Goal: Transaction & Acquisition: Purchase product/service

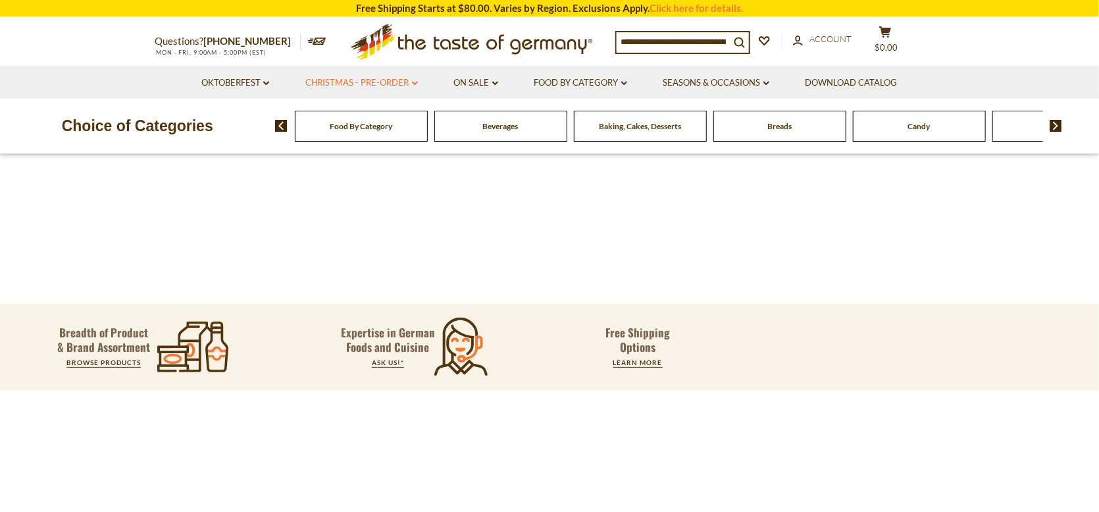
click at [413, 85] on icon "dropdown_arrow" at bounding box center [415, 83] width 6 height 5
click at [414, 84] on icon at bounding box center [415, 83] width 6 height 4
click at [361, 80] on link "Christmas - PRE-ORDER dropdown_arrow" at bounding box center [361, 83] width 113 height 14
click at [428, 139] on div "Baking, Cakes, Desserts" at bounding box center [361, 126] width 133 height 31
click at [612, 128] on span "Baking, Cakes, Desserts" at bounding box center [640, 126] width 82 height 10
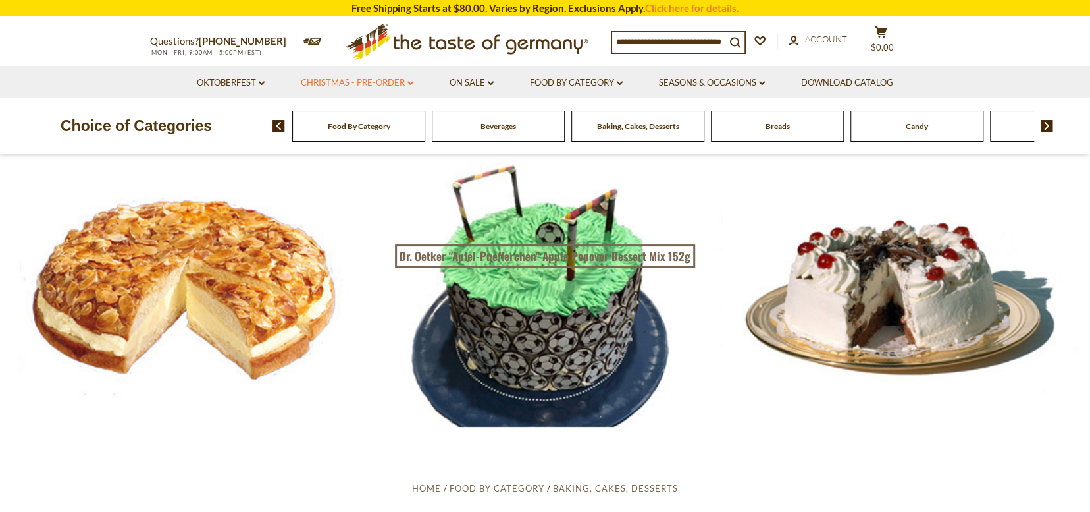
click at [324, 78] on link "Christmas - PRE-ORDER dropdown_arrow" at bounding box center [357, 83] width 113 height 14
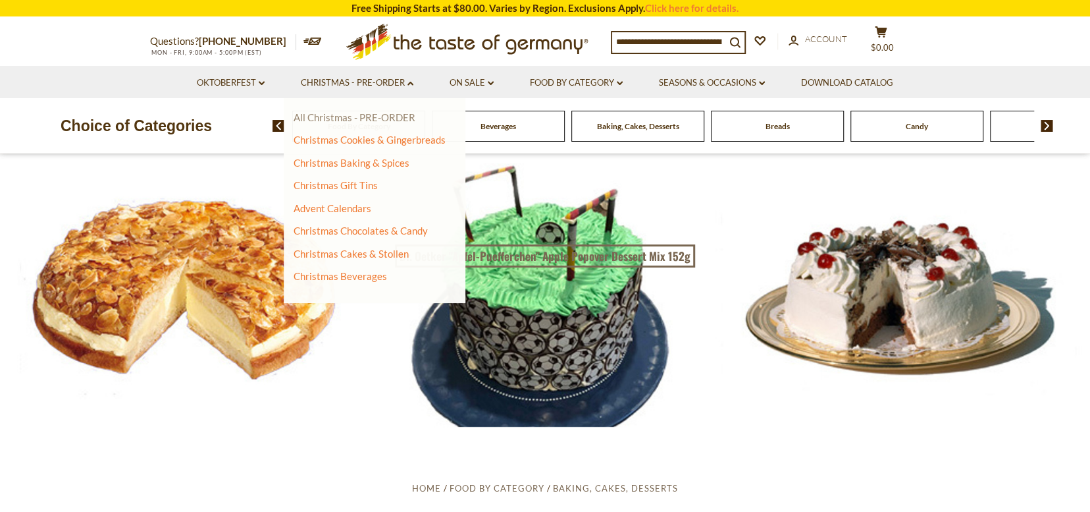
click at [329, 117] on link "All Christmas - PRE-ORDER" at bounding box center [355, 117] width 122 height 12
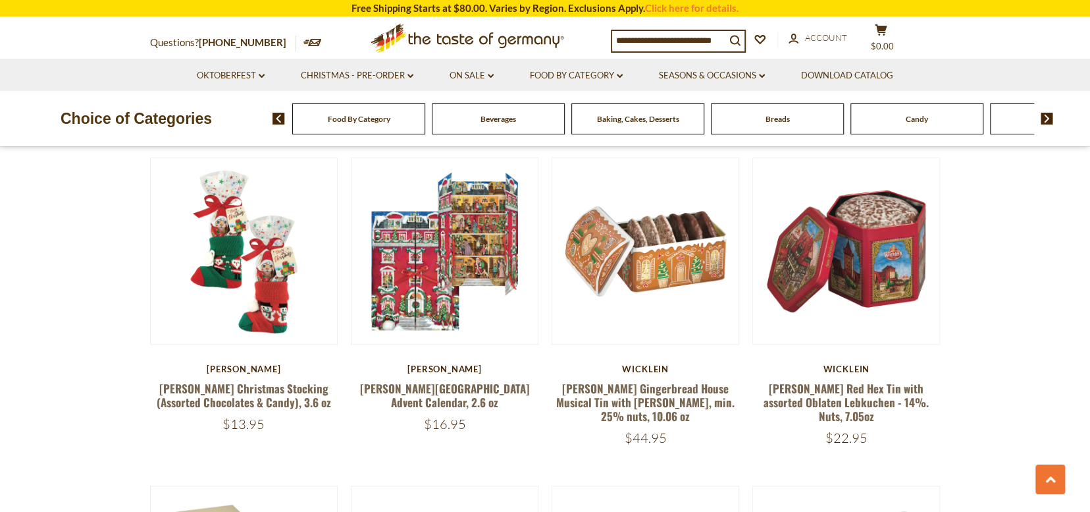
scroll to position [724, 0]
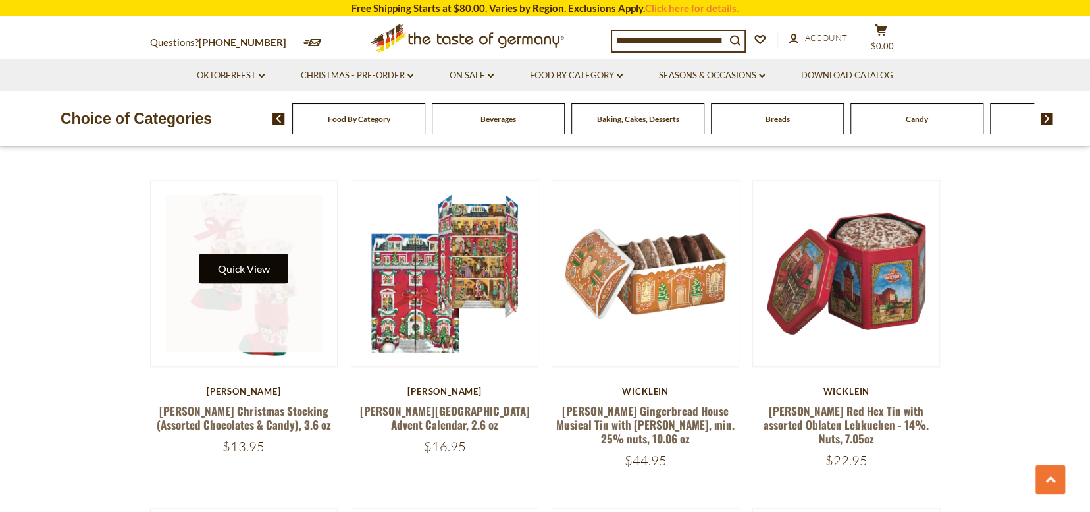
click at [214, 262] on button "Quick View" at bounding box center [243, 268] width 89 height 30
click at [243, 271] on button "Quick View" at bounding box center [243, 268] width 89 height 30
click at [259, 269] on button "Quick View" at bounding box center [243, 268] width 89 height 30
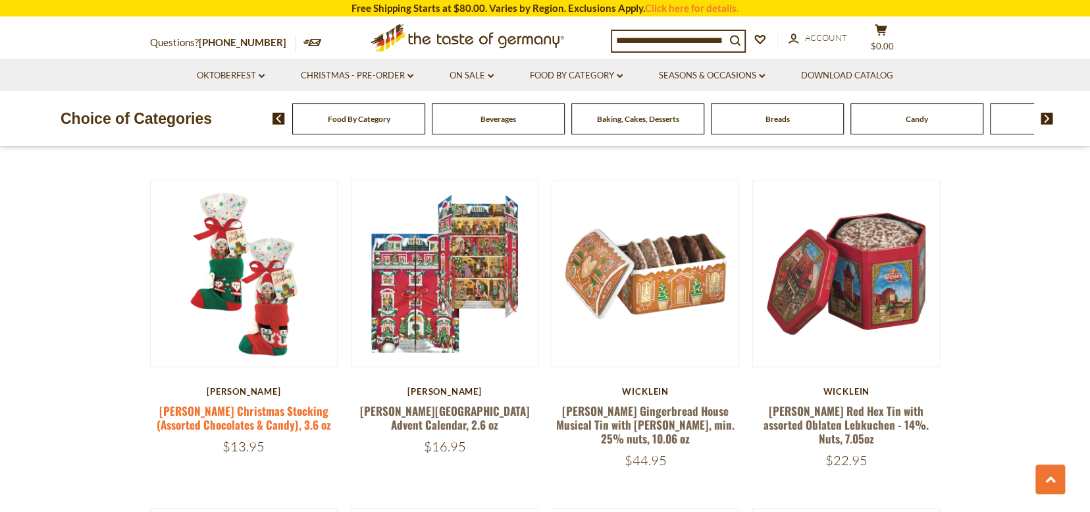
click at [225, 403] on link "Windel Christmas Stocking (Assorted Chocolates & Candy), 3.6 oz" at bounding box center [244, 417] width 174 height 30
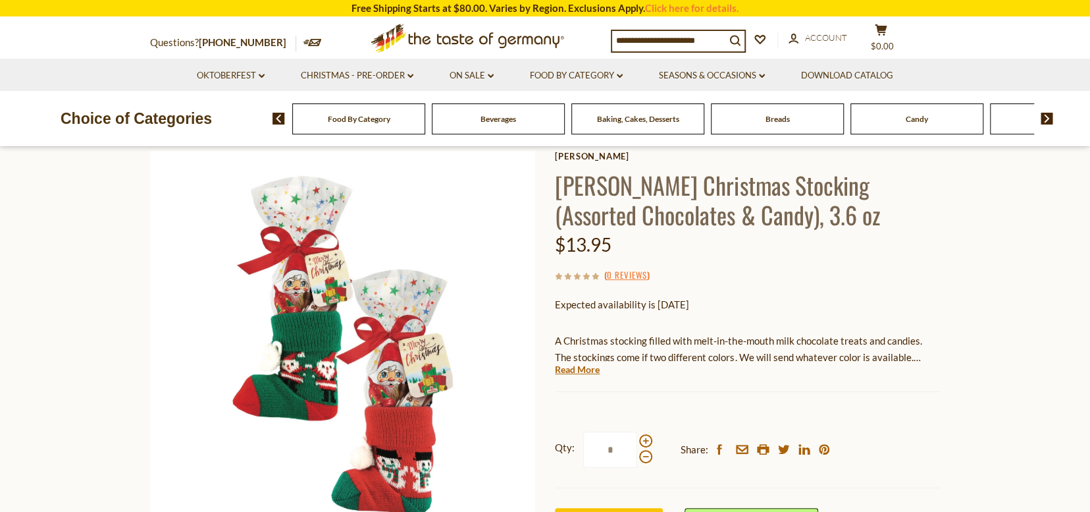
scroll to position [66, 0]
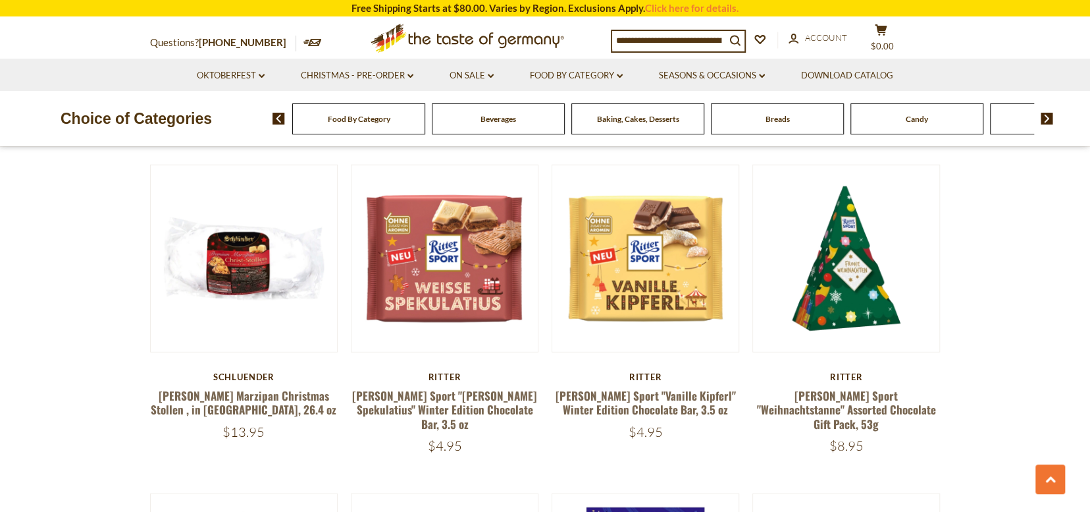
scroll to position [2055, 0]
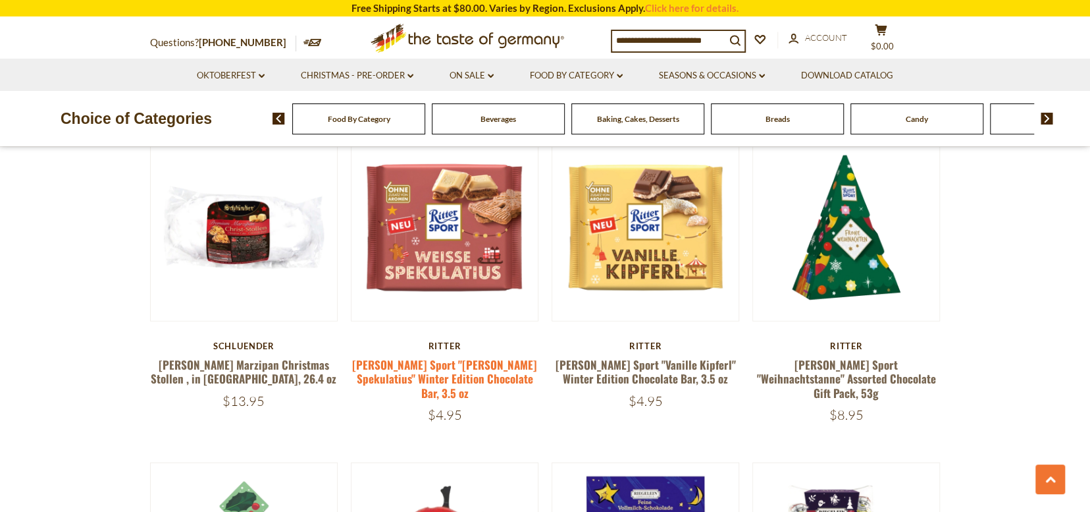
click at [444, 364] on link "[PERSON_NAME] Sport "[PERSON_NAME] Spekulatius" Winter Edition Chocolate Bar, 3…" at bounding box center [444, 378] width 185 height 45
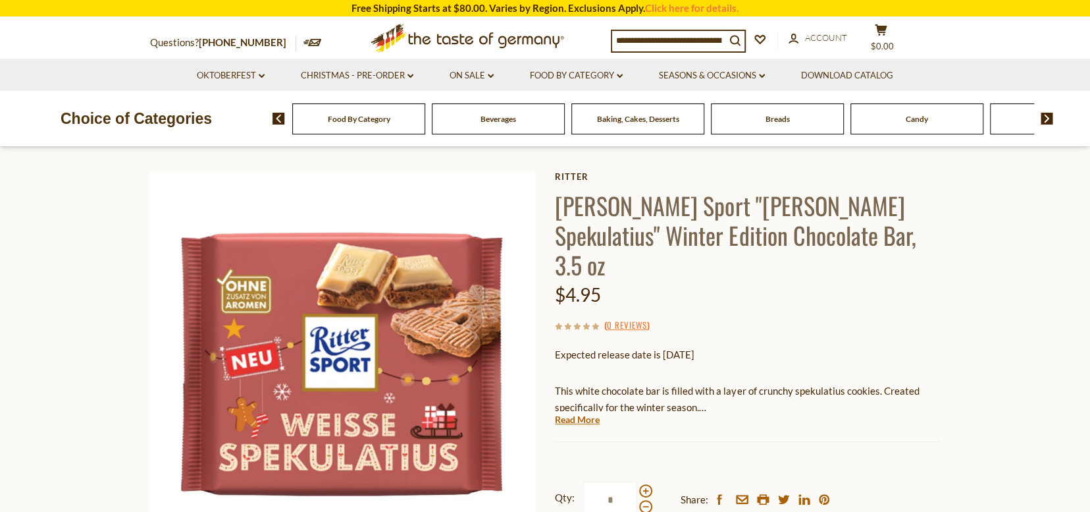
scroll to position [198, 0]
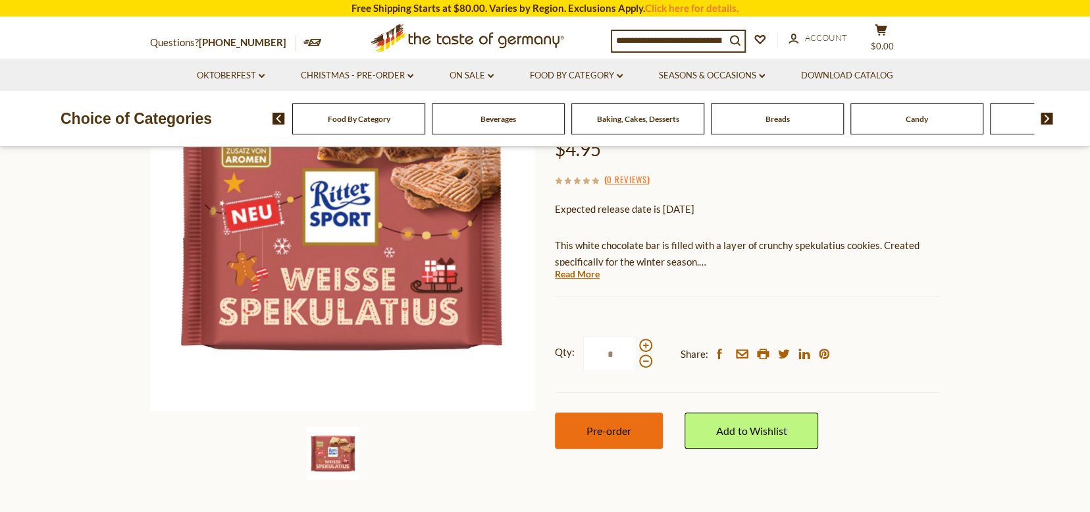
click at [645, 412] on button "Pre-order" at bounding box center [609, 430] width 108 height 36
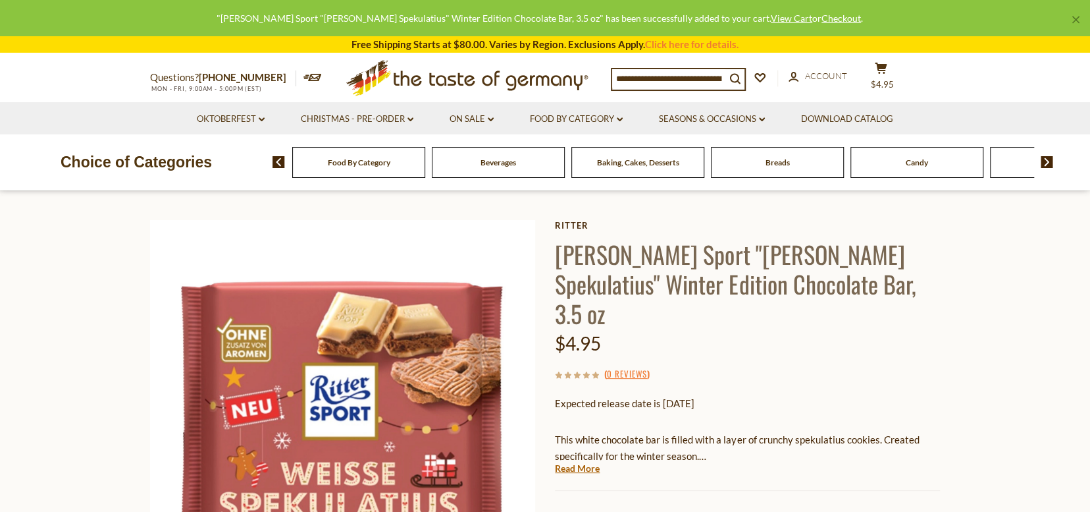
scroll to position [0, 0]
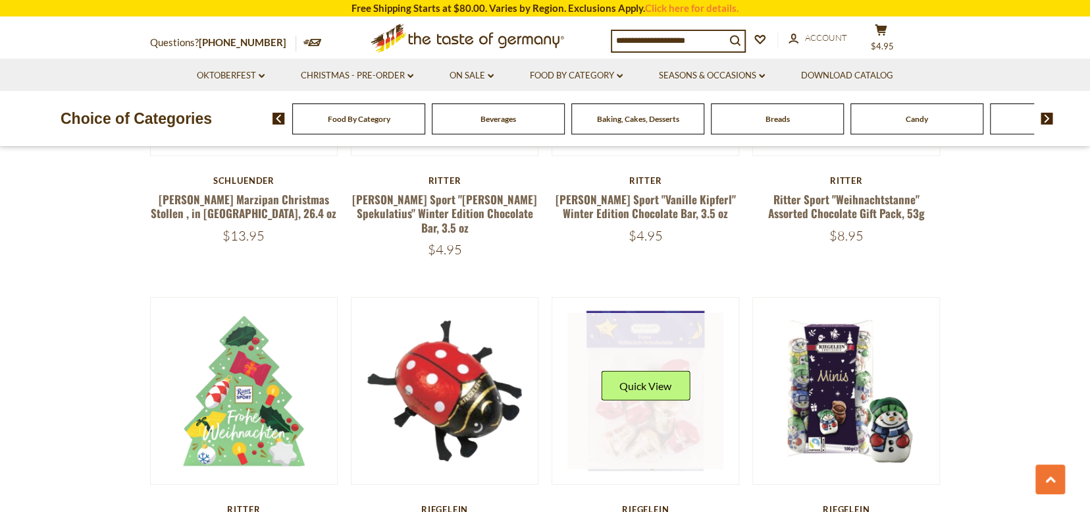
scroll to position [1957, 0]
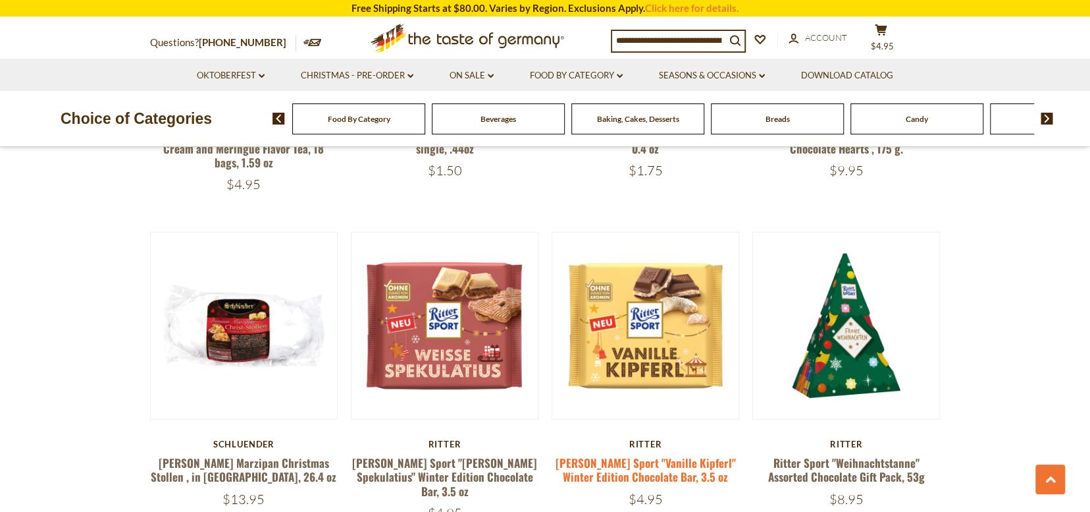
click at [649, 464] on link "[PERSON_NAME] Sport "Vanille Kipferl" Winter Edition Chocolate Bar, 3.5 oz" at bounding box center [646, 469] width 180 height 30
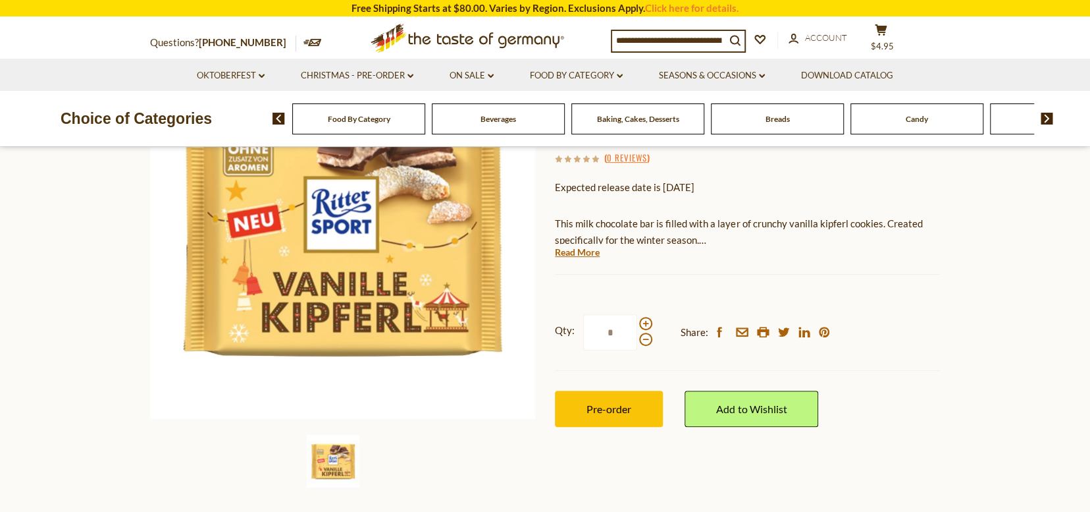
scroll to position [198, 0]
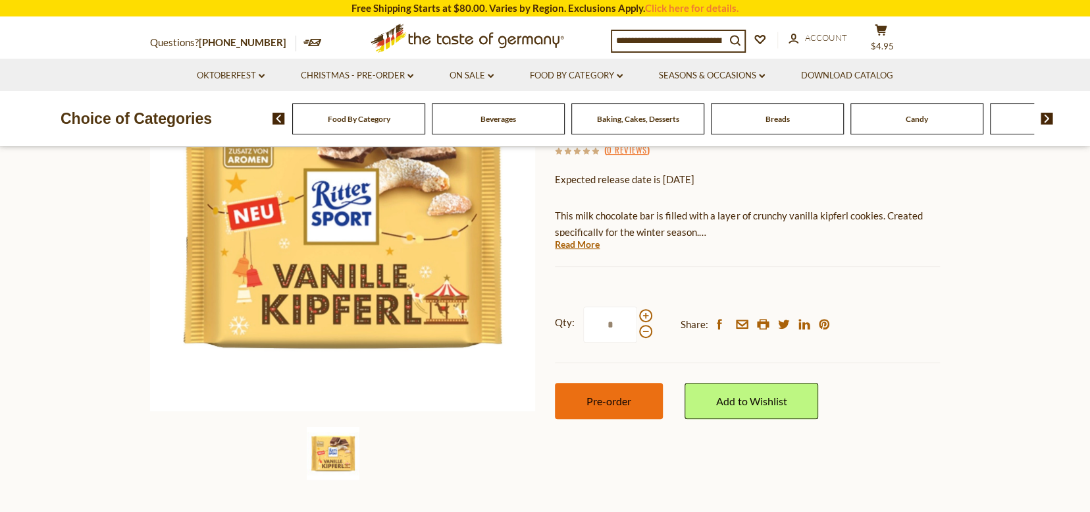
click at [633, 389] on button "Pre-order" at bounding box center [609, 401] width 108 height 36
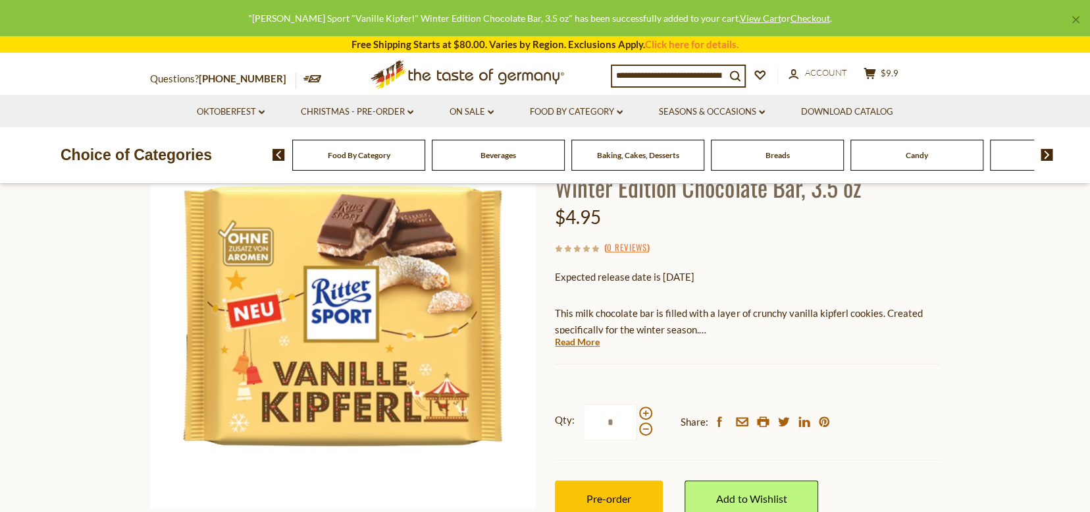
scroll to position [66, 0]
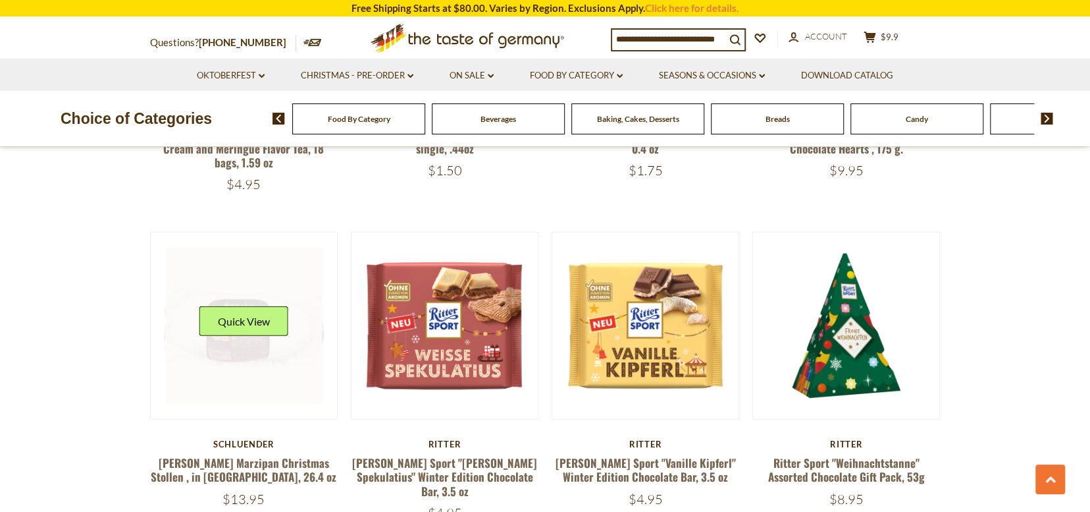
scroll to position [2023, 0]
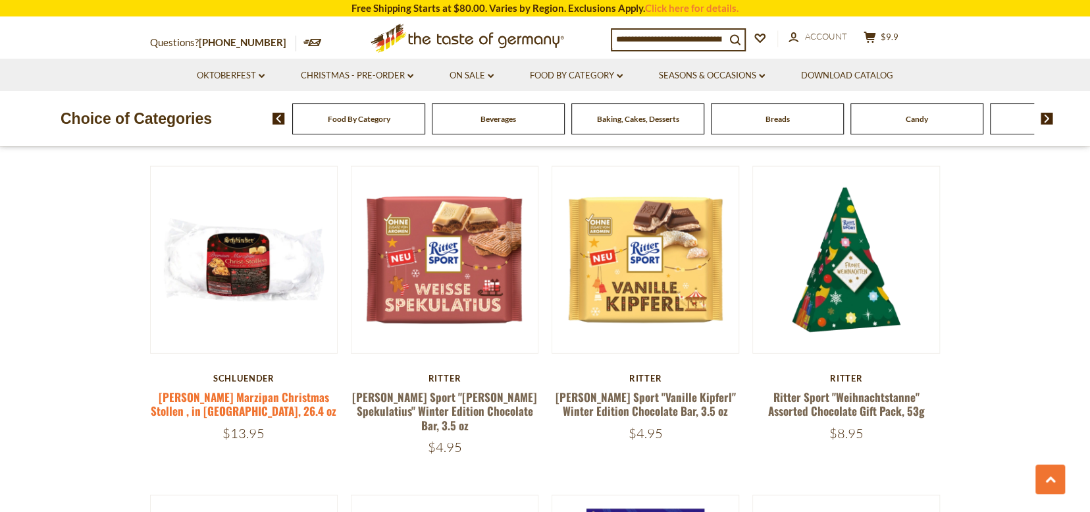
click at [254, 395] on link "[PERSON_NAME] Marzipan Christmas Stollen , in [GEOGRAPHIC_DATA], 26.4 oz" at bounding box center [244, 403] width 186 height 30
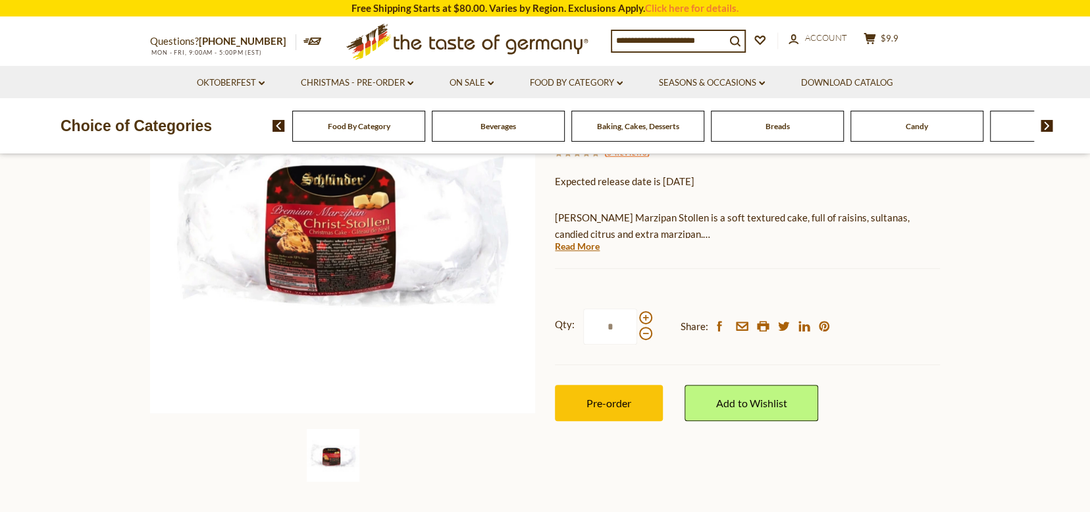
scroll to position [198, 0]
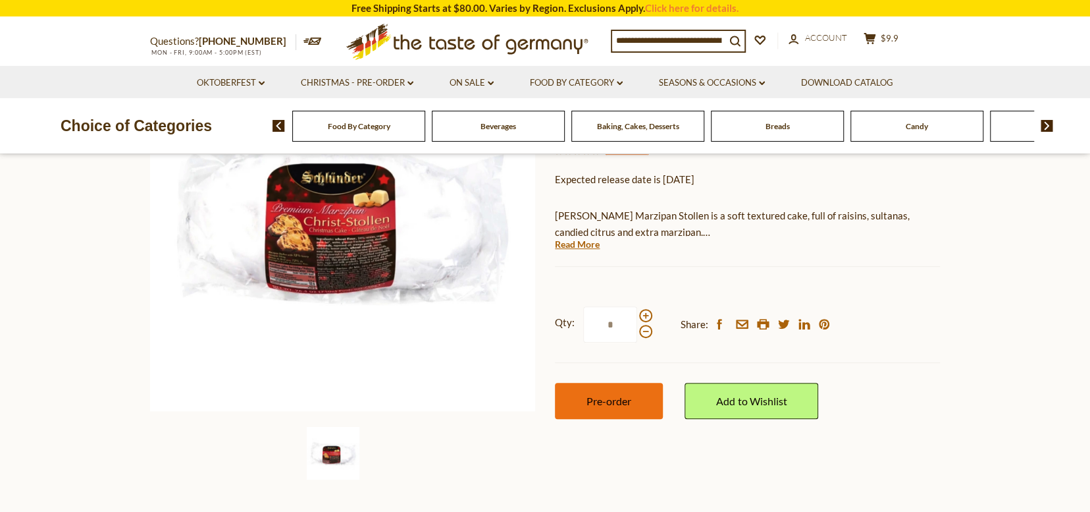
click at [633, 398] on button "Pre-order" at bounding box center [609, 401] width 108 height 36
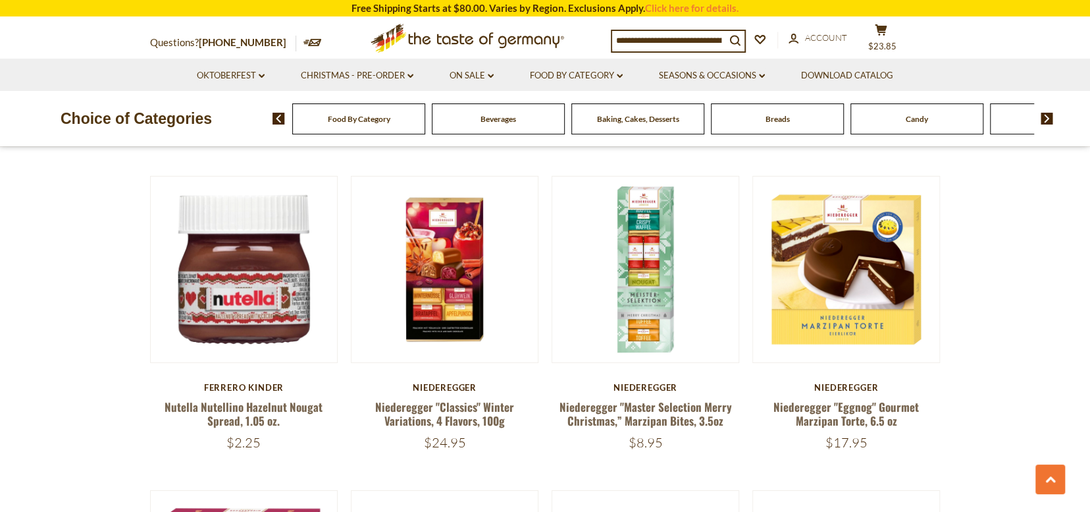
scroll to position [2605, 0]
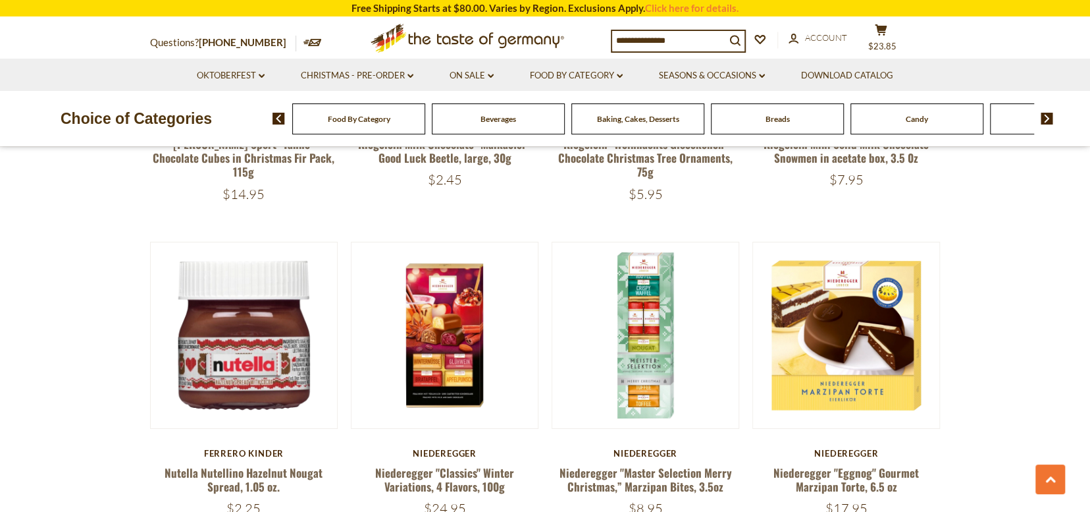
click at [368, 122] on span "Food By Category" at bounding box center [359, 119] width 63 height 10
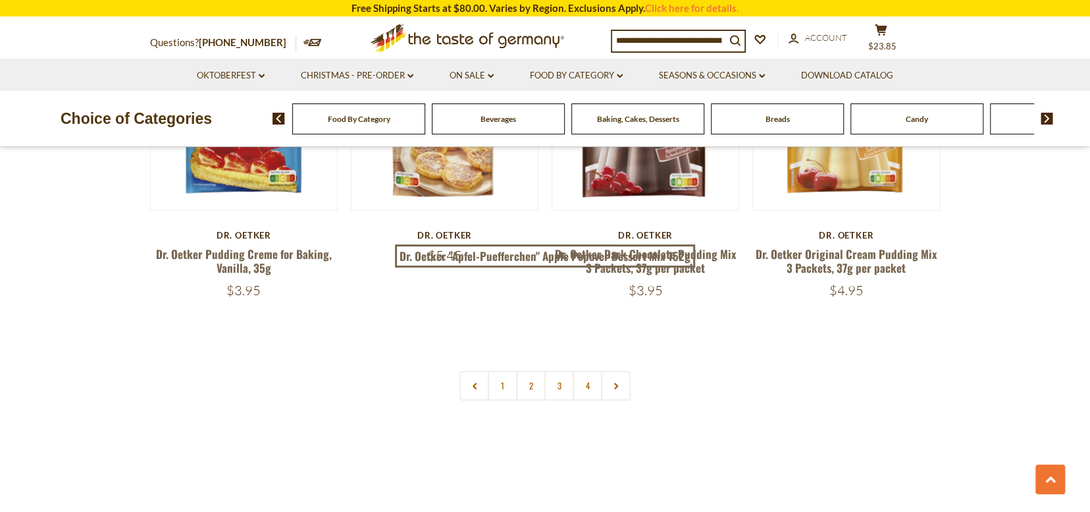
scroll to position [2963, 0]
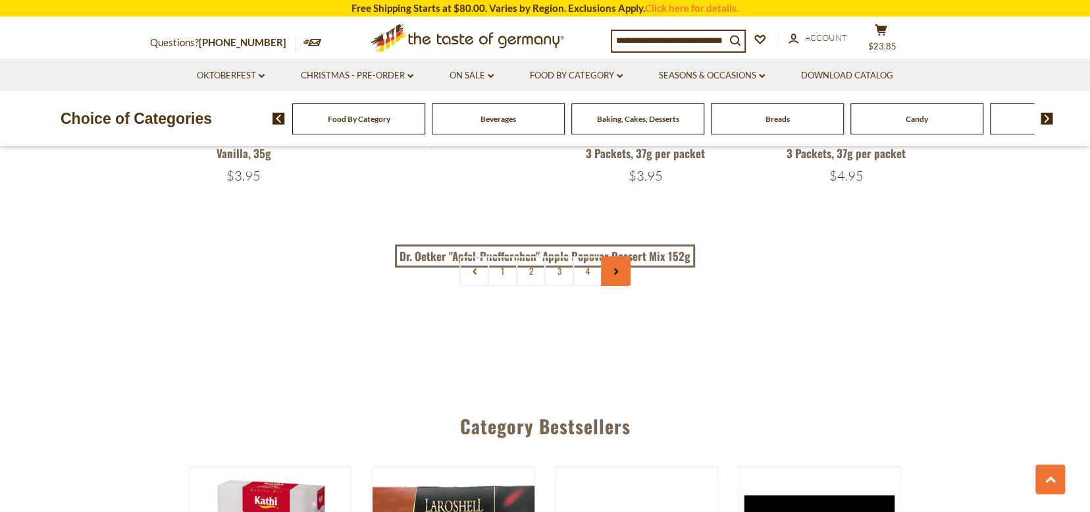
click at [624, 259] on link at bounding box center [616, 271] width 30 height 30
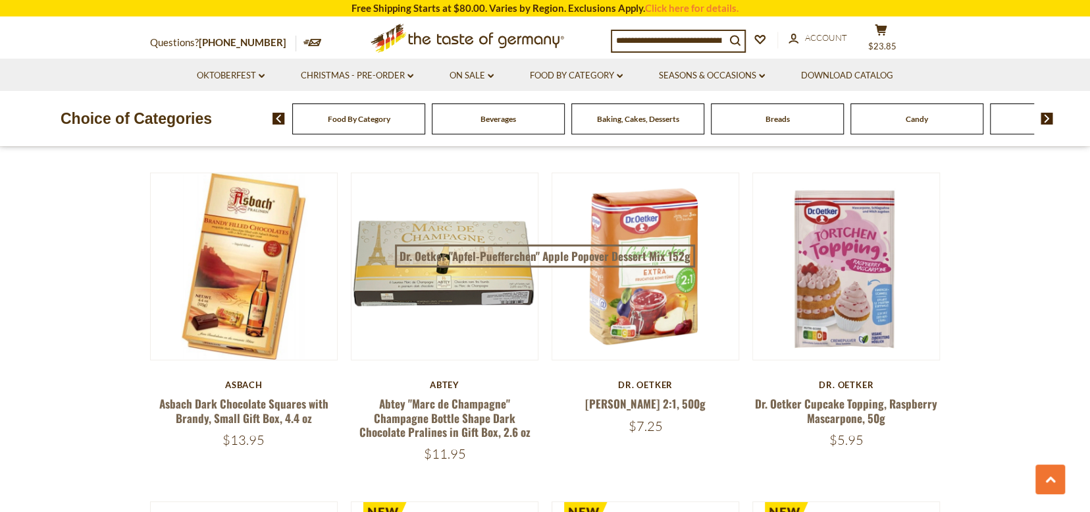
scroll to position [2765, 0]
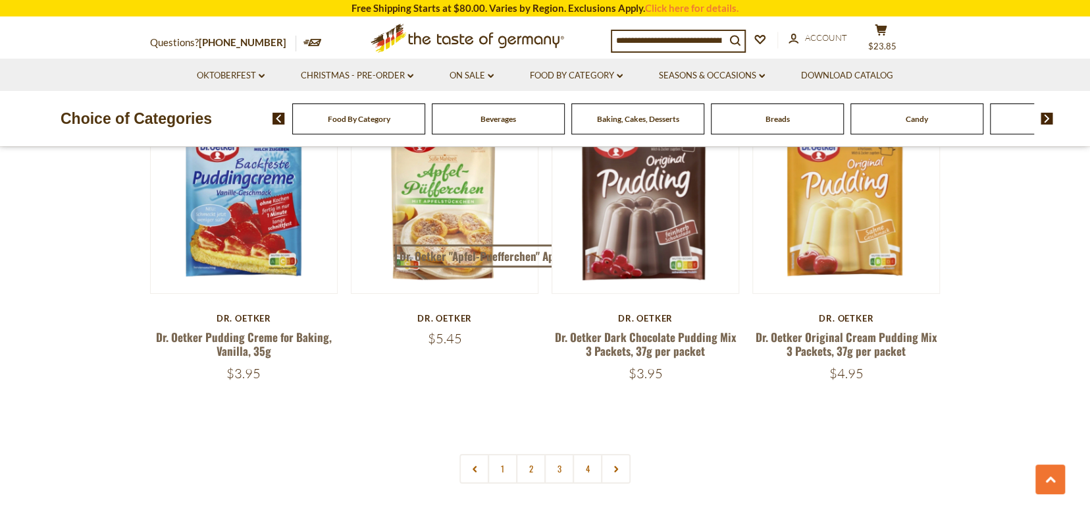
drag, startPoint x: 618, startPoint y: 452, endPoint x: 625, endPoint y: 447, distance: 9.5
click at [619, 465] on icon at bounding box center [616, 468] width 8 height 7
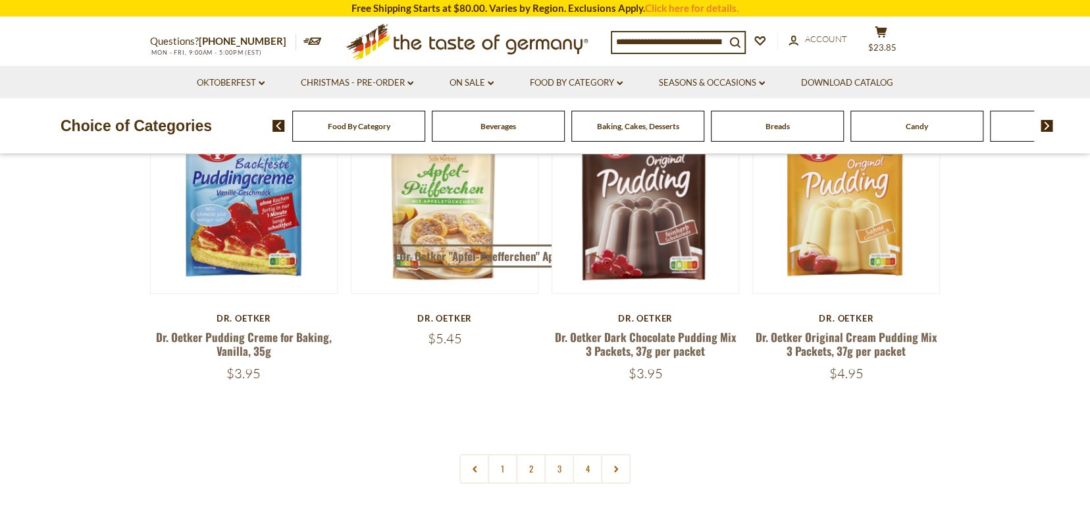
scroll to position [0, 0]
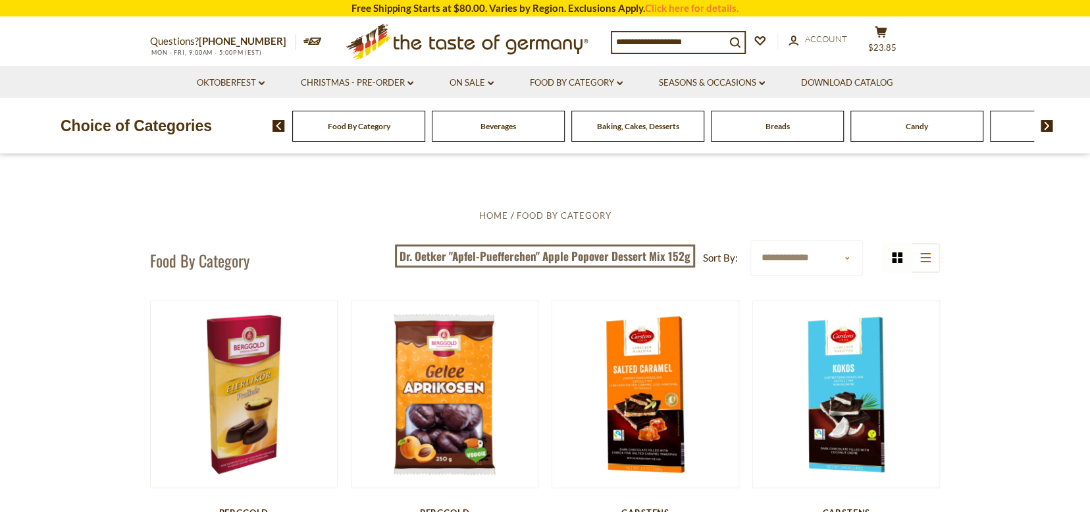
click at [498, 126] on span "Beverages" at bounding box center [499, 126] width 36 height 10
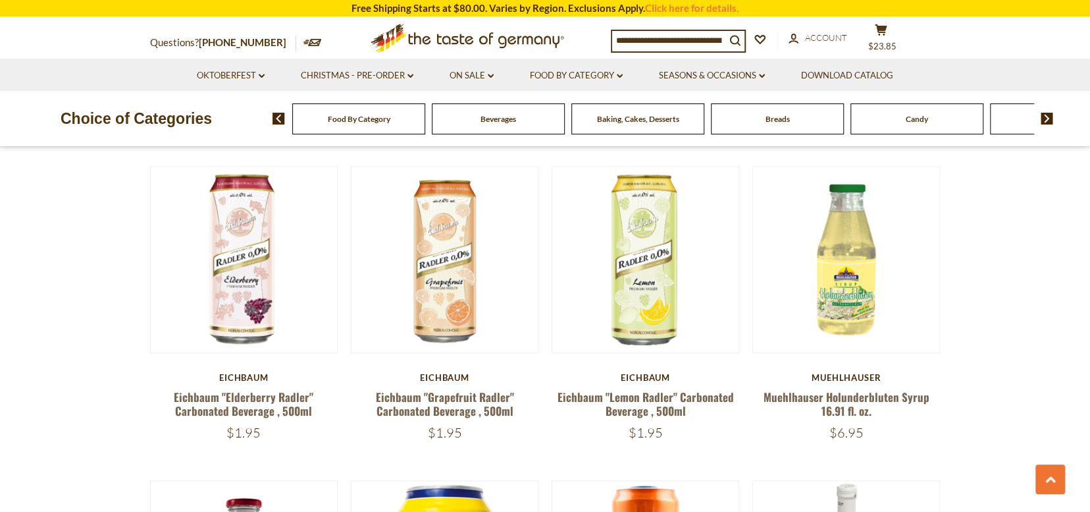
scroll to position [724, 0]
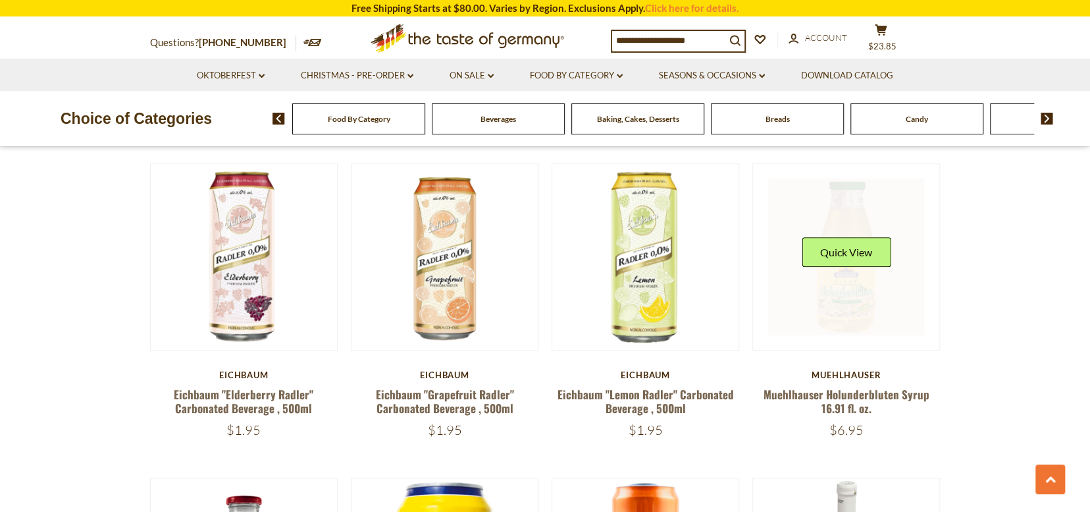
click at [831, 296] on link at bounding box center [846, 256] width 157 height 157
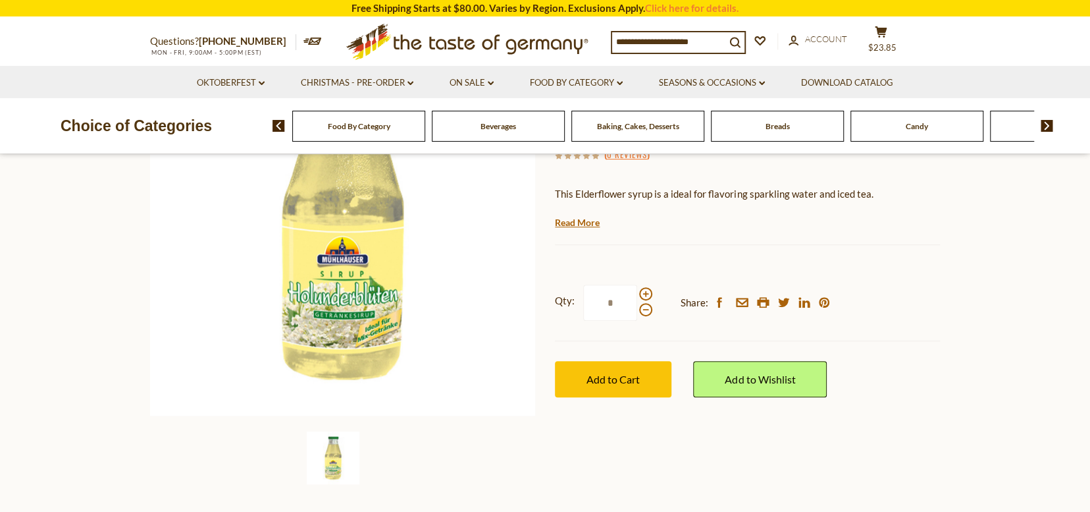
scroll to position [198, 0]
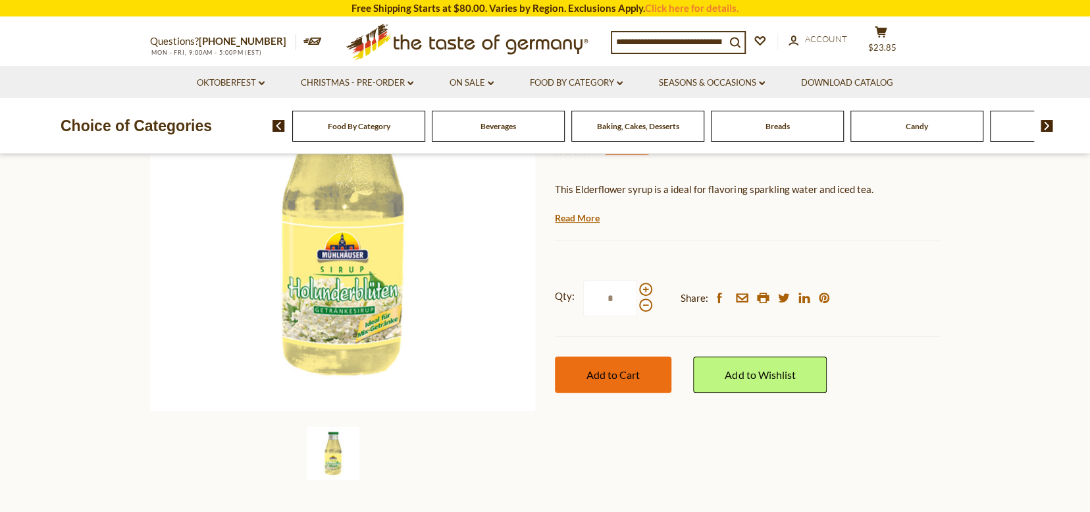
click at [643, 373] on button "Add to Cart" at bounding box center [613, 374] width 117 height 36
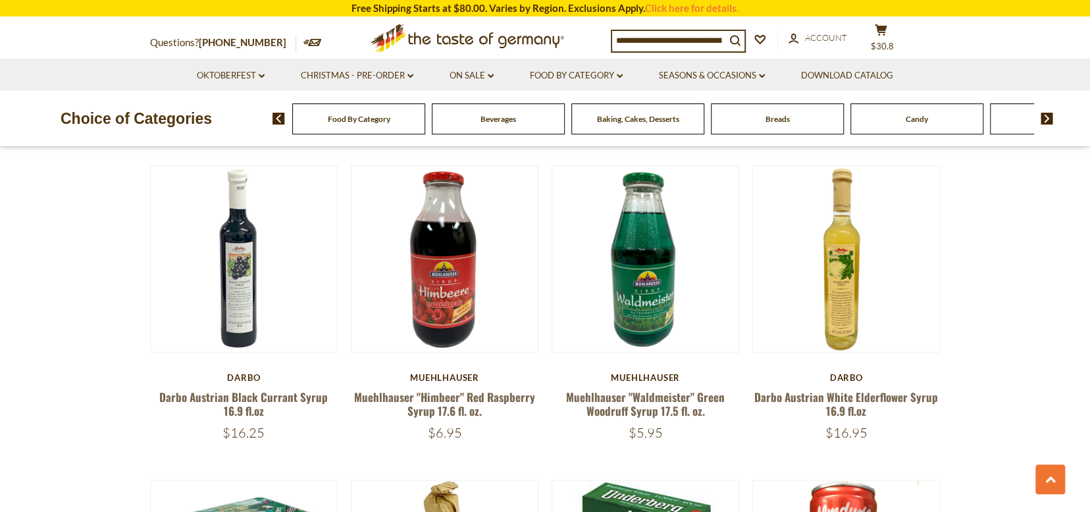
scroll to position [1383, 0]
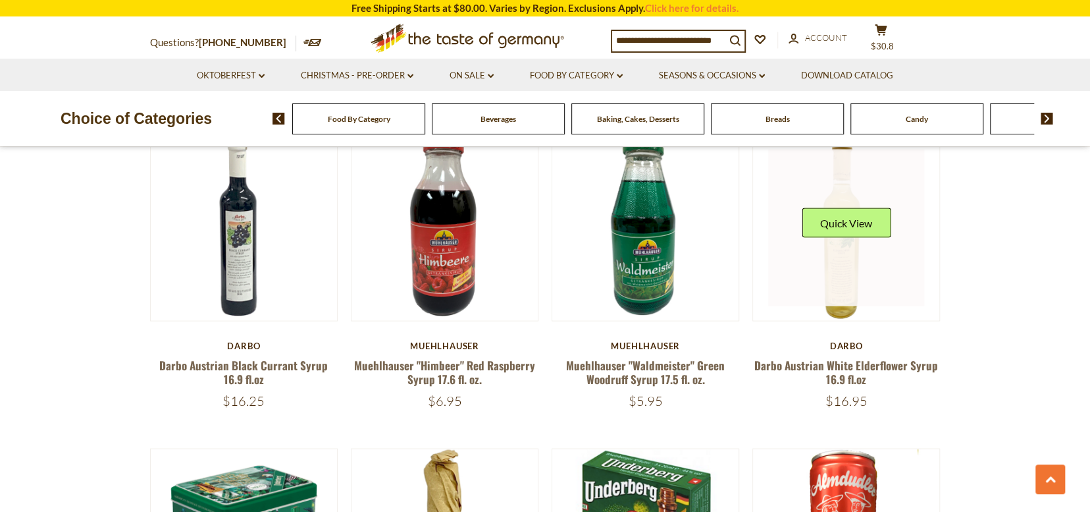
click at [843, 271] on link at bounding box center [846, 227] width 157 height 157
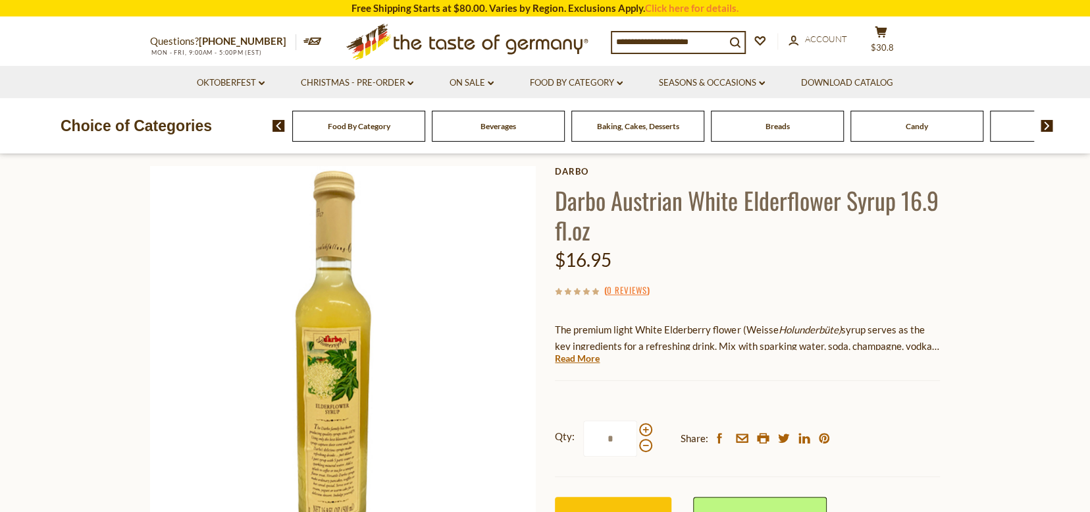
scroll to position [198, 0]
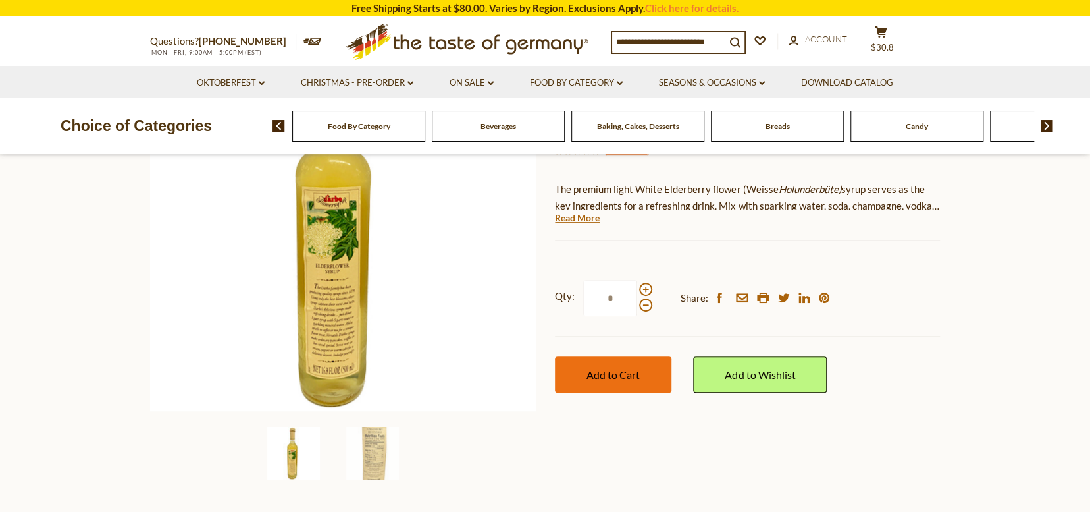
click at [632, 369] on span "Add to Cart" at bounding box center [613, 374] width 53 height 13
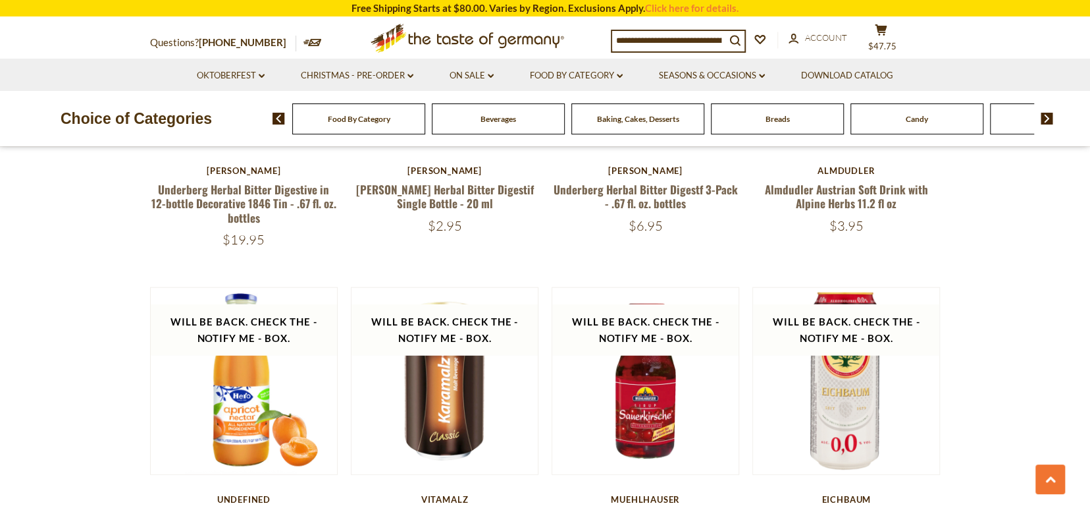
scroll to position [1681, 0]
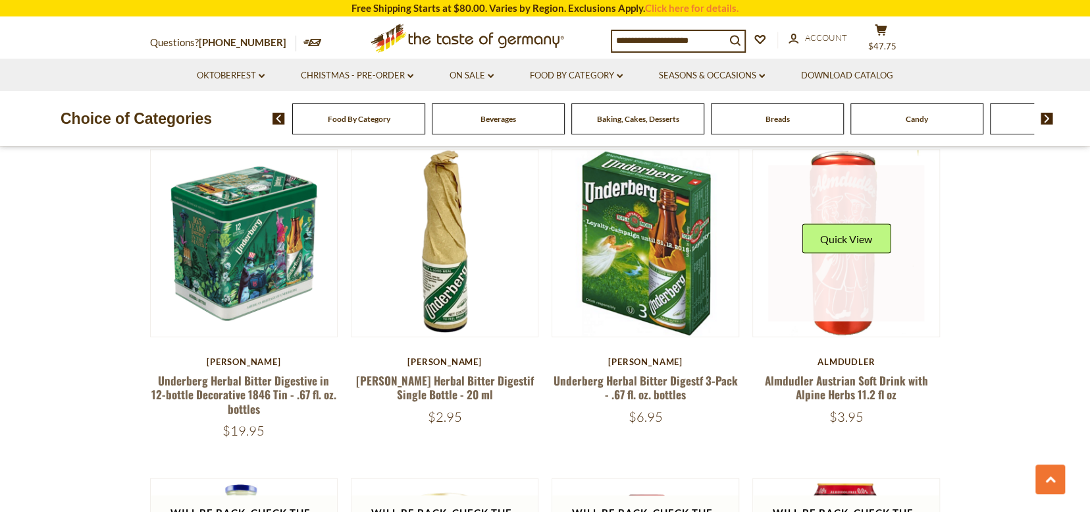
click at [814, 315] on link at bounding box center [846, 243] width 157 height 157
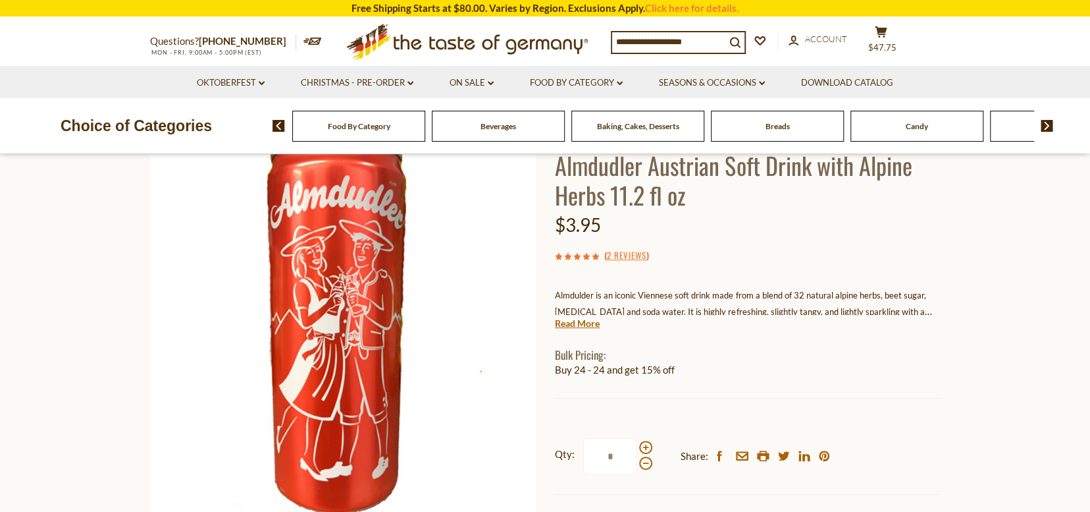
scroll to position [198, 0]
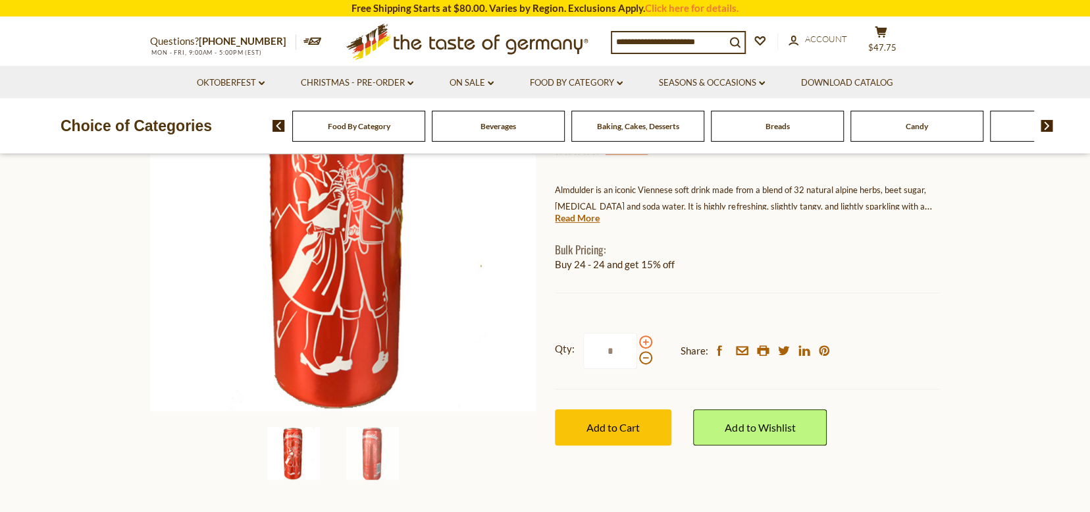
click at [647, 341] on span at bounding box center [645, 341] width 13 height 13
click at [637, 341] on input "*" at bounding box center [610, 350] width 54 height 36
click at [647, 341] on span at bounding box center [645, 341] width 13 height 13
click at [637, 341] on input "*" at bounding box center [610, 350] width 54 height 36
click at [647, 341] on span at bounding box center [645, 341] width 13 height 13
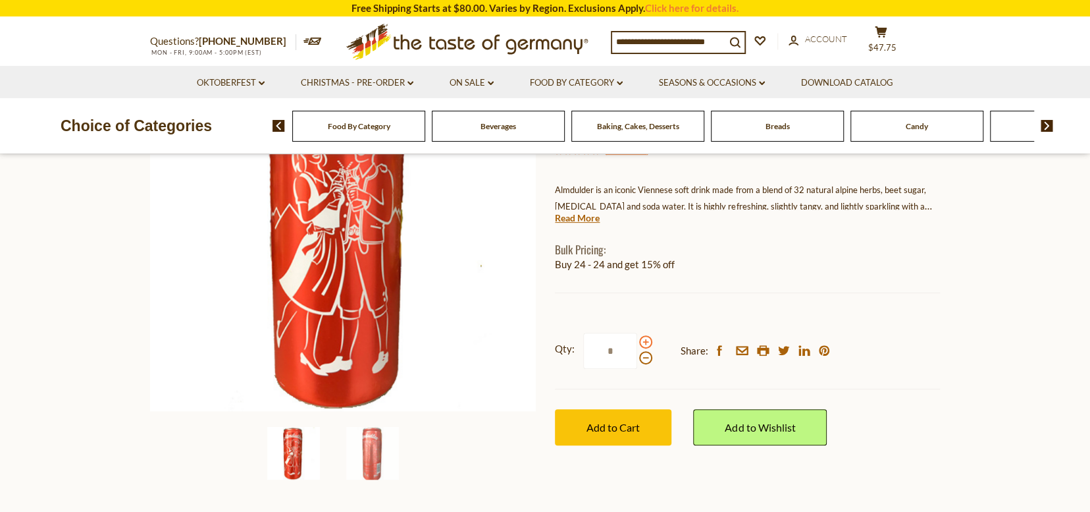
click at [637, 341] on input "*" at bounding box center [610, 350] width 54 height 36
click at [647, 341] on span at bounding box center [645, 341] width 13 height 13
click at [637, 341] on input "*" at bounding box center [610, 350] width 54 height 36
click at [647, 341] on span at bounding box center [645, 341] width 13 height 13
click at [637, 341] on input "*" at bounding box center [610, 350] width 54 height 36
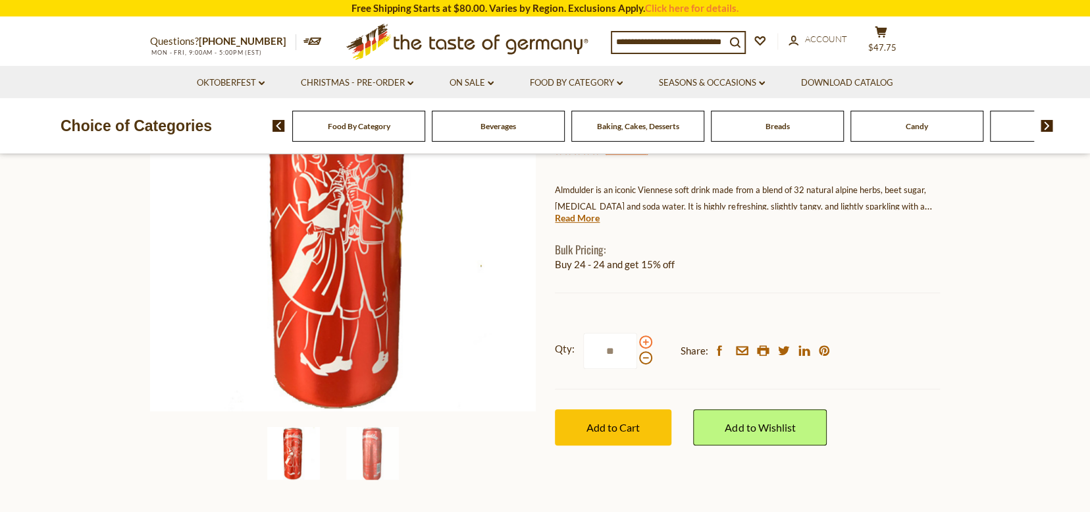
click at [647, 341] on span at bounding box center [645, 341] width 13 height 13
click at [637, 341] on input "**" at bounding box center [610, 350] width 54 height 36
click at [647, 341] on span at bounding box center [645, 341] width 13 height 13
click at [637, 341] on input "**" at bounding box center [610, 350] width 54 height 36
click at [647, 341] on span at bounding box center [645, 341] width 13 height 13
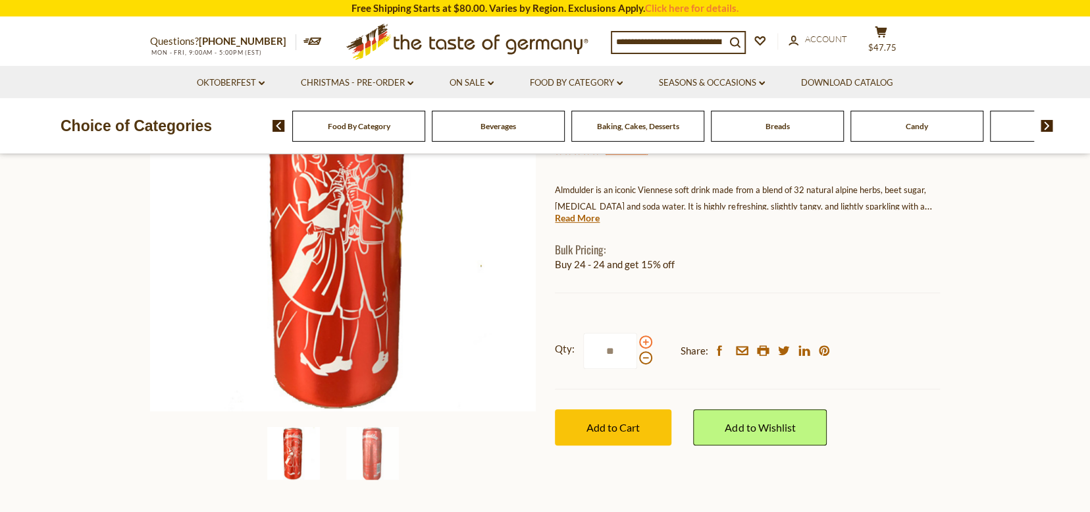
click at [637, 341] on input "**" at bounding box center [610, 350] width 54 height 36
click at [647, 341] on span at bounding box center [645, 341] width 13 height 13
click at [637, 341] on input "**" at bounding box center [610, 350] width 54 height 36
click at [647, 341] on span at bounding box center [645, 341] width 13 height 13
click at [637, 341] on input "**" at bounding box center [610, 350] width 54 height 36
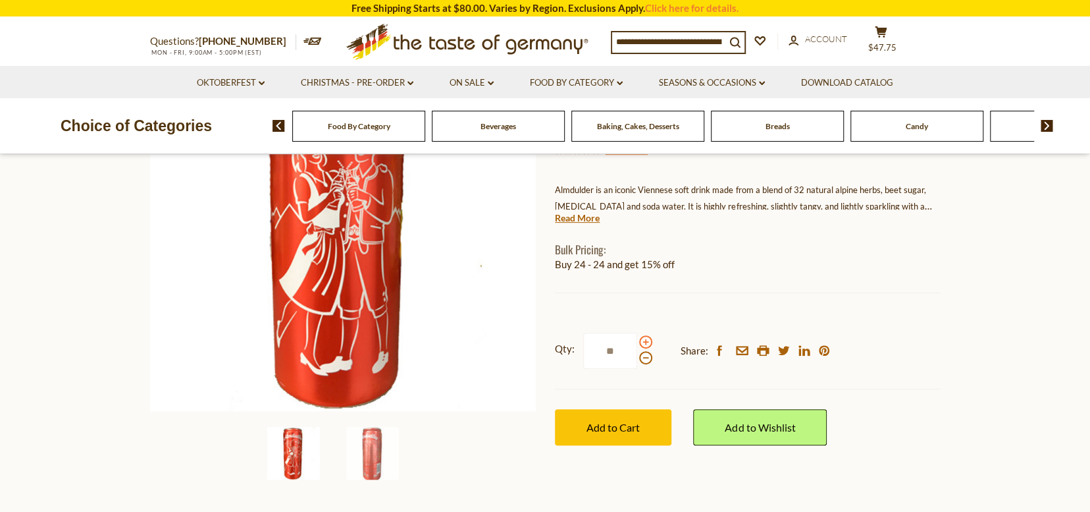
click at [647, 341] on span at bounding box center [645, 341] width 13 height 13
click at [637, 341] on input "**" at bounding box center [610, 350] width 54 height 36
click at [647, 341] on span at bounding box center [645, 341] width 13 height 13
click at [637, 341] on input "**" at bounding box center [610, 350] width 54 height 36
click at [647, 341] on span at bounding box center [645, 341] width 13 height 13
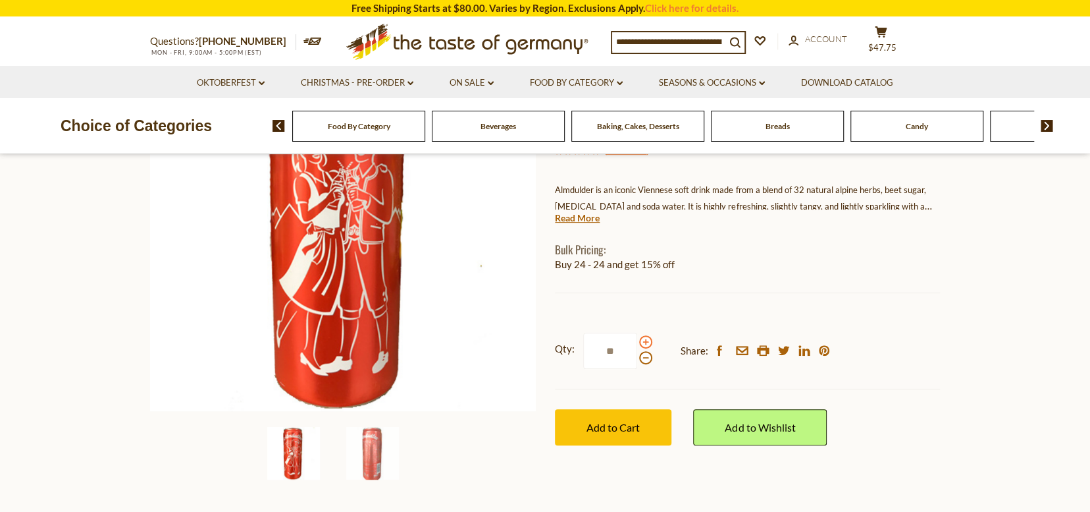
click at [637, 341] on input "**" at bounding box center [610, 350] width 54 height 36
click at [647, 341] on span at bounding box center [645, 341] width 13 height 13
click at [637, 341] on input "**" at bounding box center [610, 350] width 54 height 36
click at [647, 341] on span at bounding box center [645, 341] width 13 height 13
click at [637, 341] on input "**" at bounding box center [610, 350] width 54 height 36
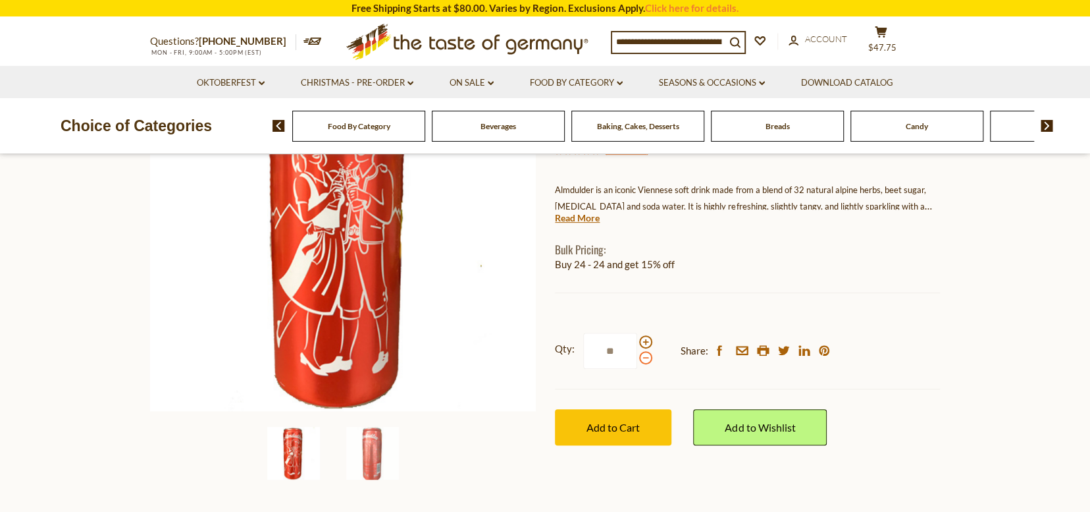
click at [641, 359] on span at bounding box center [645, 357] width 13 height 13
click at [637, 359] on input "**" at bounding box center [610, 350] width 54 height 36
click at [641, 359] on span at bounding box center [645, 357] width 13 height 13
click at [637, 359] on input "**" at bounding box center [610, 350] width 54 height 36
click at [641, 359] on span at bounding box center [645, 357] width 13 height 13
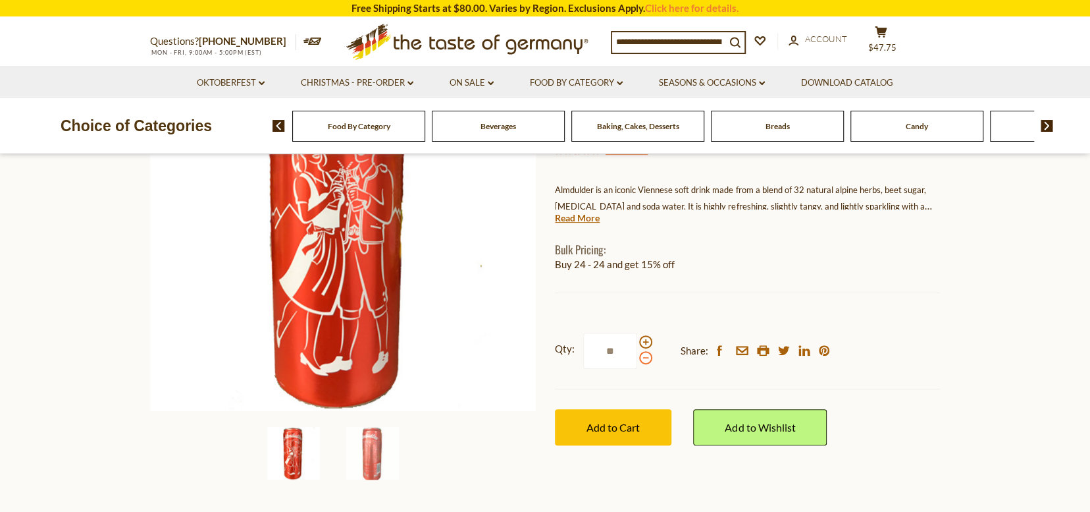
click at [637, 359] on input "**" at bounding box center [610, 350] width 54 height 36
click at [641, 359] on span at bounding box center [645, 357] width 13 height 13
click at [637, 359] on input "**" at bounding box center [610, 350] width 54 height 36
click at [641, 359] on span at bounding box center [645, 357] width 13 height 13
click at [637, 359] on input "**" at bounding box center [610, 350] width 54 height 36
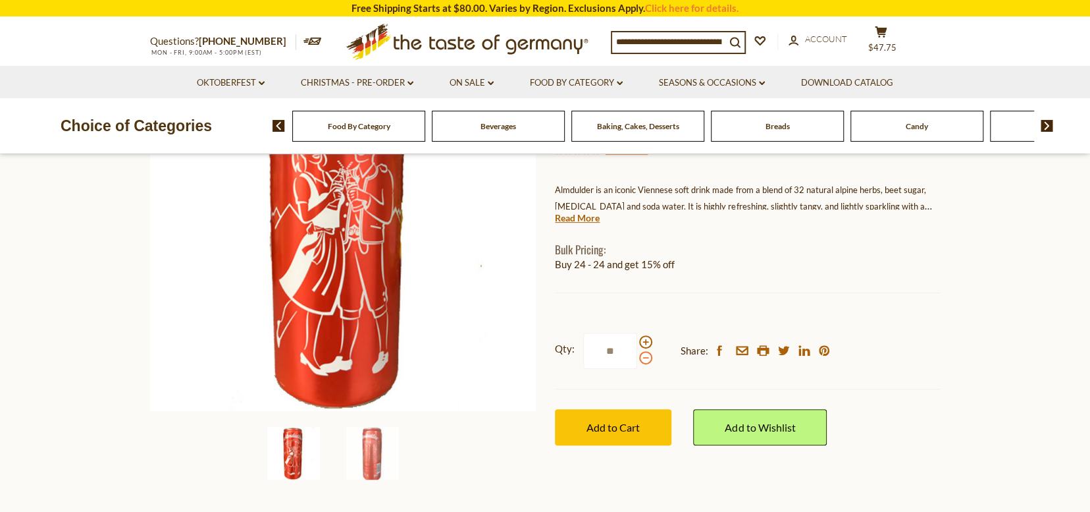
click at [641, 359] on span at bounding box center [645, 357] width 13 height 13
click at [637, 359] on input "**" at bounding box center [610, 350] width 54 height 36
click at [645, 344] on span at bounding box center [645, 341] width 13 height 13
click at [637, 344] on input "**" at bounding box center [610, 350] width 54 height 36
click at [643, 359] on span at bounding box center [645, 357] width 13 height 13
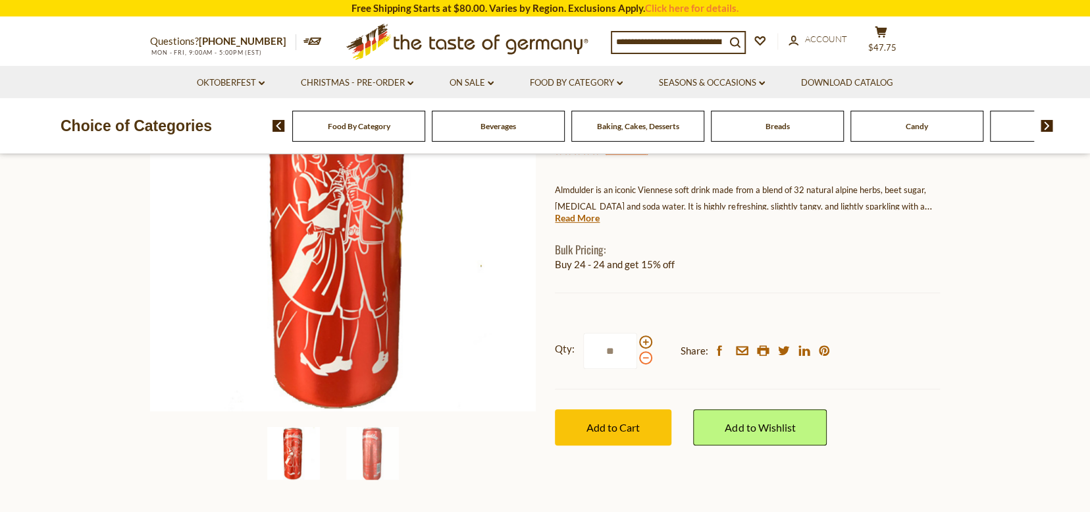
click at [637, 359] on input "**" at bounding box center [610, 350] width 54 height 36
click at [643, 342] on span at bounding box center [645, 341] width 13 height 13
click at [637, 342] on input "**" at bounding box center [610, 350] width 54 height 36
type input "**"
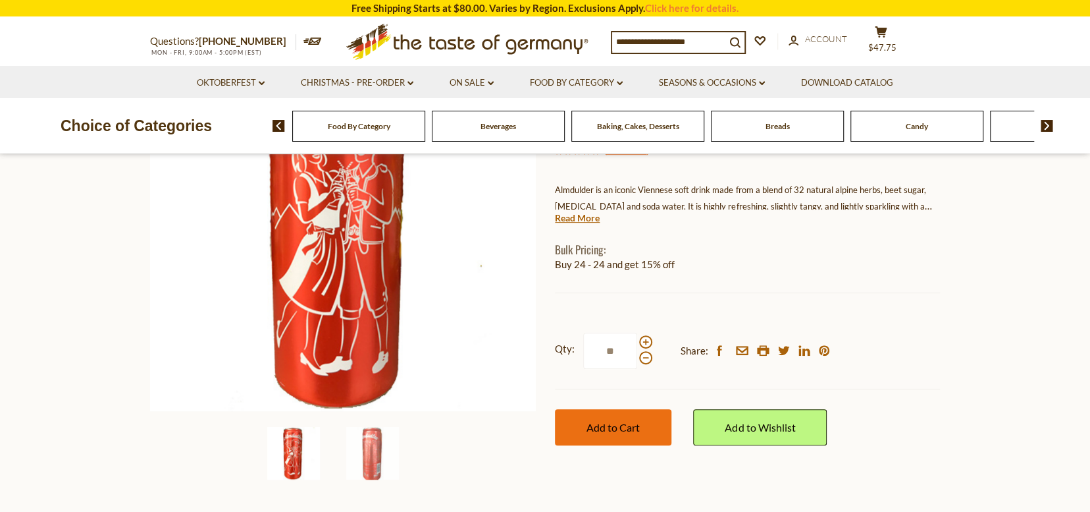
click at [644, 423] on button "Add to Cart" at bounding box center [613, 427] width 117 height 36
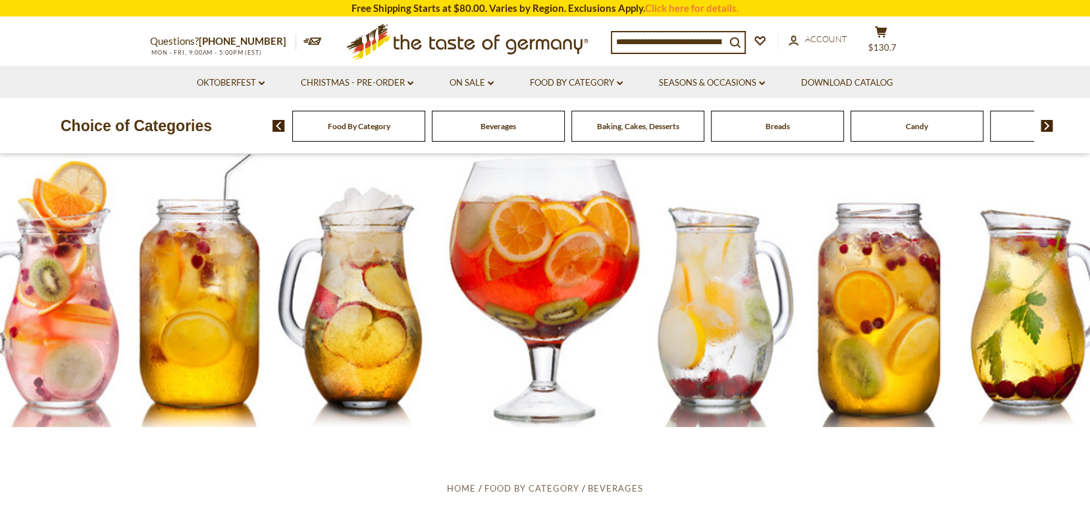
click at [656, 46] on input at bounding box center [668, 41] width 113 height 18
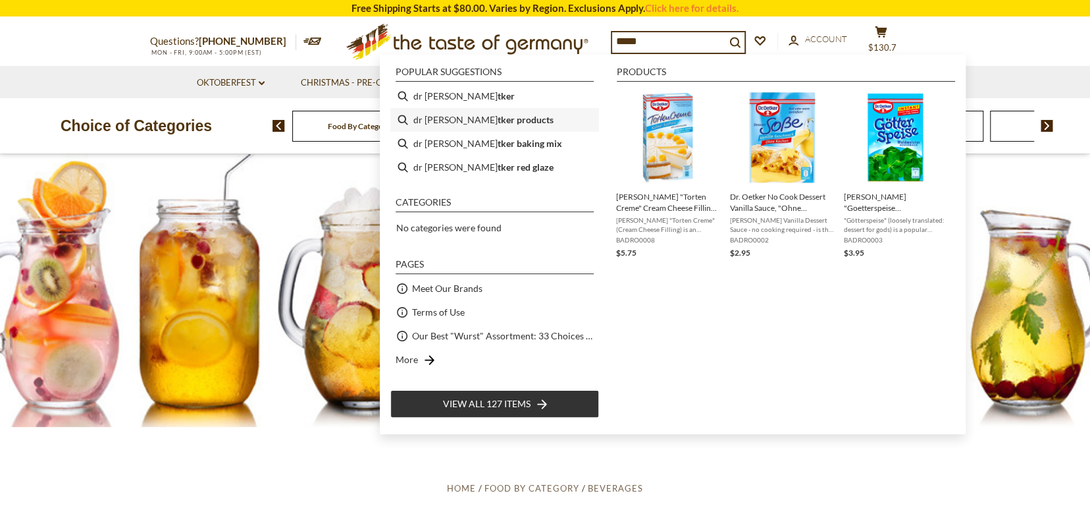
click at [498, 122] on b "tker products" at bounding box center [526, 119] width 56 height 15
type input "**********"
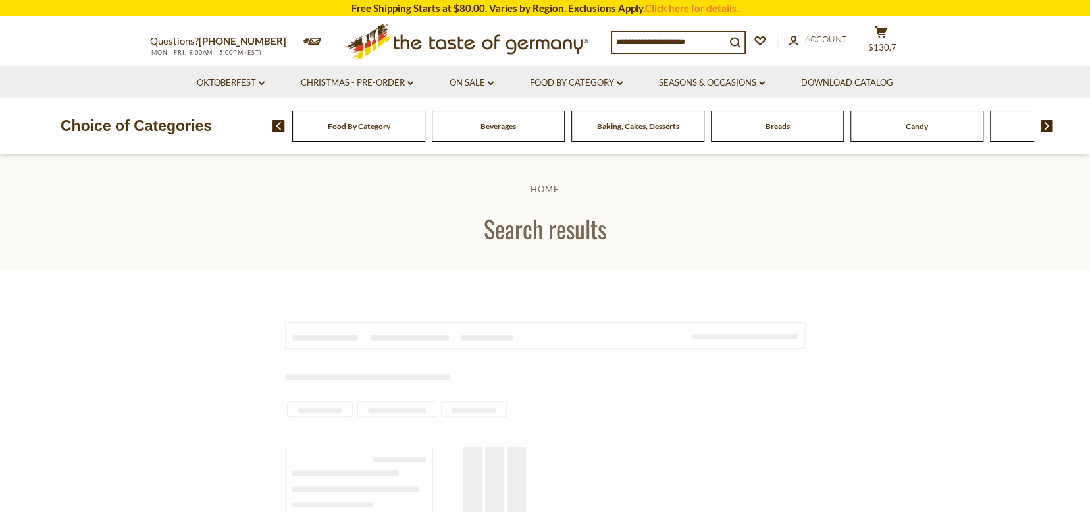
type input "**********"
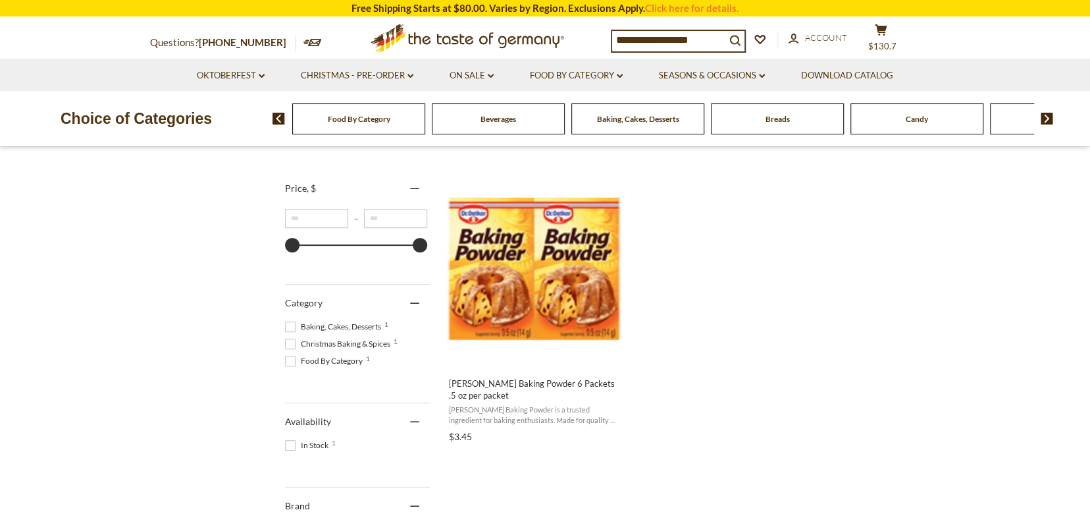
scroll to position [198, 0]
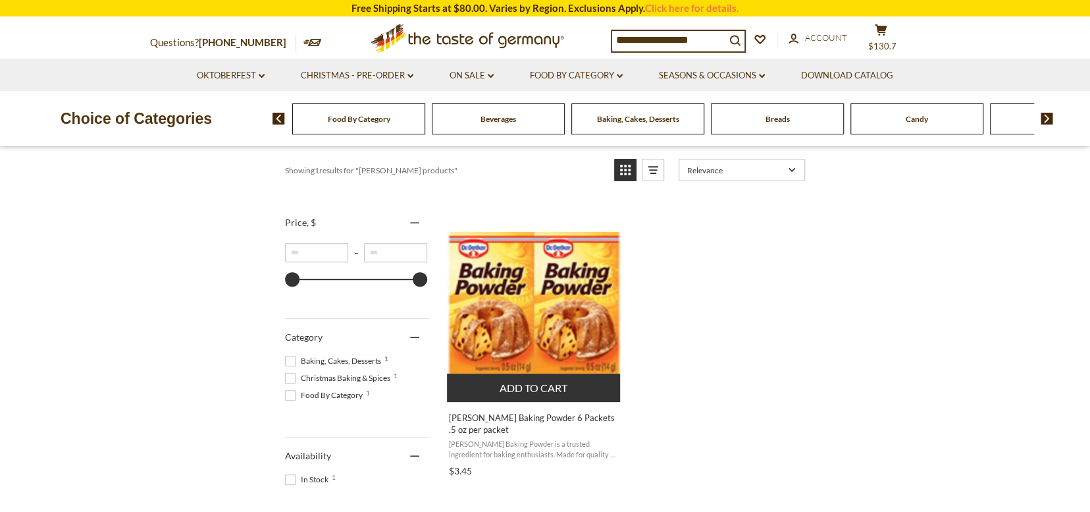
click at [541, 304] on img "Dr. Oetker Baking Powder 6 Packets .5 oz per packet" at bounding box center [534, 303] width 174 height 174
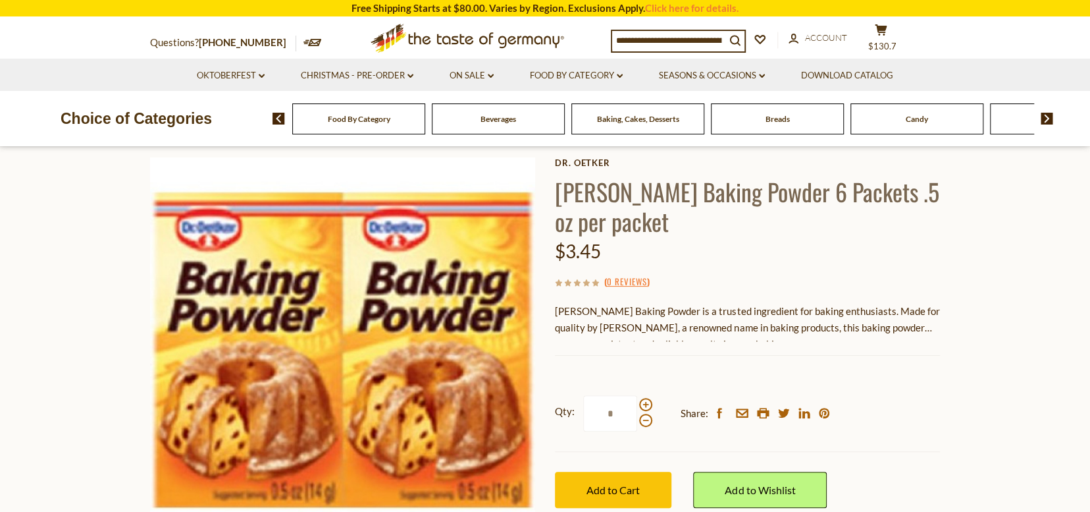
scroll to position [132, 0]
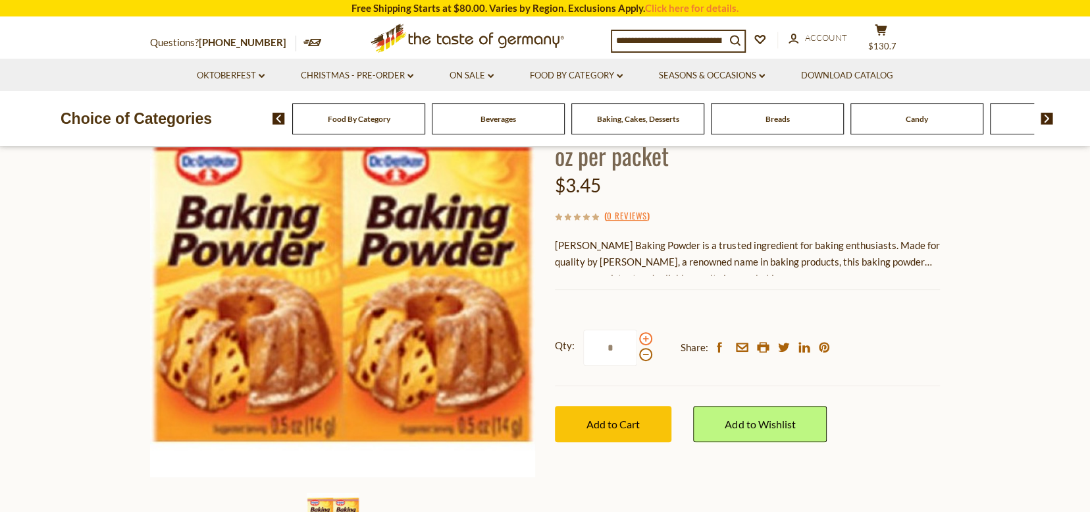
click at [646, 338] on span at bounding box center [645, 338] width 13 height 13
click at [637, 338] on input "*" at bounding box center [610, 347] width 54 height 36
click at [646, 338] on span at bounding box center [645, 338] width 13 height 13
click at [637, 338] on input "*" at bounding box center [610, 347] width 54 height 36
click at [646, 338] on span at bounding box center [645, 338] width 13 height 13
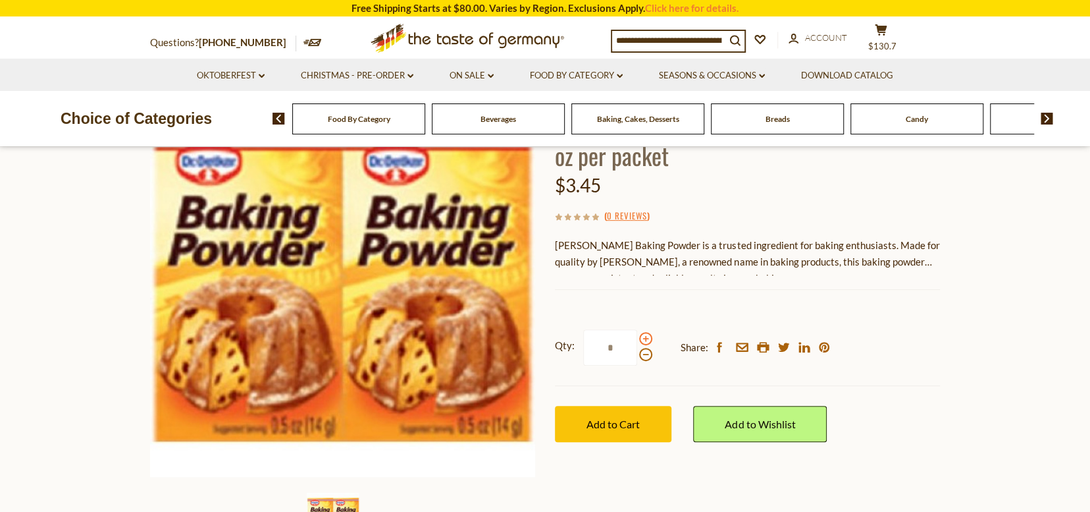
click at [637, 338] on input "*" at bounding box center [610, 347] width 54 height 36
click at [641, 354] on span at bounding box center [645, 354] width 13 height 13
click at [637, 354] on input "*" at bounding box center [610, 347] width 54 height 36
type input "*"
click at [636, 427] on span "Add to Cart" at bounding box center [613, 423] width 53 height 13
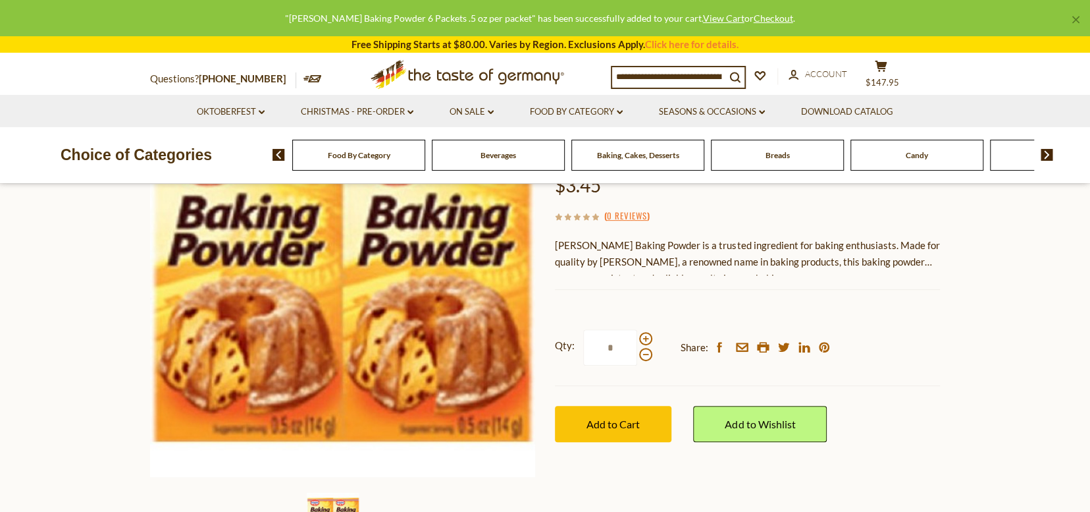
click at [425, 161] on div "Breads" at bounding box center [358, 155] width 133 height 31
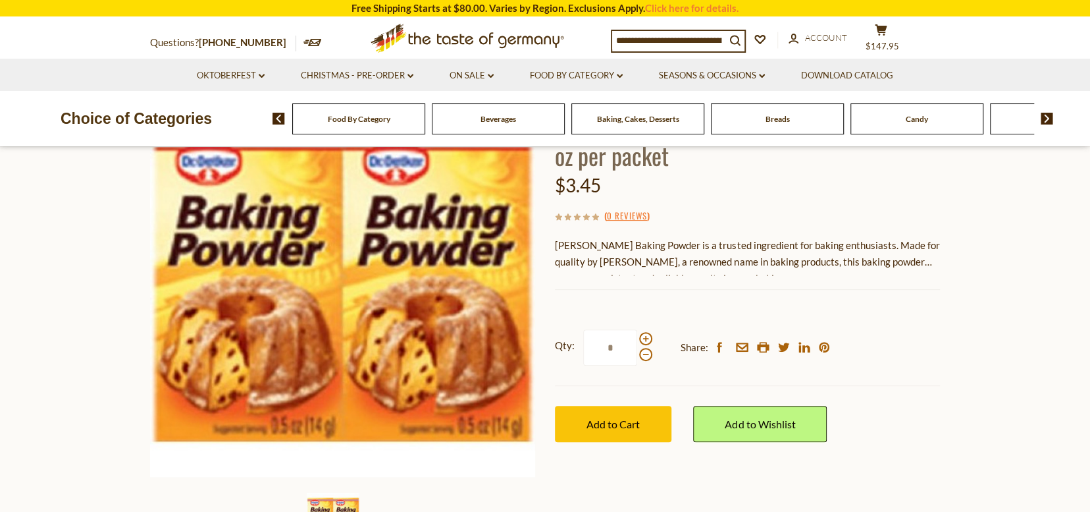
click at [425, 118] on div "Breads" at bounding box center [358, 118] width 133 height 31
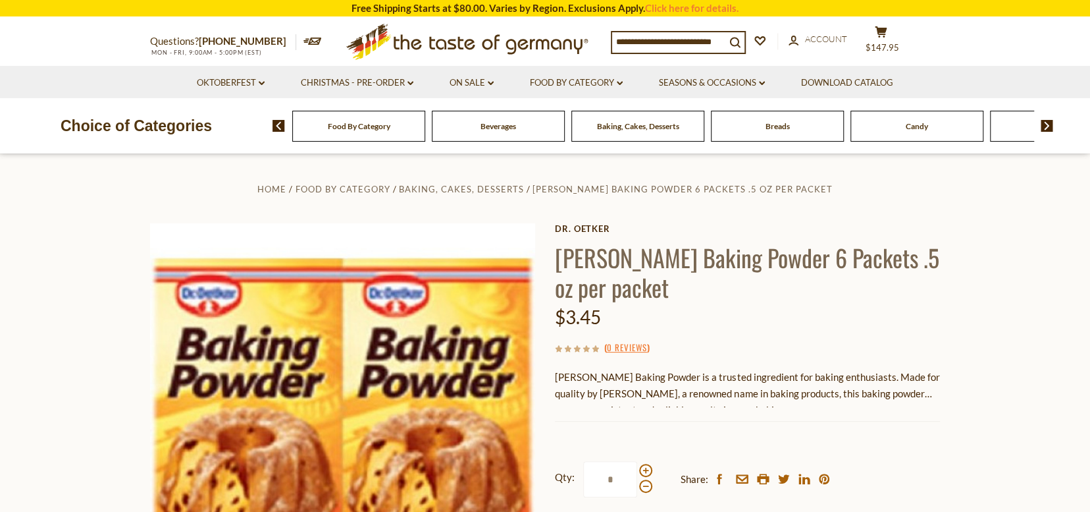
click at [425, 116] on div "Breads" at bounding box center [358, 126] width 133 height 31
click at [772, 130] on span "Breads" at bounding box center [771, 126] width 24 height 10
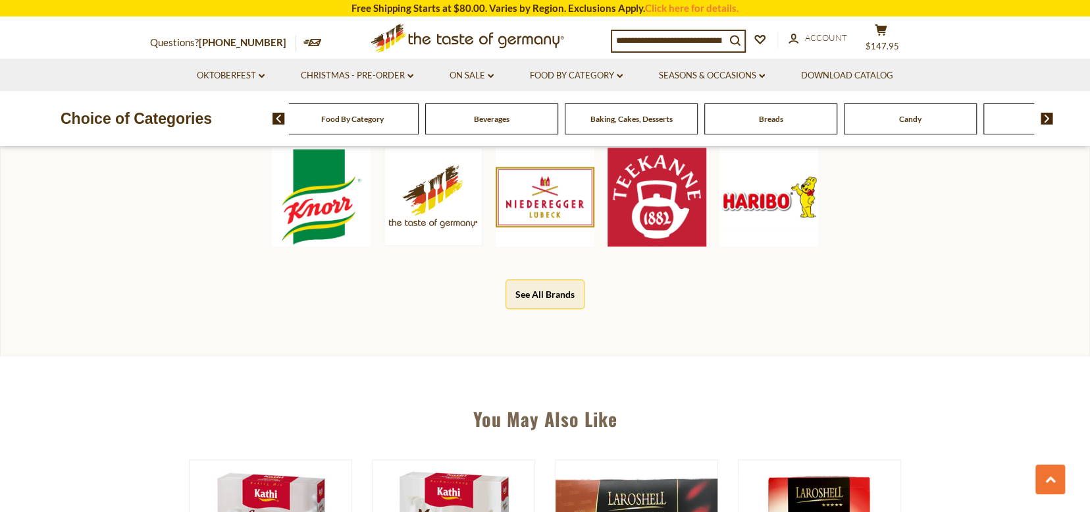
scroll to position [790, 0]
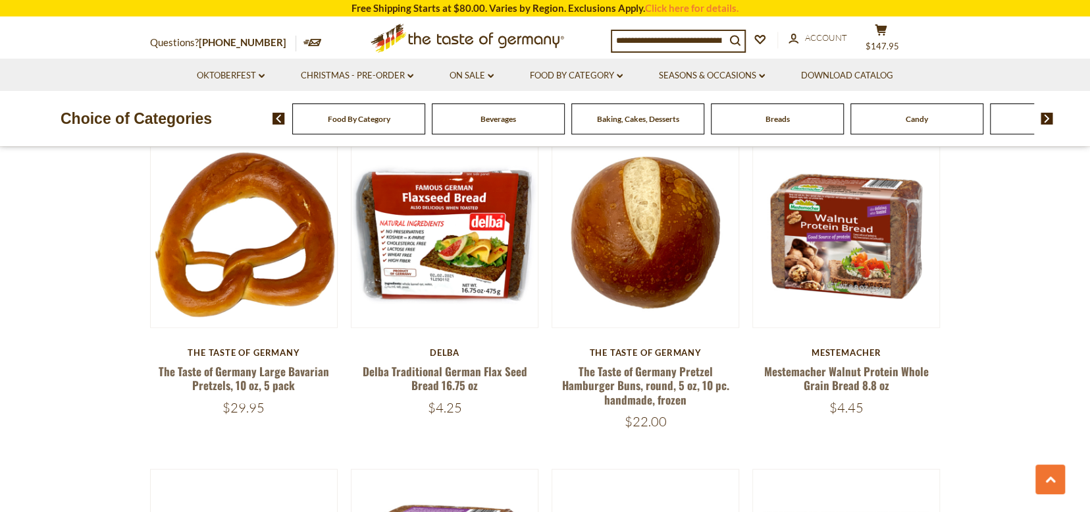
scroll to position [1712, 0]
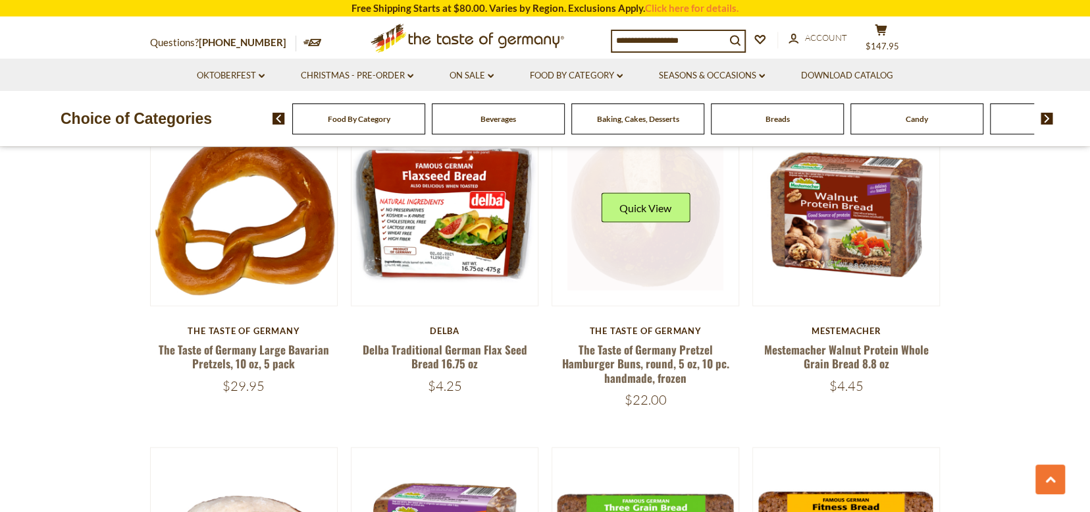
click at [610, 238] on link at bounding box center [646, 212] width 157 height 157
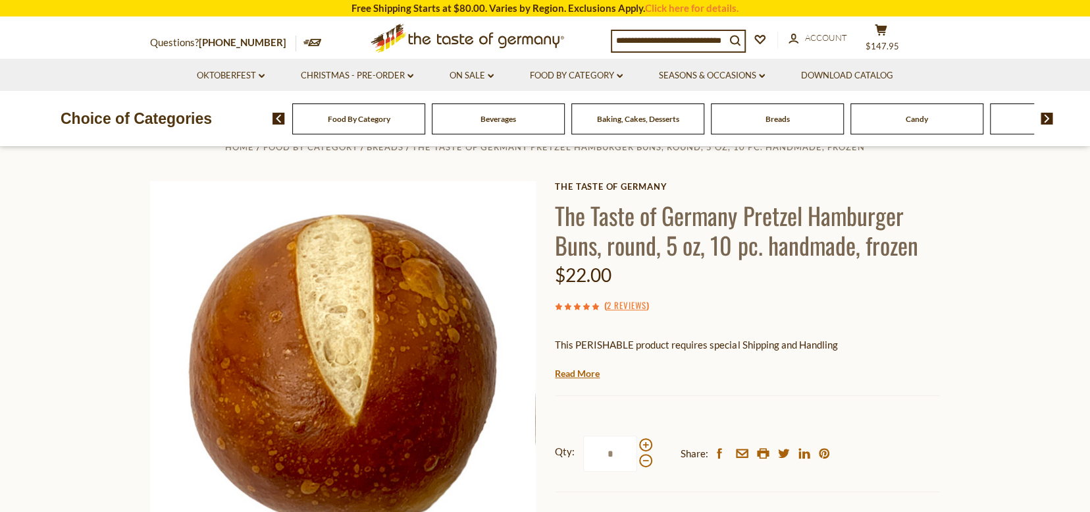
scroll to position [66, 0]
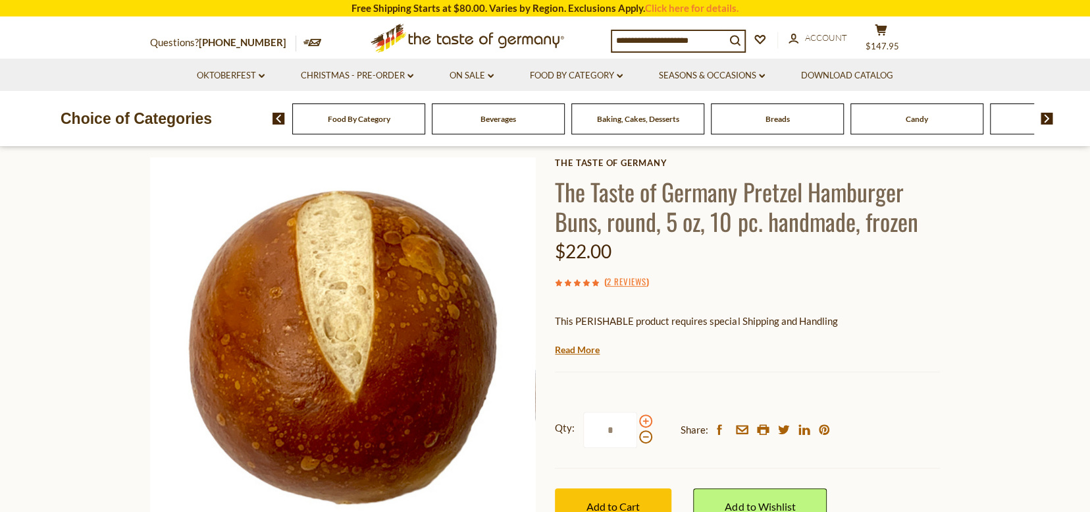
click at [642, 419] on span at bounding box center [645, 420] width 13 height 13
click at [637, 419] on input "*" at bounding box center [610, 429] width 54 height 36
type input "*"
click at [643, 494] on button "Add to Cart" at bounding box center [613, 506] width 117 height 36
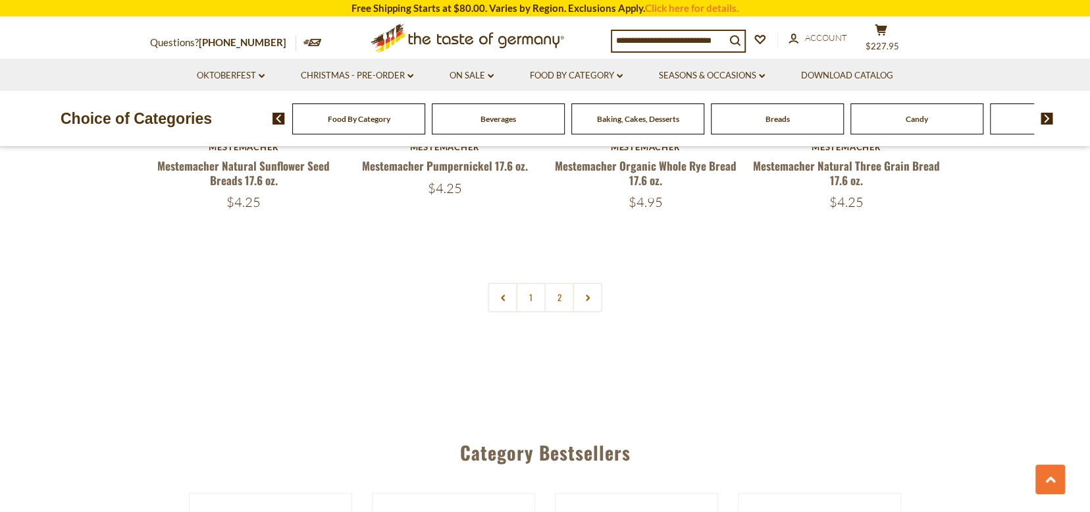
scroll to position [3292, 0]
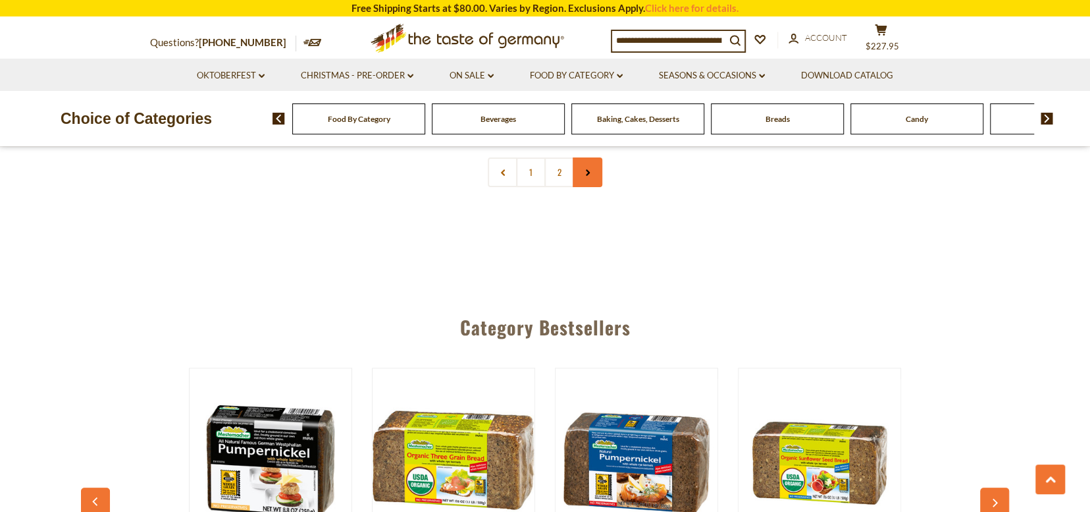
click at [593, 179] on link at bounding box center [588, 172] width 30 height 30
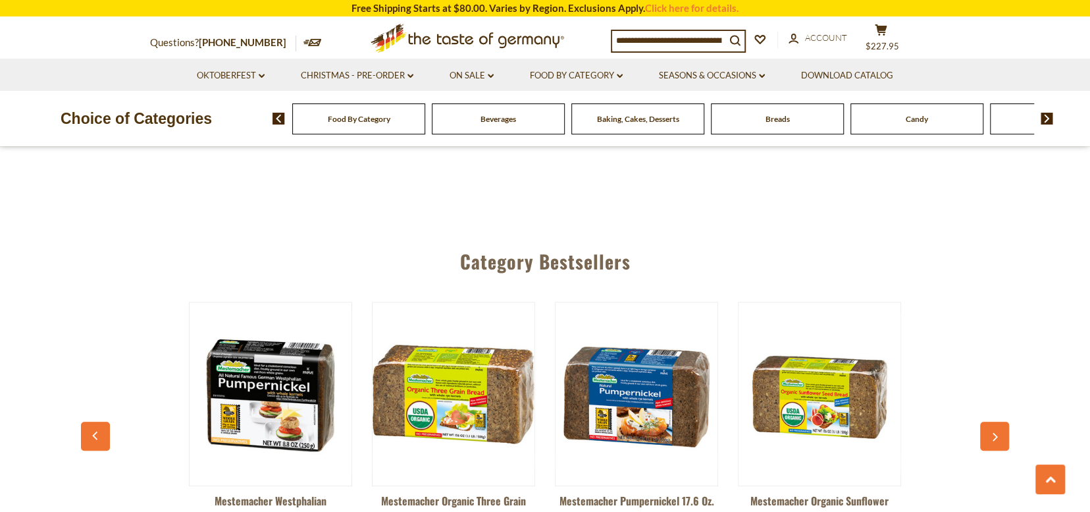
scroll to position [3819, 0]
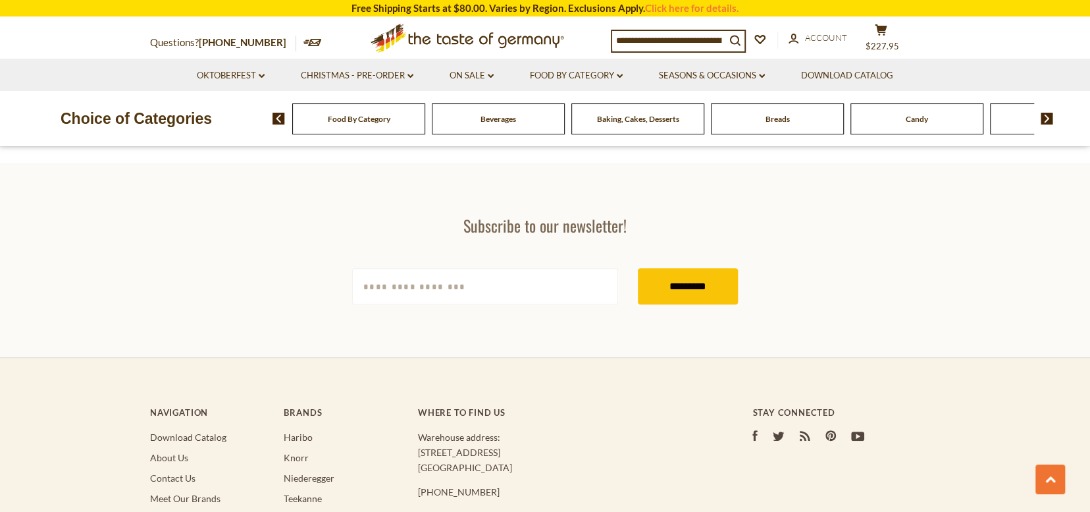
click at [1044, 119] on img at bounding box center [1047, 119] width 13 height 12
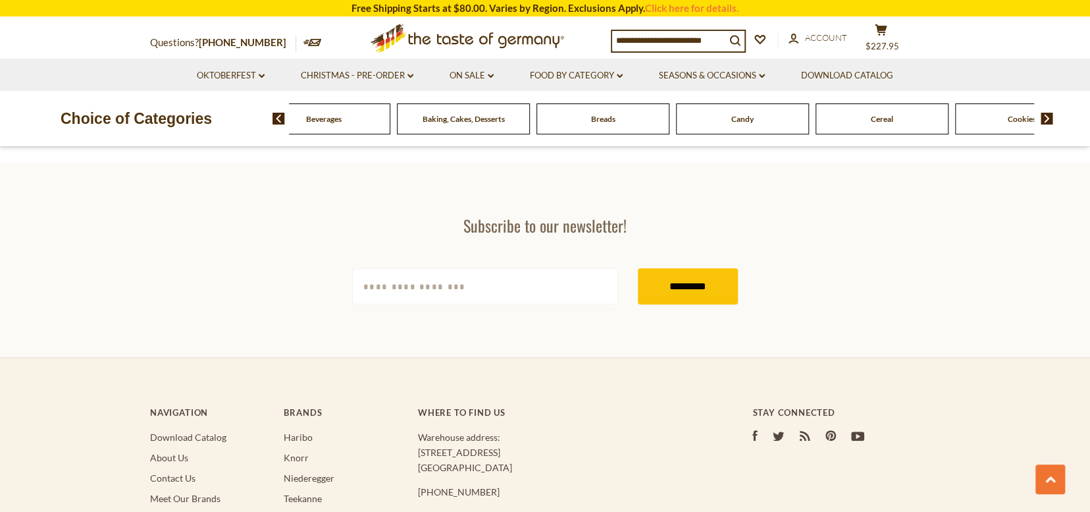
click at [1044, 119] on img at bounding box center [1047, 119] width 13 height 12
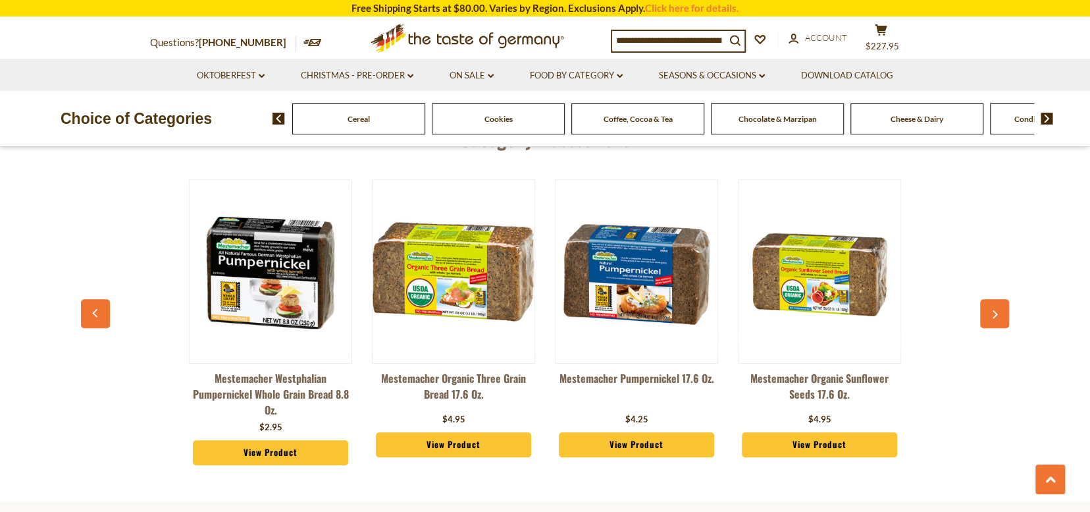
scroll to position [3388, 0]
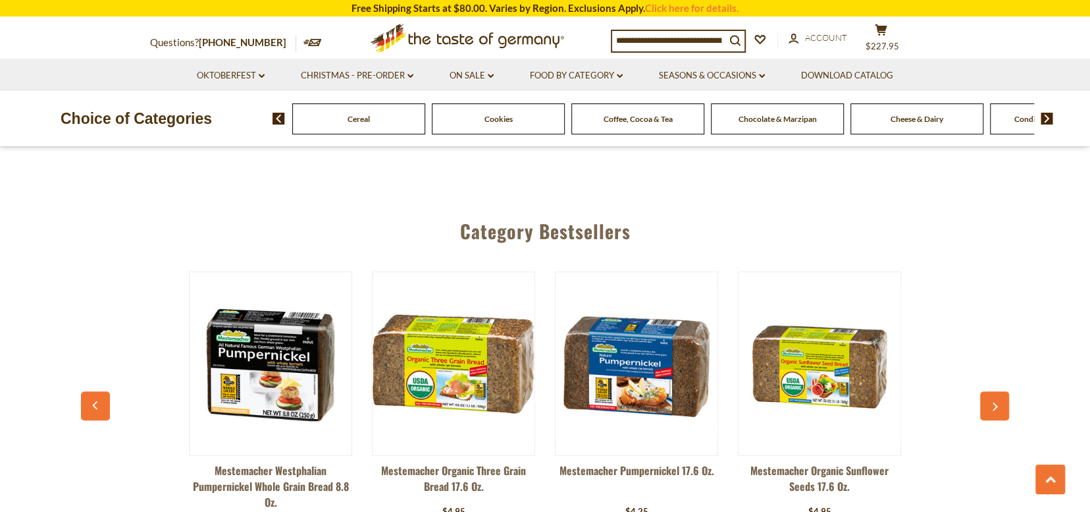
click at [645, 122] on span "Coffee, Cocoa & Tea" at bounding box center [638, 119] width 69 height 10
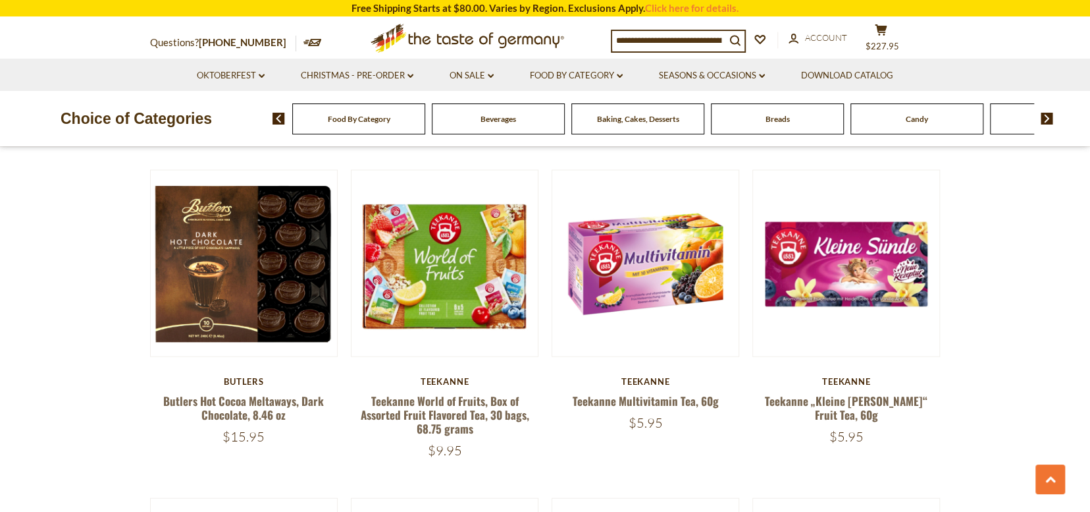
scroll to position [1712, 0]
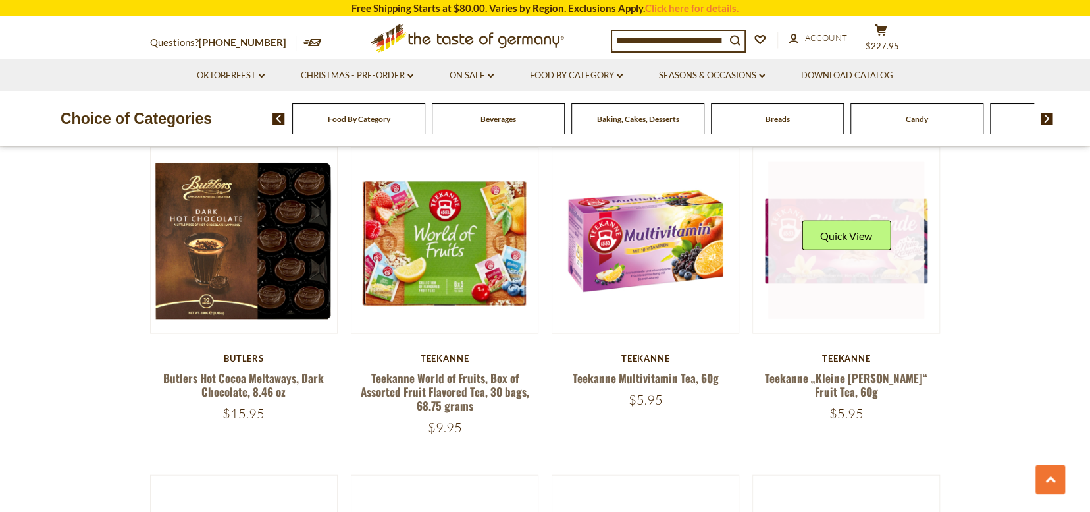
click at [909, 250] on link at bounding box center [846, 240] width 157 height 157
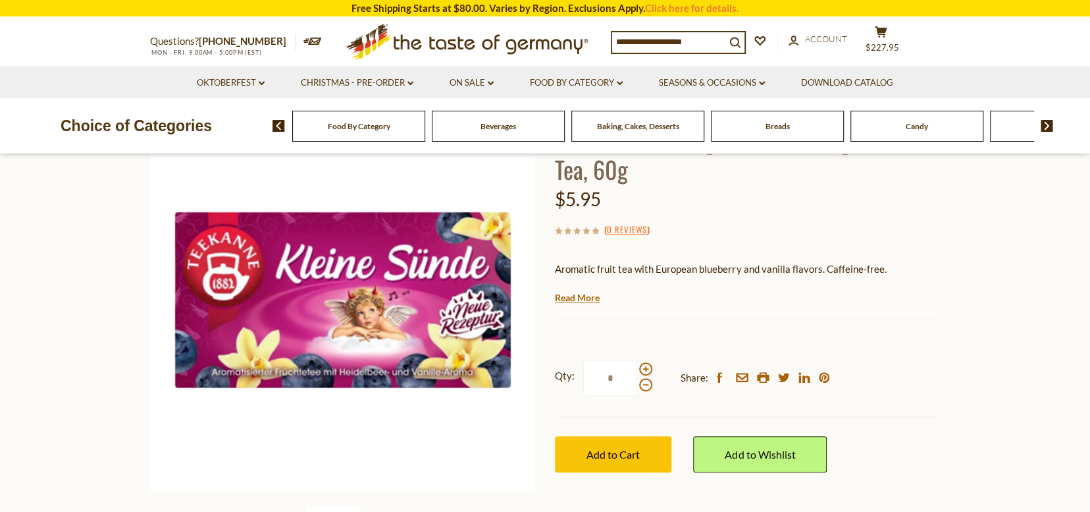
scroll to position [132, 0]
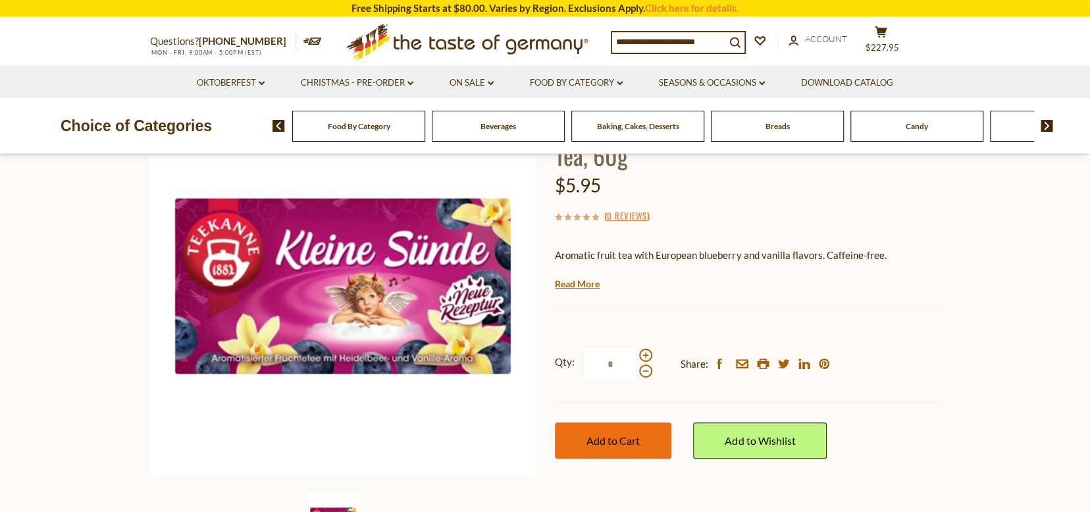
click at [642, 422] on button "Add to Cart" at bounding box center [613, 440] width 117 height 36
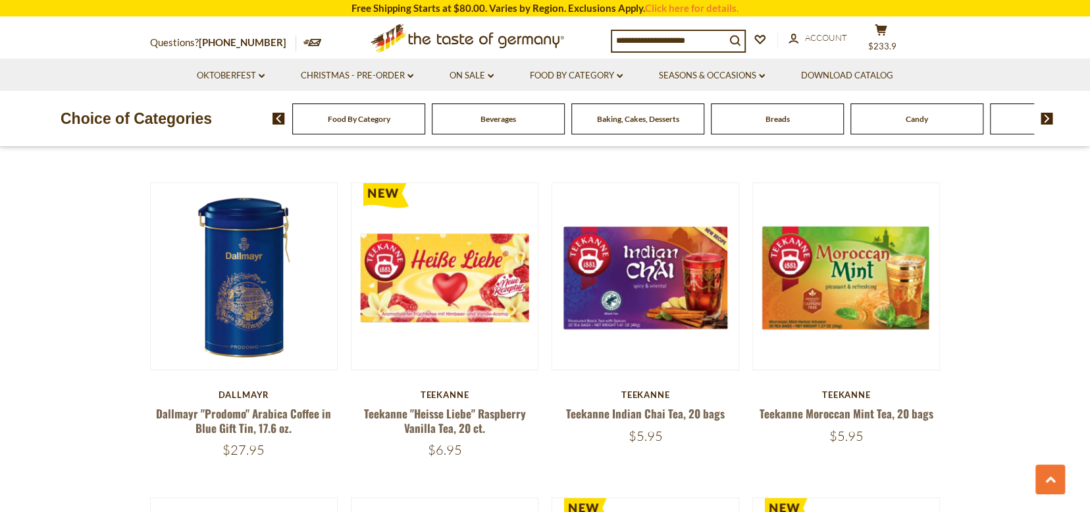
scroll to position [2634, 0]
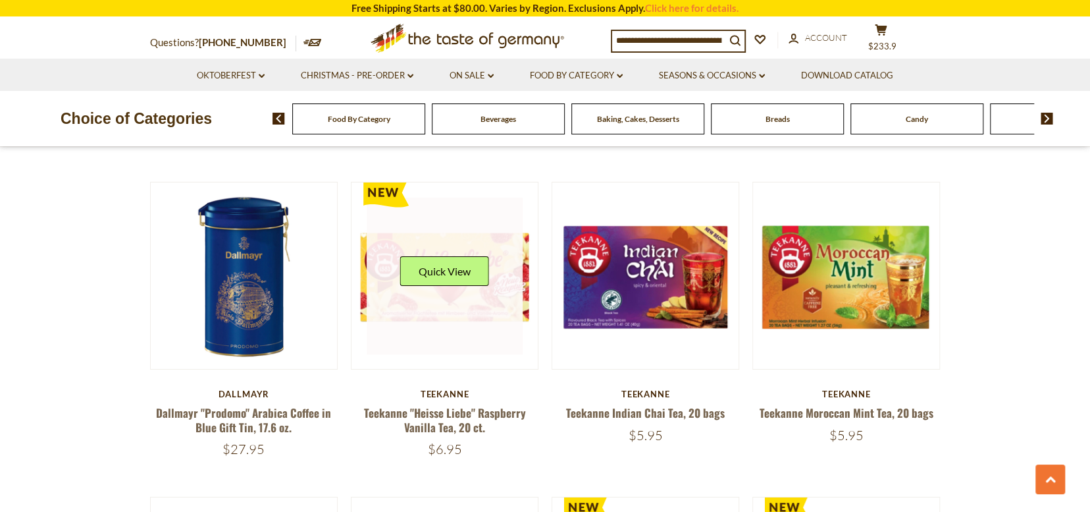
click at [455, 276] on div "Quick View" at bounding box center [444, 276] width 89 height 40
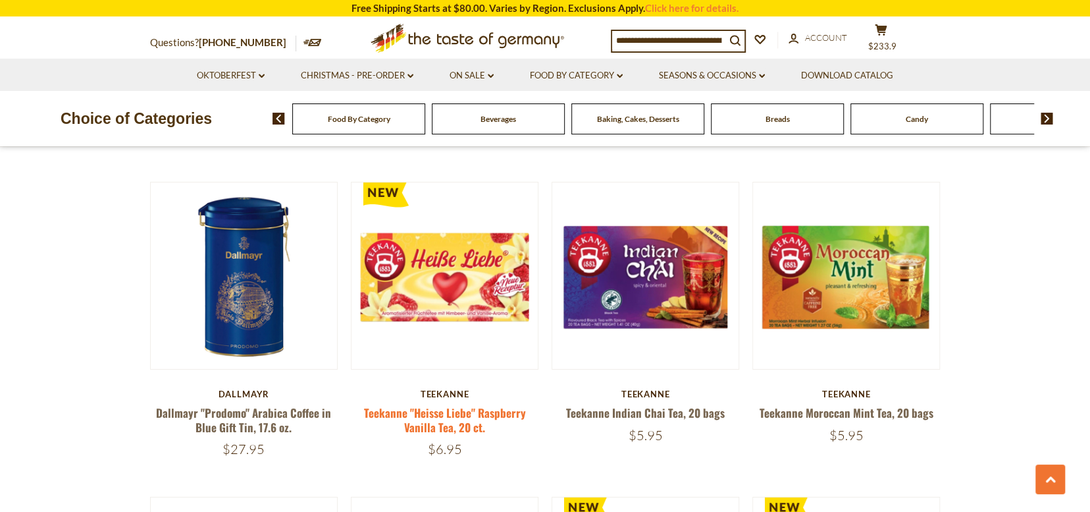
click at [453, 404] on link "Teekanne "Heisse Liebe" Raspberry Vanilla Tea, 20 ct." at bounding box center [444, 419] width 162 height 30
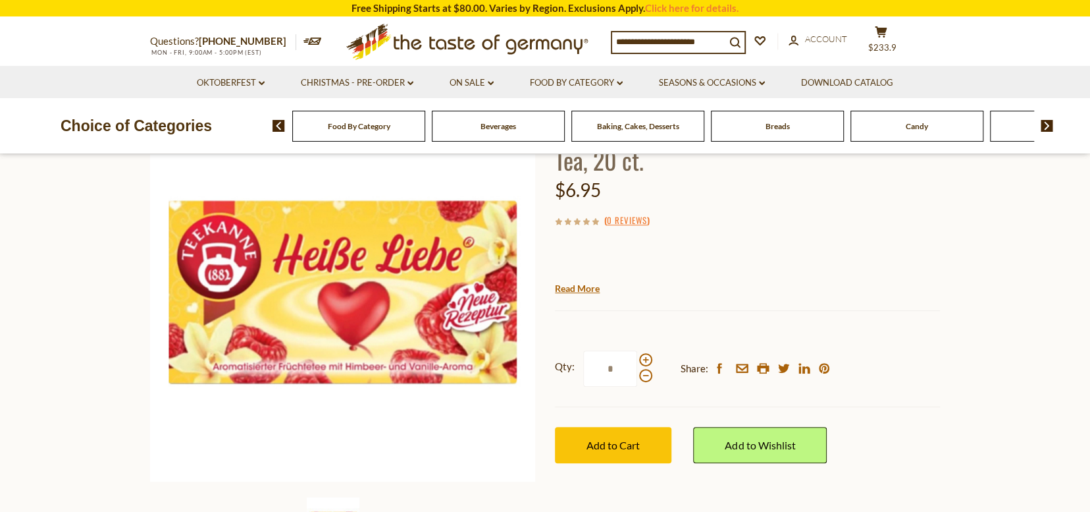
scroll to position [132, 0]
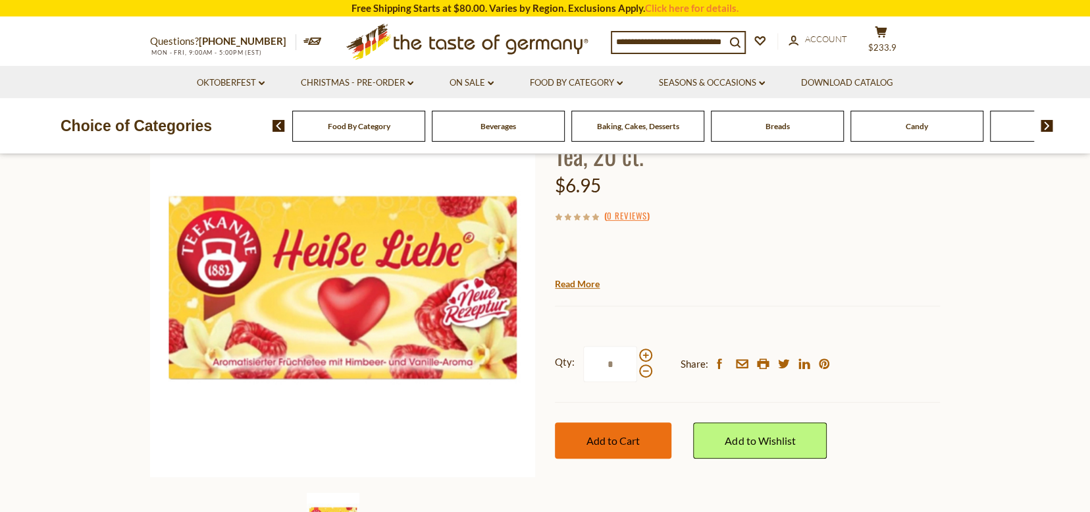
click at [632, 436] on span "Add to Cart" at bounding box center [613, 440] width 53 height 13
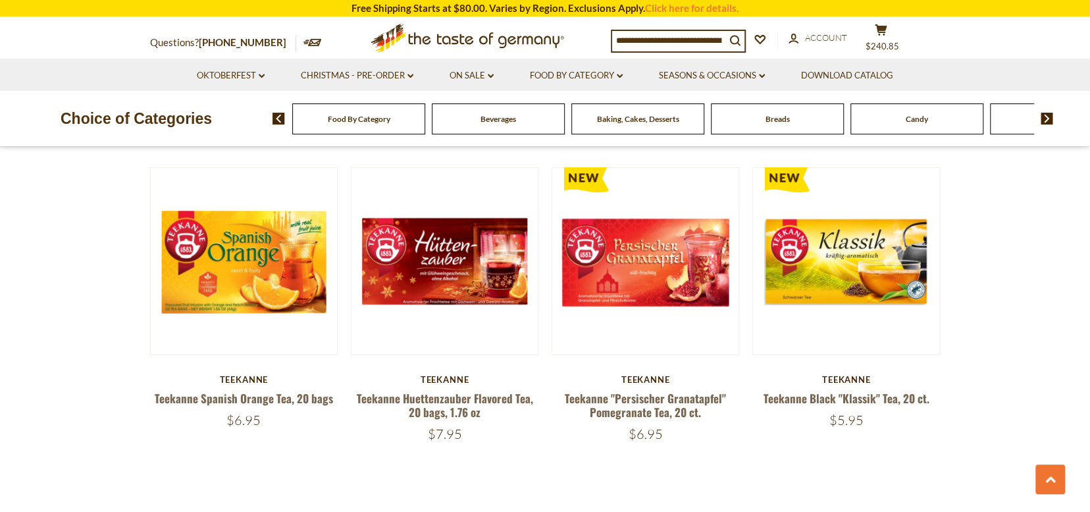
scroll to position [2969, 0]
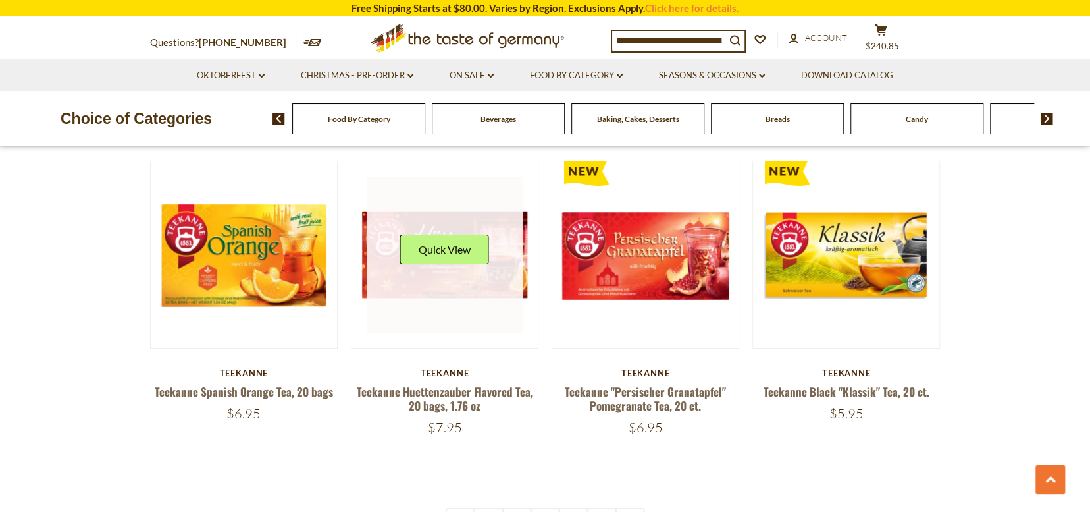
click at [417, 261] on link at bounding box center [445, 254] width 157 height 157
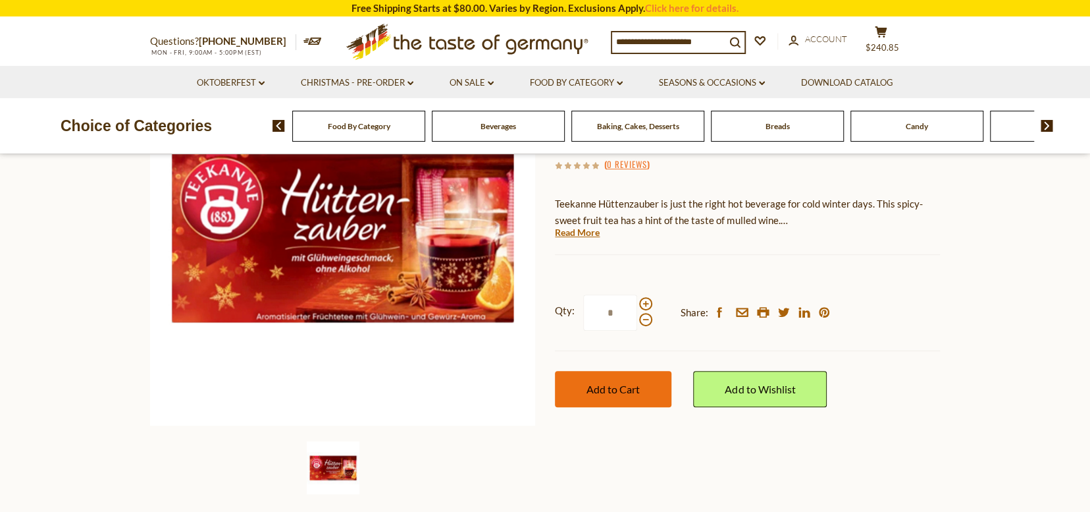
scroll to position [198, 0]
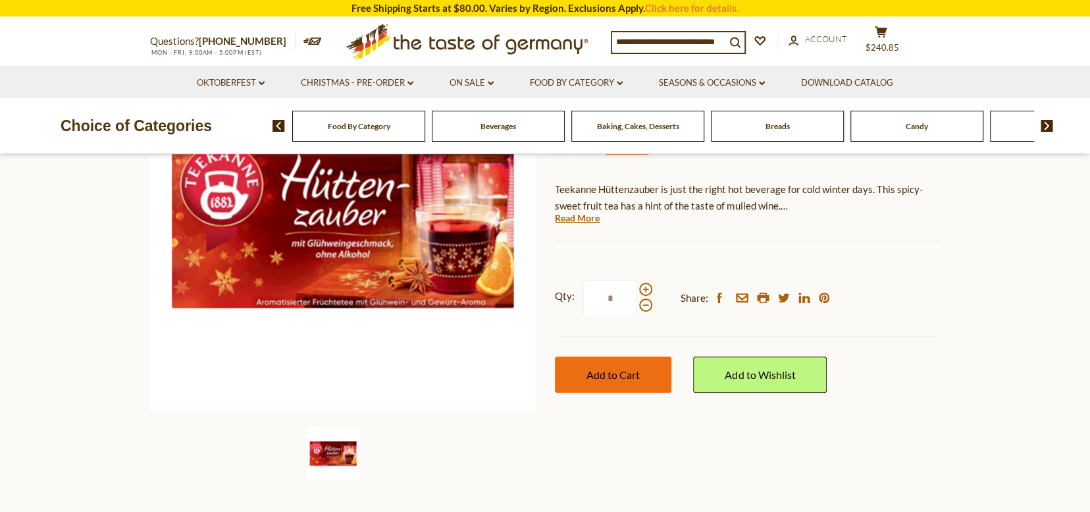
click at [607, 368] on span "Add to Cart" at bounding box center [613, 374] width 53 height 13
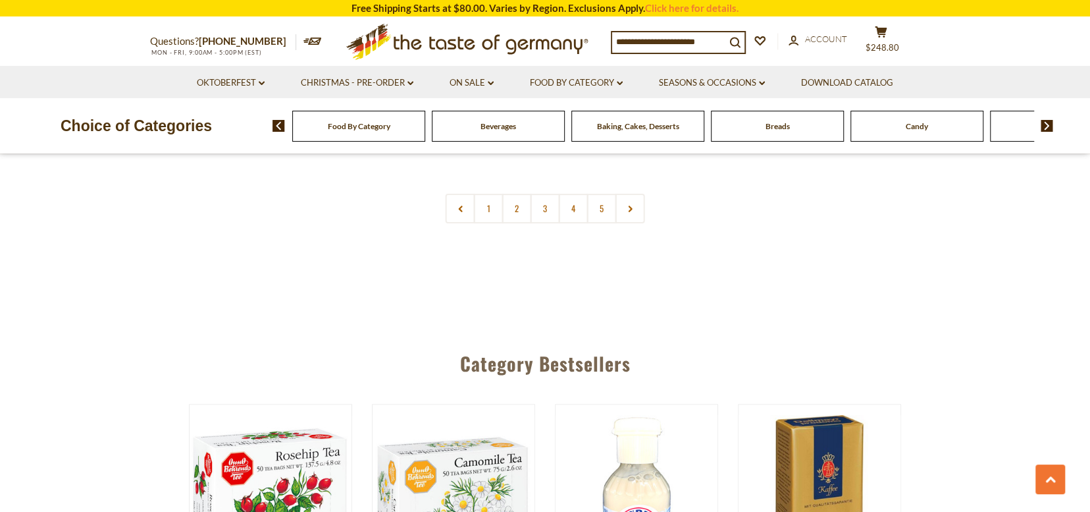
scroll to position [3298, 0]
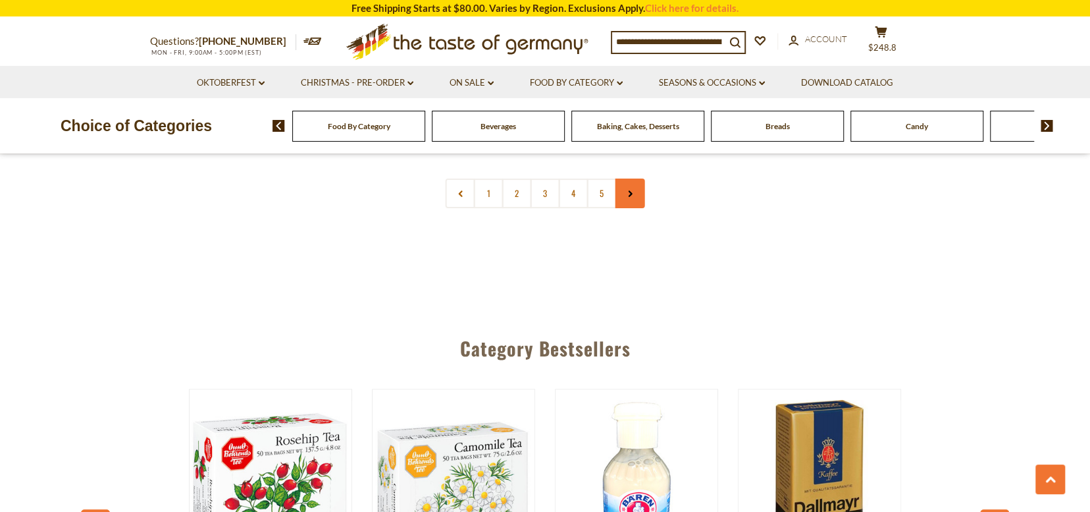
click at [635, 180] on link at bounding box center [631, 193] width 30 height 30
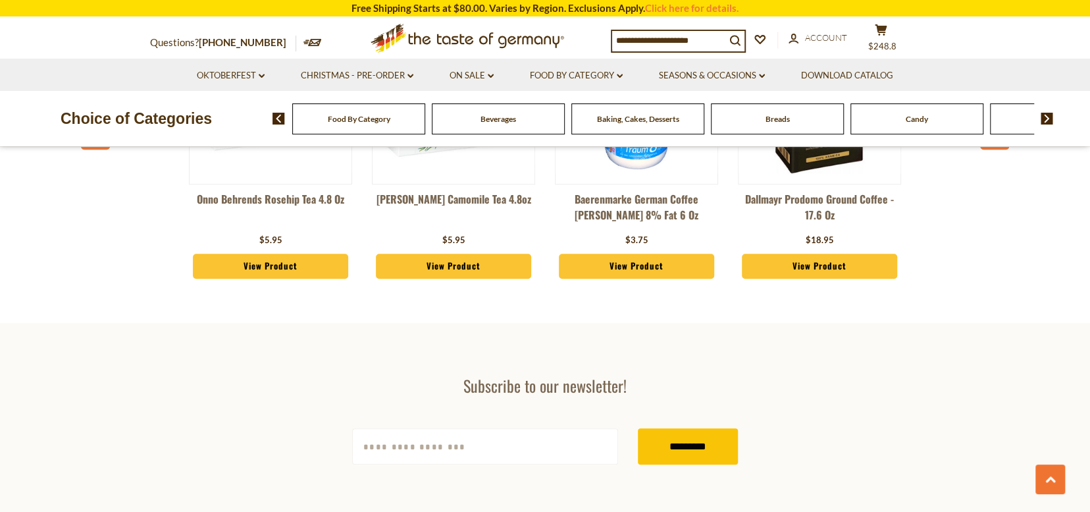
scroll to position [3292, 0]
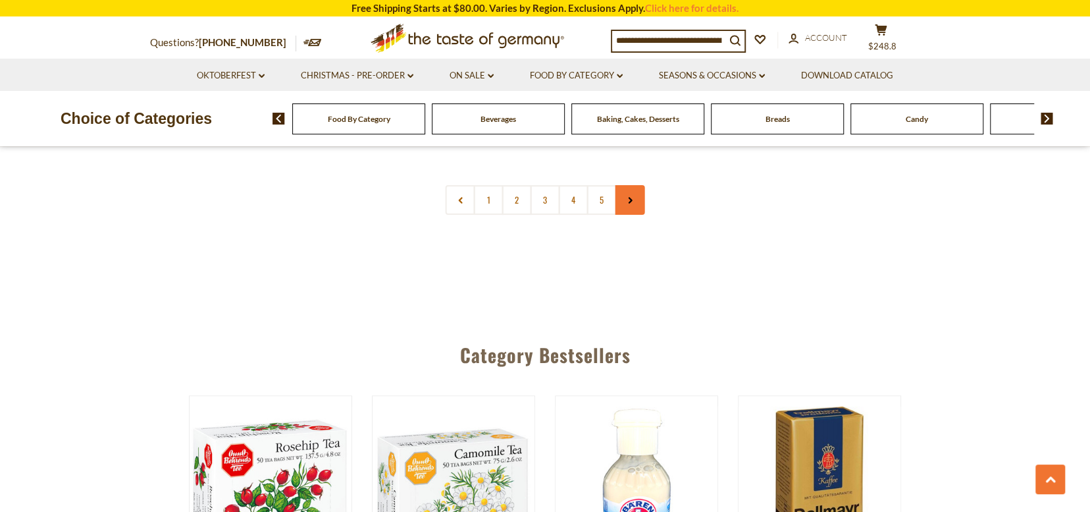
click at [627, 189] on link at bounding box center [631, 200] width 30 height 30
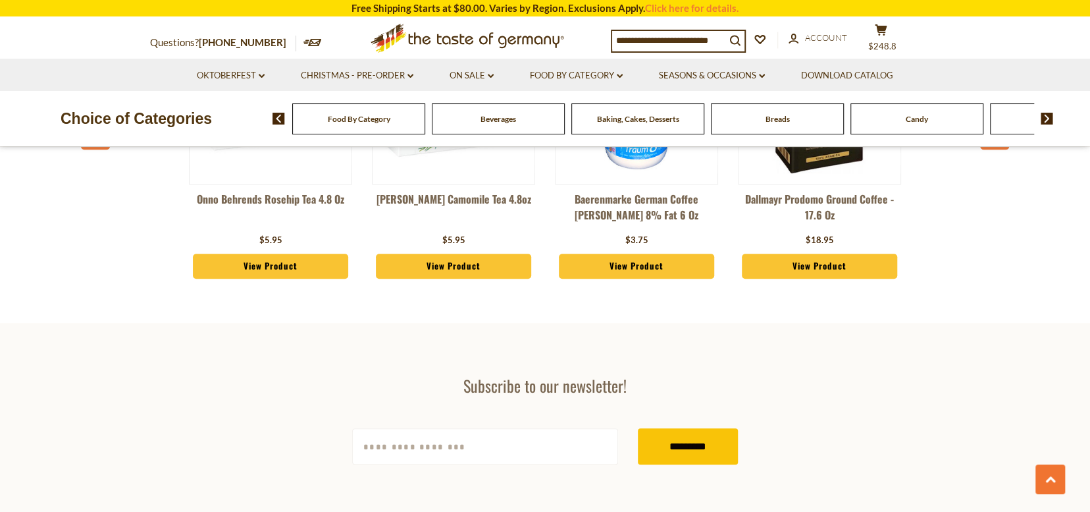
scroll to position [3226, 0]
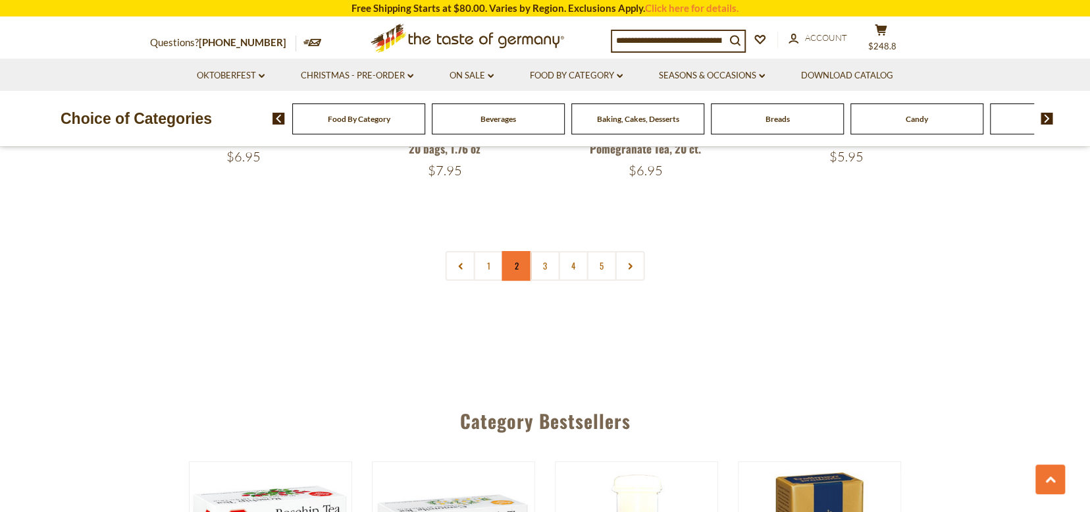
click at [521, 257] on link "2" at bounding box center [517, 266] width 30 height 30
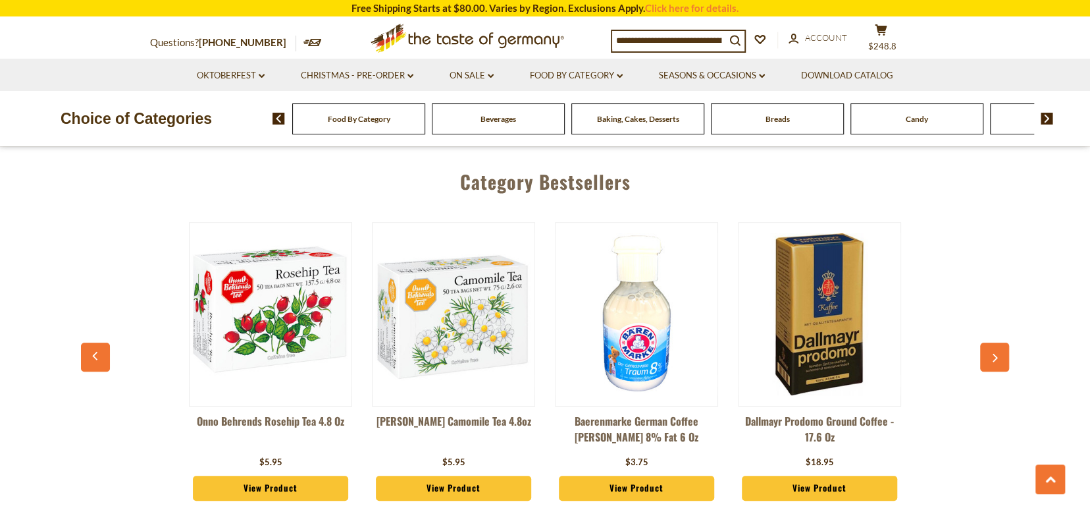
scroll to position [3146, 0]
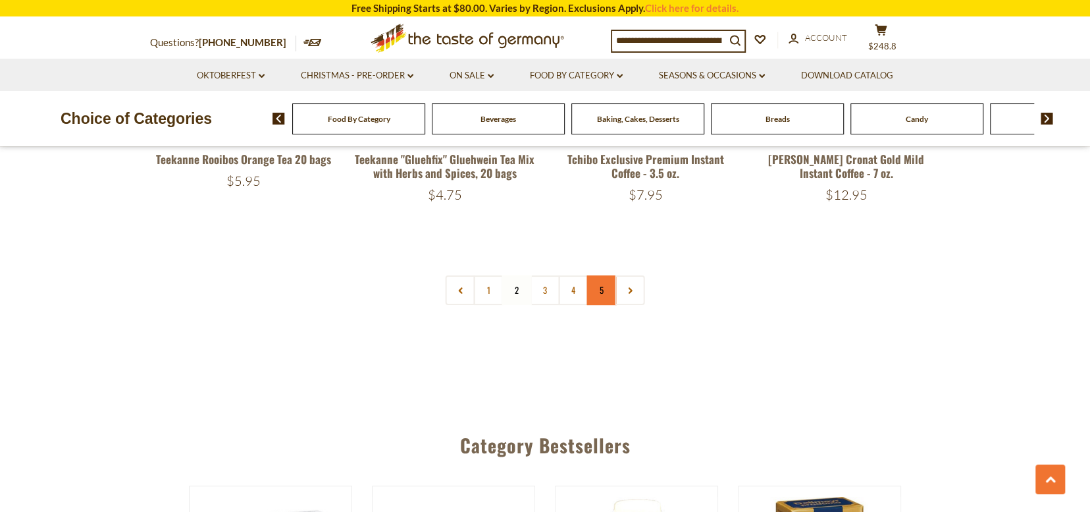
click at [597, 293] on link "5" at bounding box center [602, 290] width 30 height 30
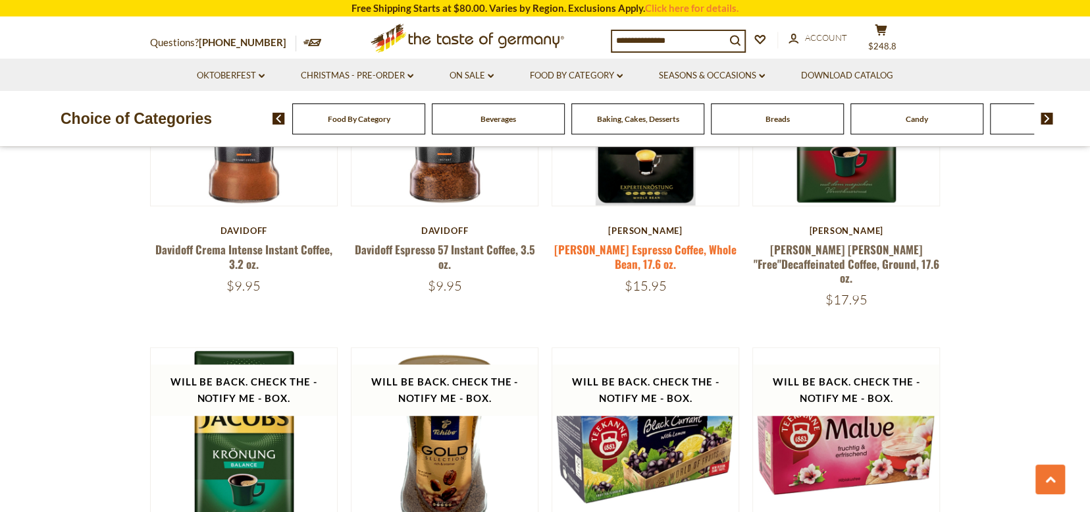
scroll to position [578, 0]
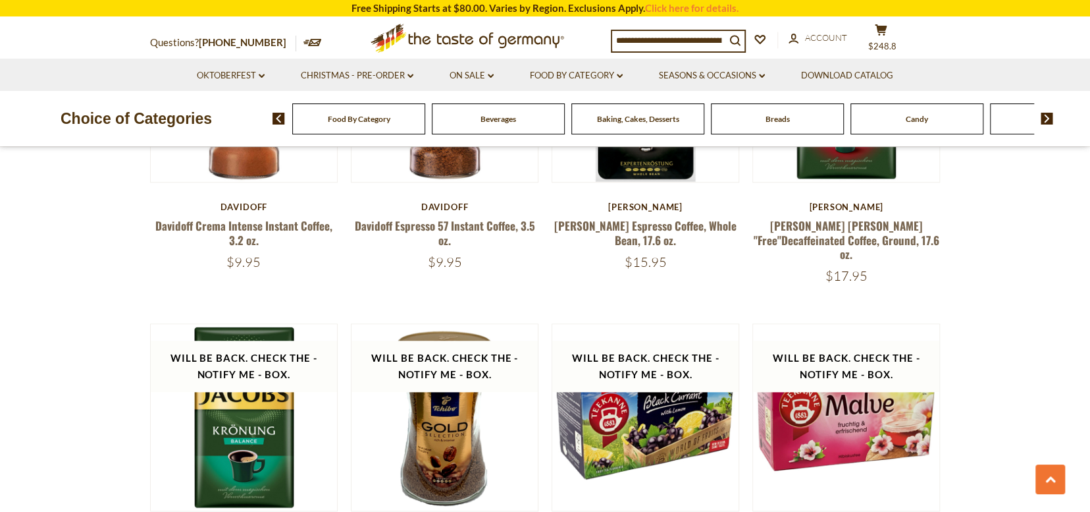
click at [1044, 118] on img at bounding box center [1047, 119] width 13 height 12
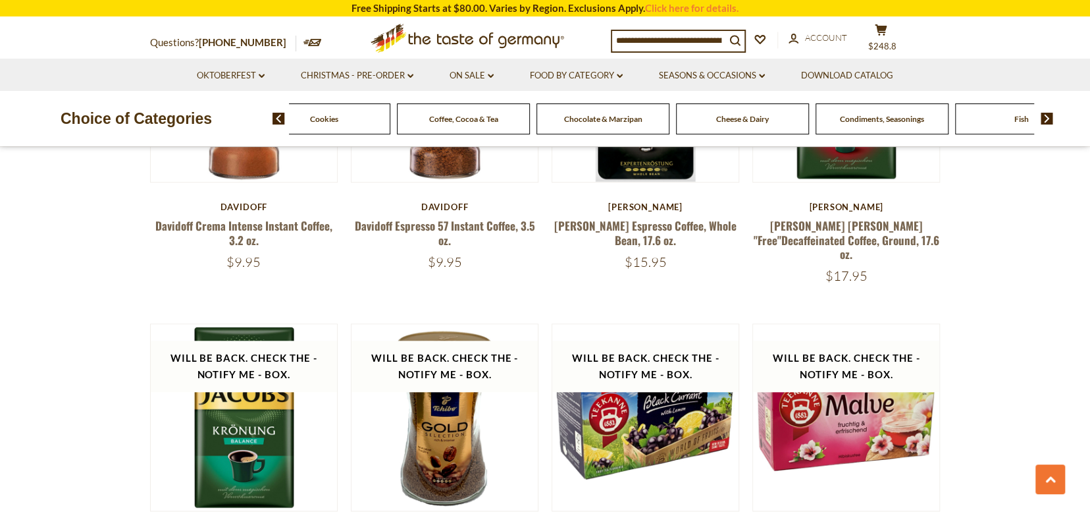
click at [1044, 118] on img at bounding box center [1047, 119] width 13 height 12
click at [544, 119] on span "Condiments, Seasonings" at bounding box center [533, 119] width 84 height 10
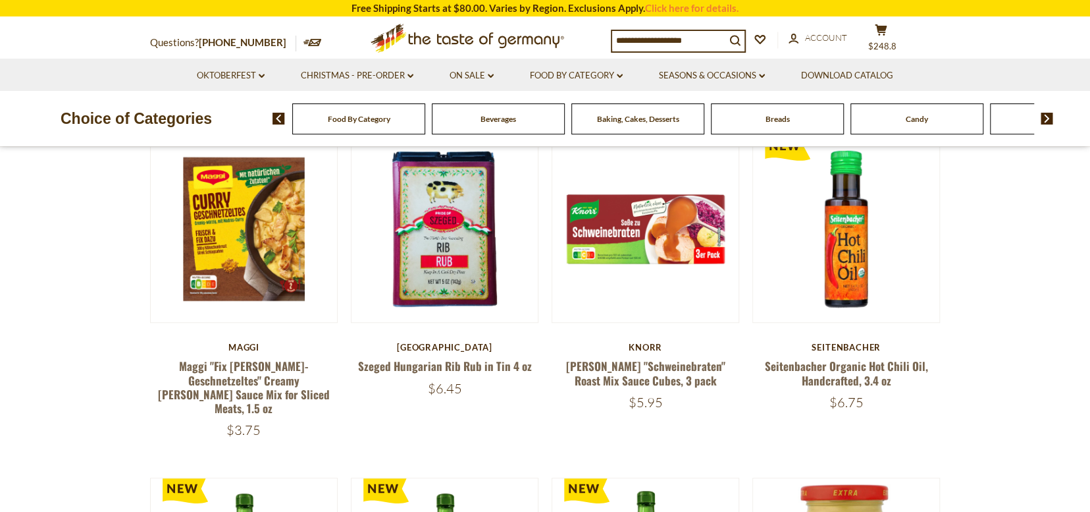
scroll to position [461, 0]
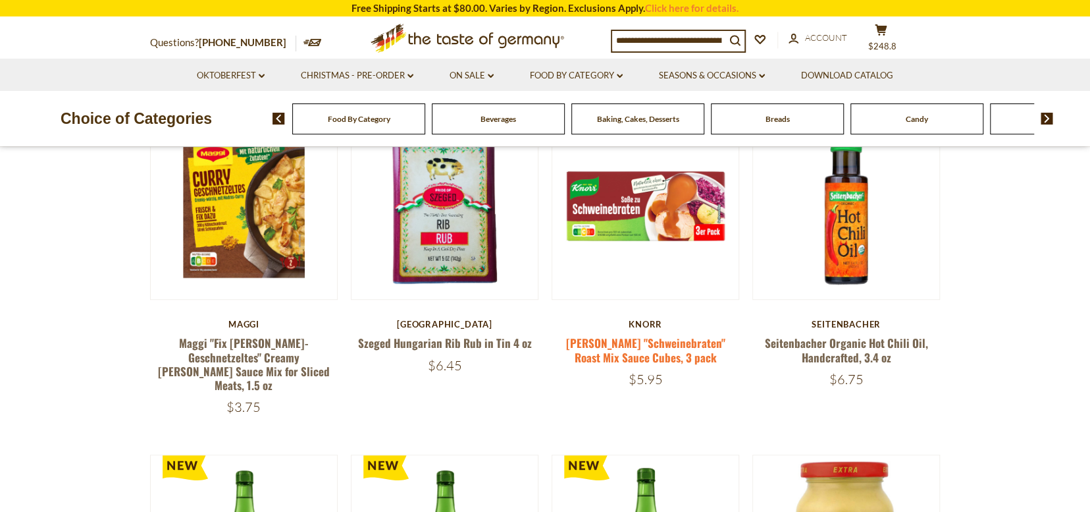
click at [623, 341] on link "[PERSON_NAME] "Schweinebraten" Roast Mix Sauce Cubes, 3 pack" at bounding box center [645, 349] width 159 height 30
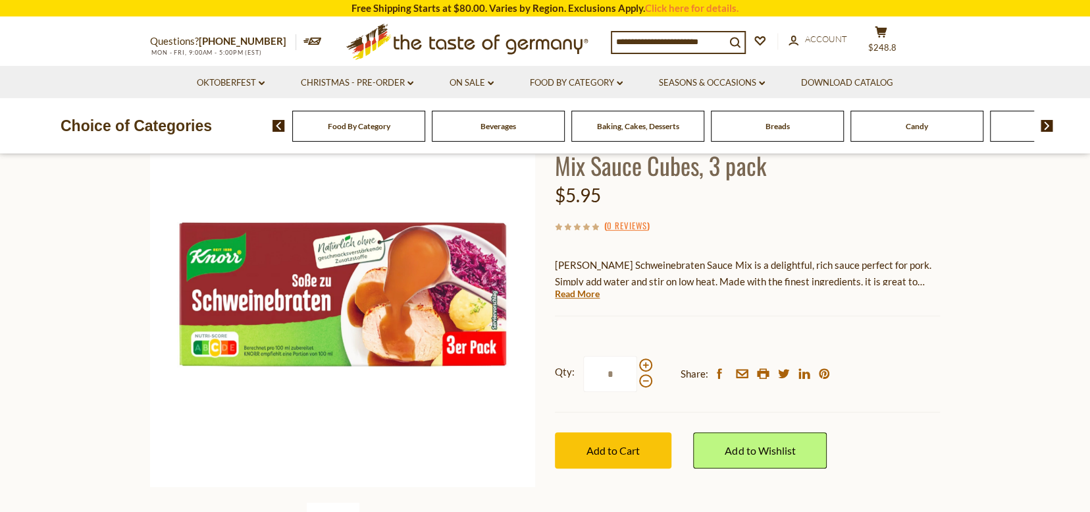
scroll to position [132, 0]
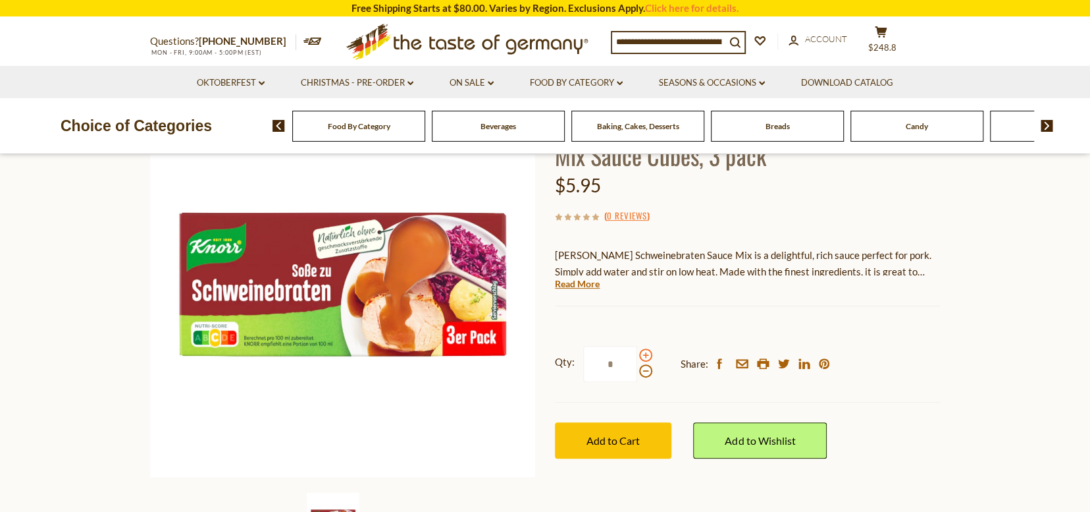
click at [645, 356] on span at bounding box center [645, 354] width 13 height 13
click at [637, 356] on input "*" at bounding box center [610, 364] width 54 height 36
type input "*"
click at [641, 442] on button "Add to Cart" at bounding box center [613, 440] width 117 height 36
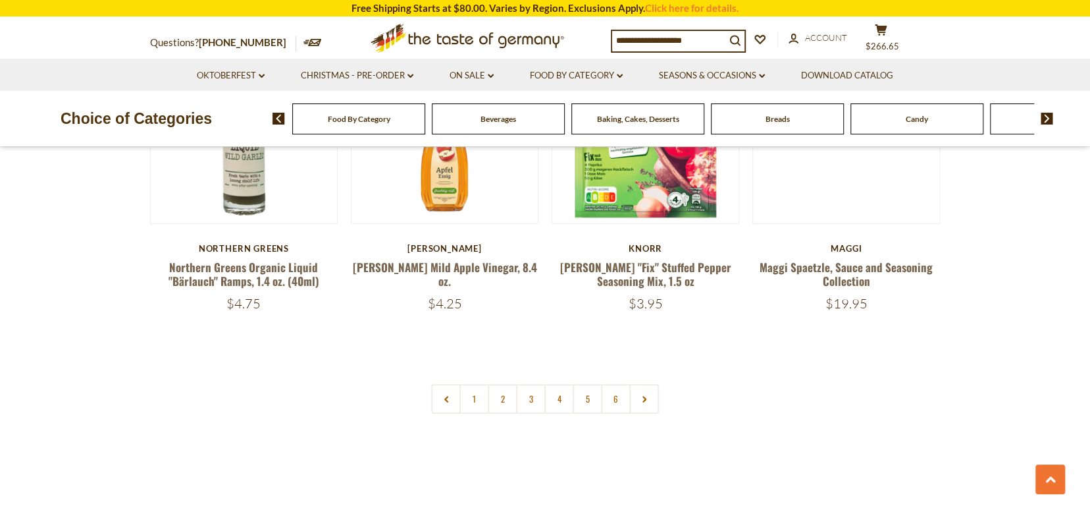
scroll to position [3241, 0]
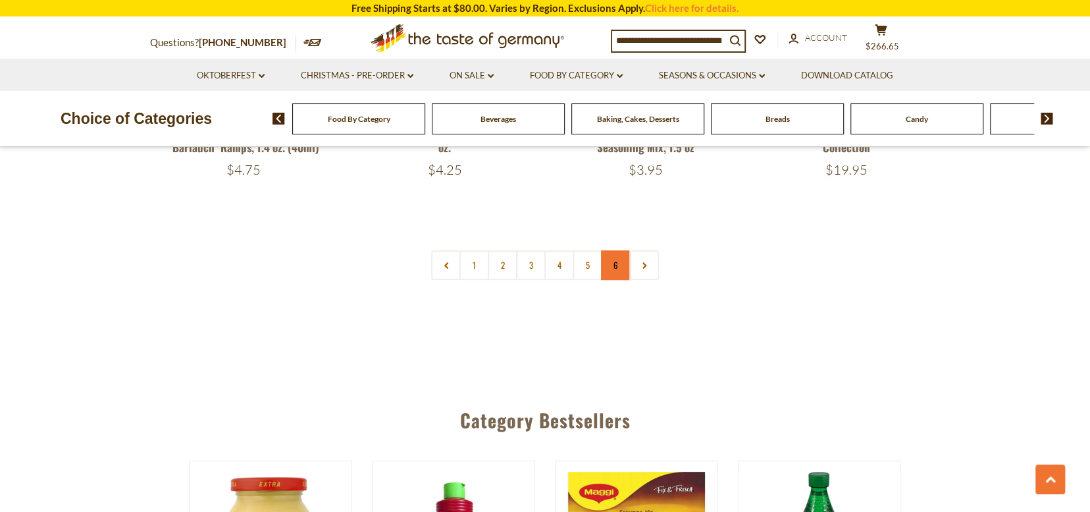
click at [615, 250] on link "6" at bounding box center [616, 265] width 30 height 30
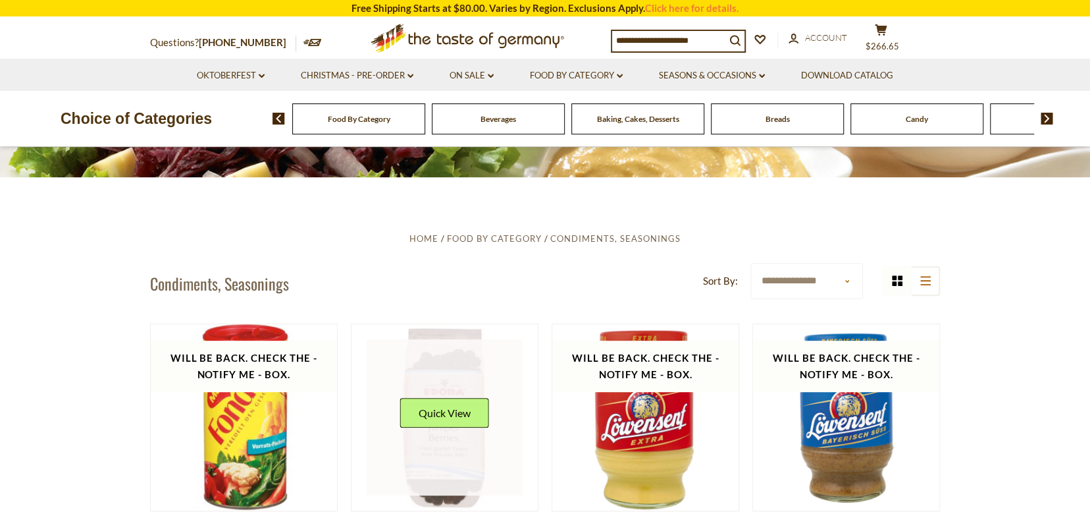
scroll to position [249, 0]
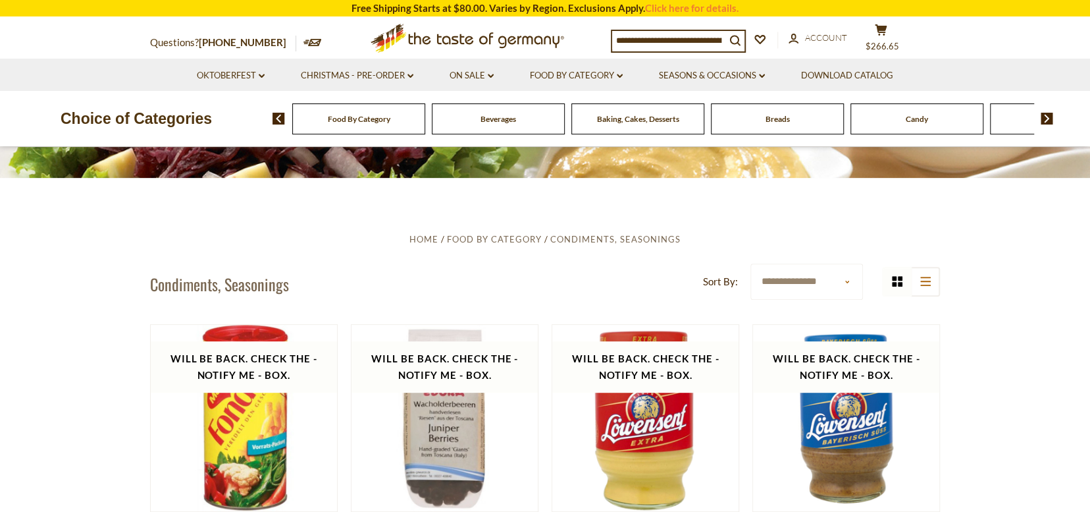
click at [1044, 119] on img at bounding box center [1047, 119] width 13 height 12
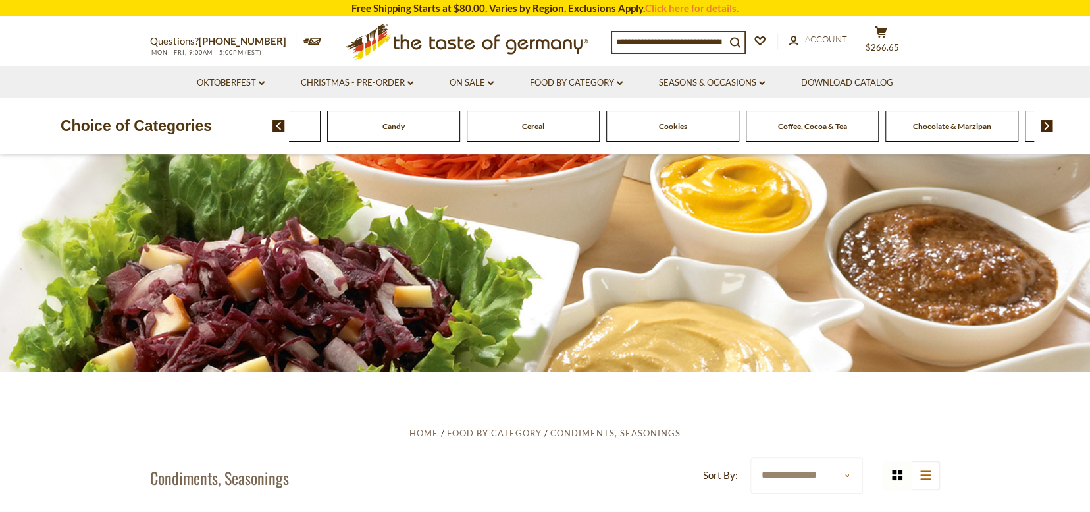
scroll to position [0, 0]
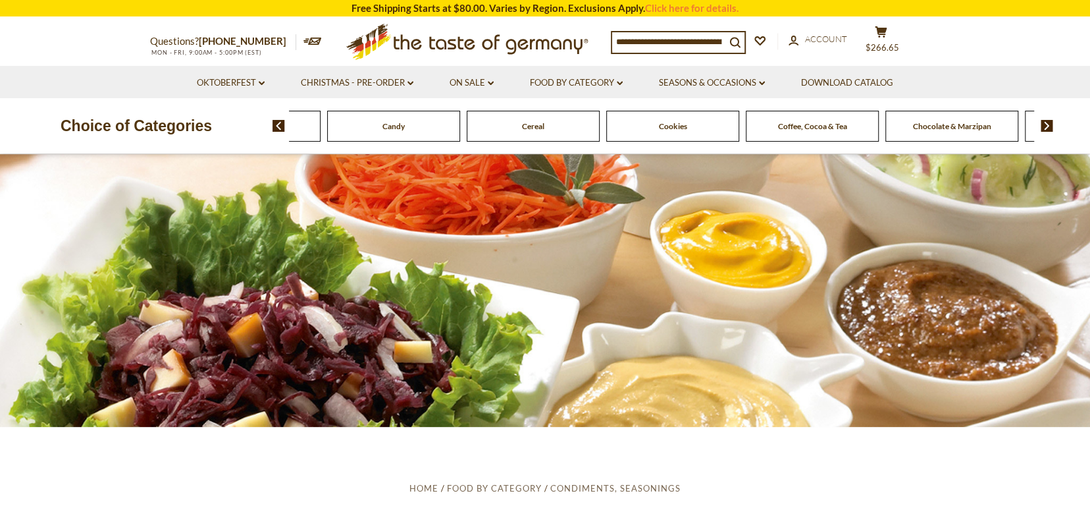
click at [1045, 125] on img at bounding box center [1047, 126] width 13 height 12
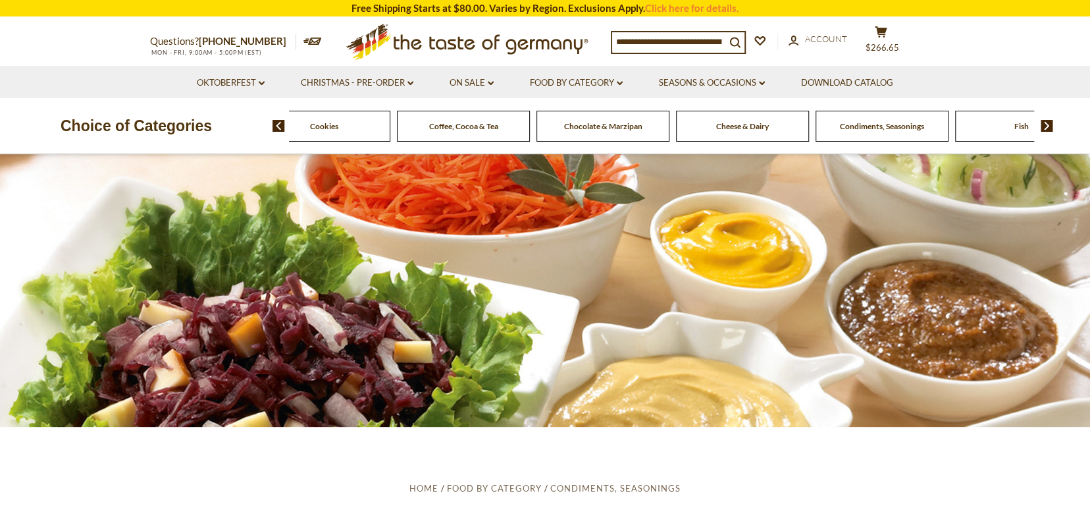
click at [1045, 125] on img at bounding box center [1047, 126] width 13 height 12
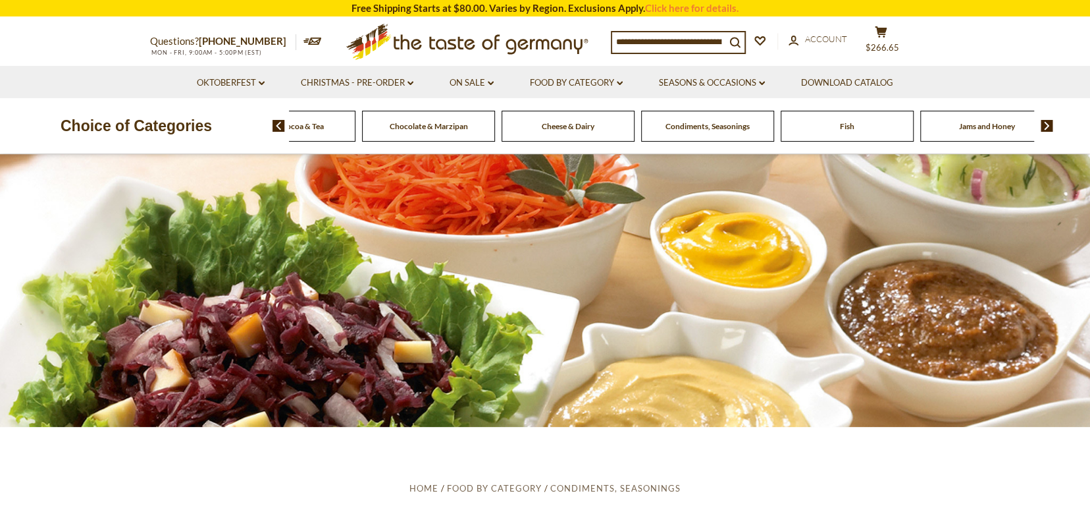
click at [1045, 125] on img at bounding box center [1047, 126] width 13 height 12
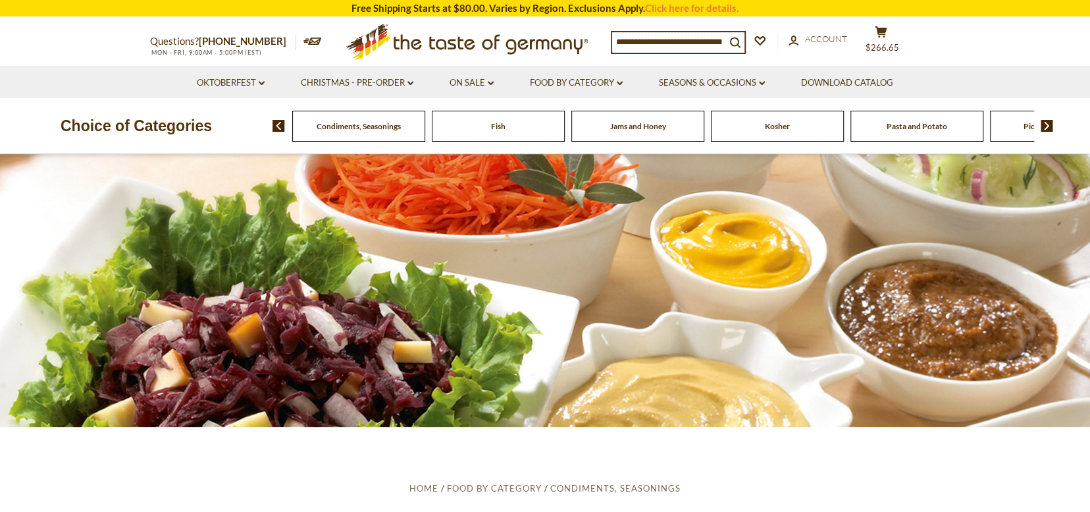
click at [1045, 125] on img at bounding box center [1047, 126] width 13 height 12
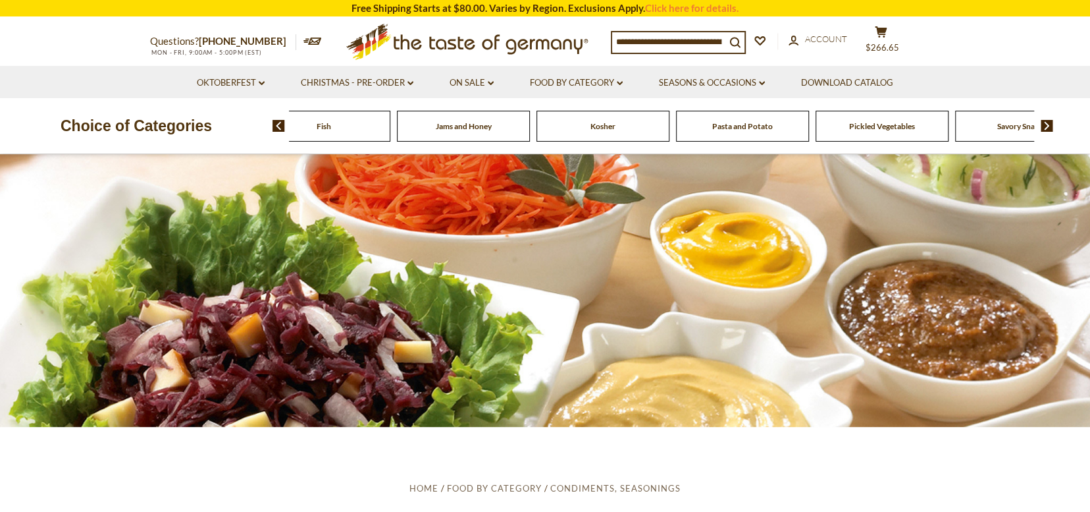
click at [1045, 125] on img at bounding box center [1047, 126] width 13 height 12
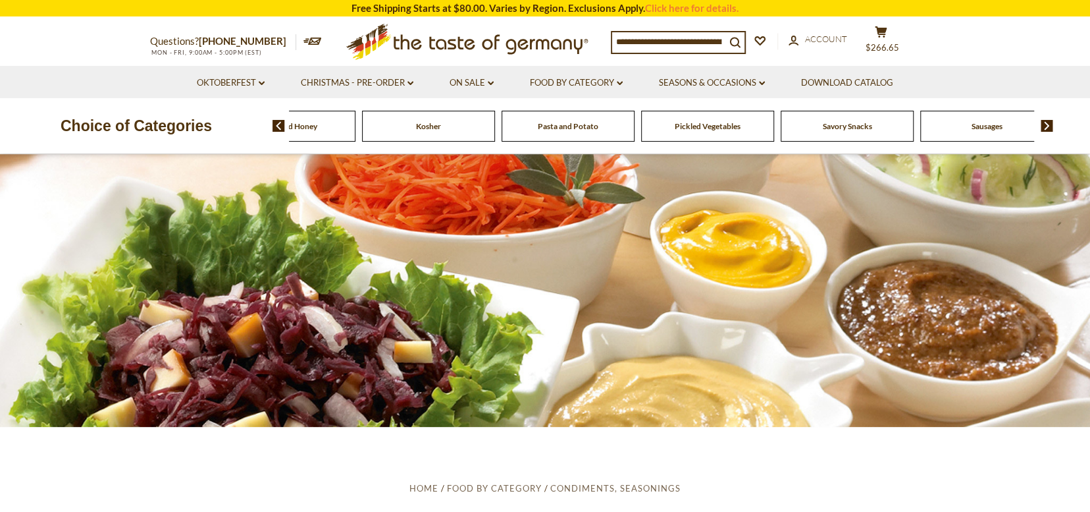
click at [972, 126] on span "Sausages" at bounding box center [987, 126] width 31 height 10
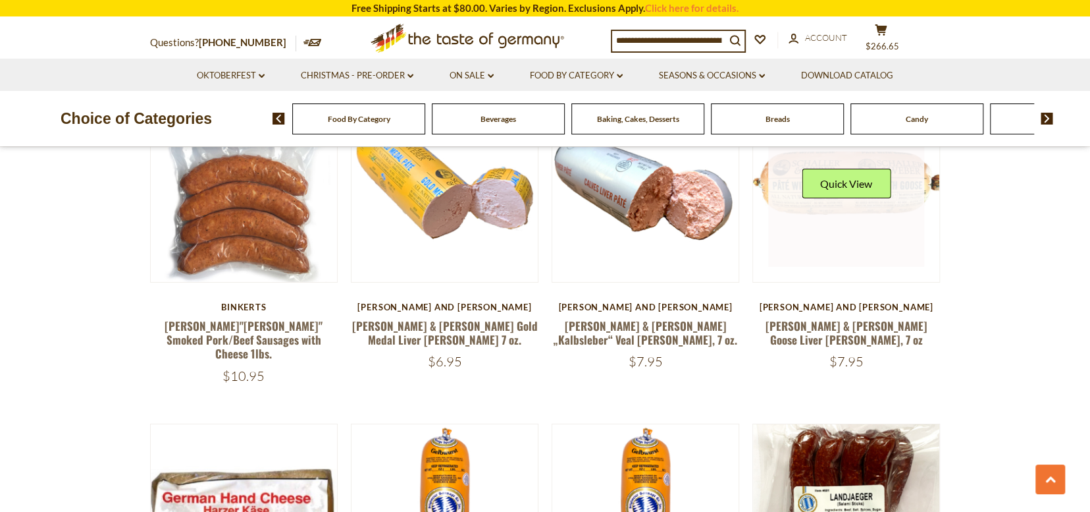
scroll to position [2634, 0]
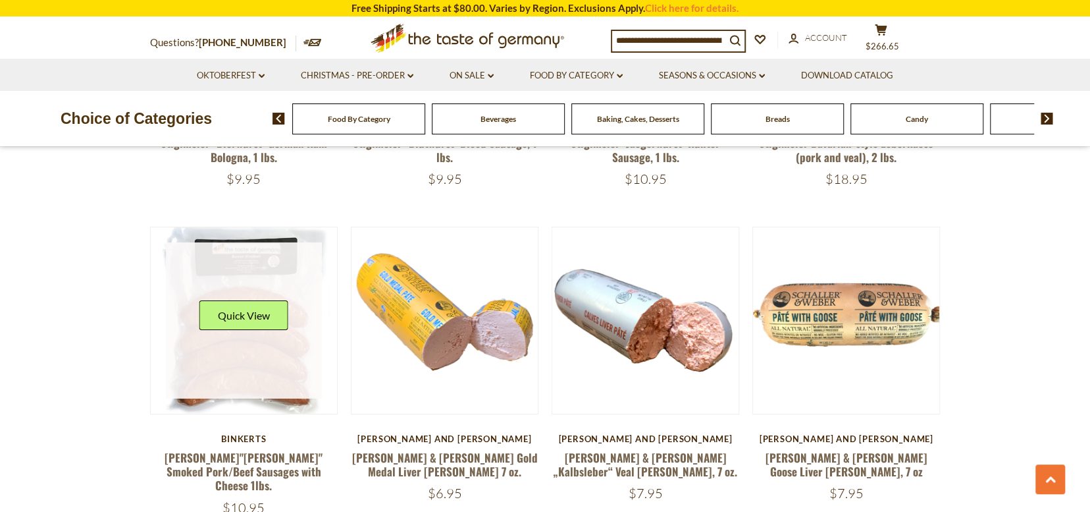
click at [205, 323] on link at bounding box center [244, 320] width 157 height 157
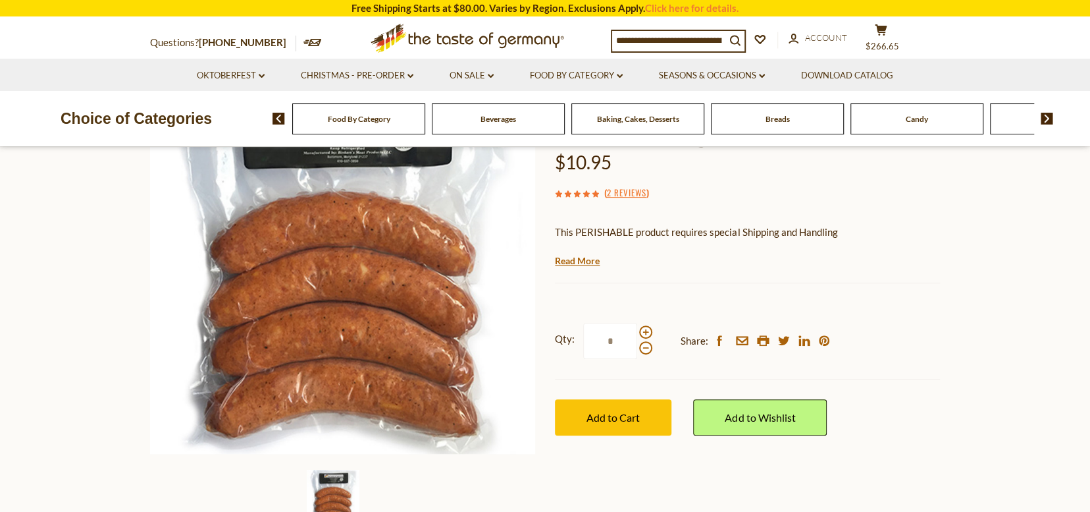
scroll to position [132, 0]
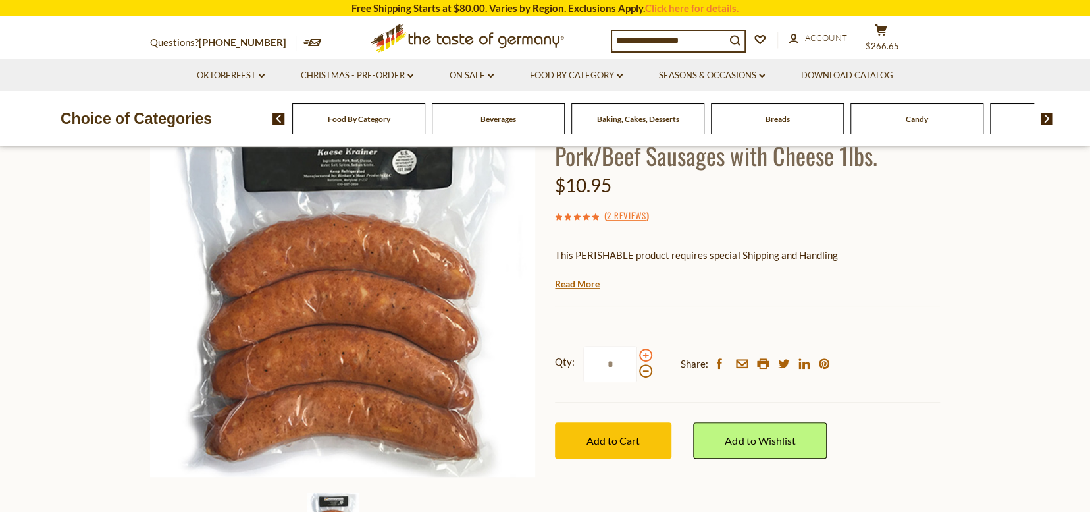
click at [645, 355] on span at bounding box center [645, 354] width 13 height 13
click at [637, 355] on input "*" at bounding box center [610, 364] width 54 height 36
click at [645, 354] on span at bounding box center [645, 354] width 13 height 13
click at [637, 354] on input "*" at bounding box center [610, 364] width 54 height 36
click at [645, 354] on span at bounding box center [645, 354] width 13 height 13
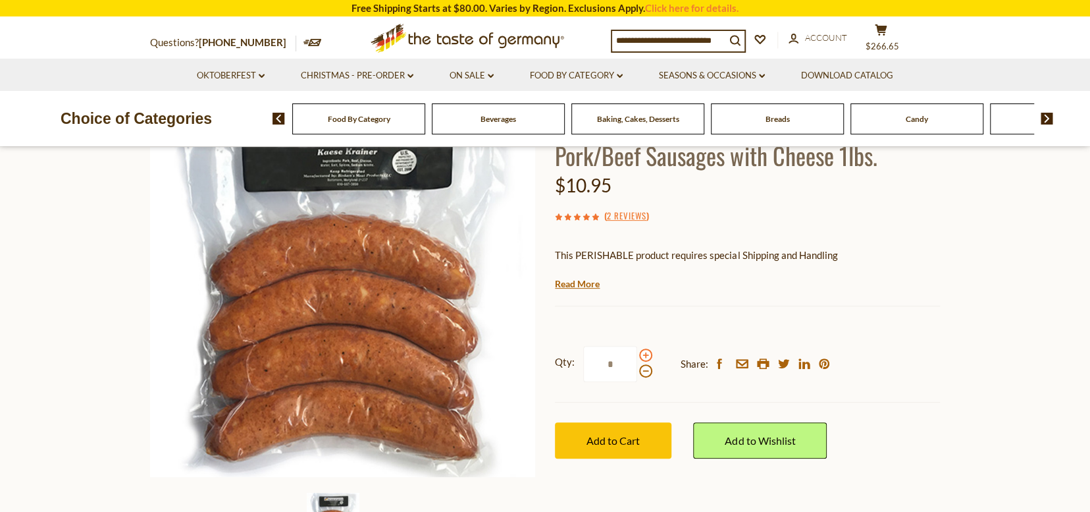
click at [637, 354] on input "*" at bounding box center [610, 364] width 54 height 36
click at [644, 372] on span at bounding box center [645, 370] width 13 height 13
click at [637, 372] on input "*" at bounding box center [610, 364] width 54 height 36
type input "*"
click at [641, 431] on button "Add to Cart" at bounding box center [613, 440] width 117 height 36
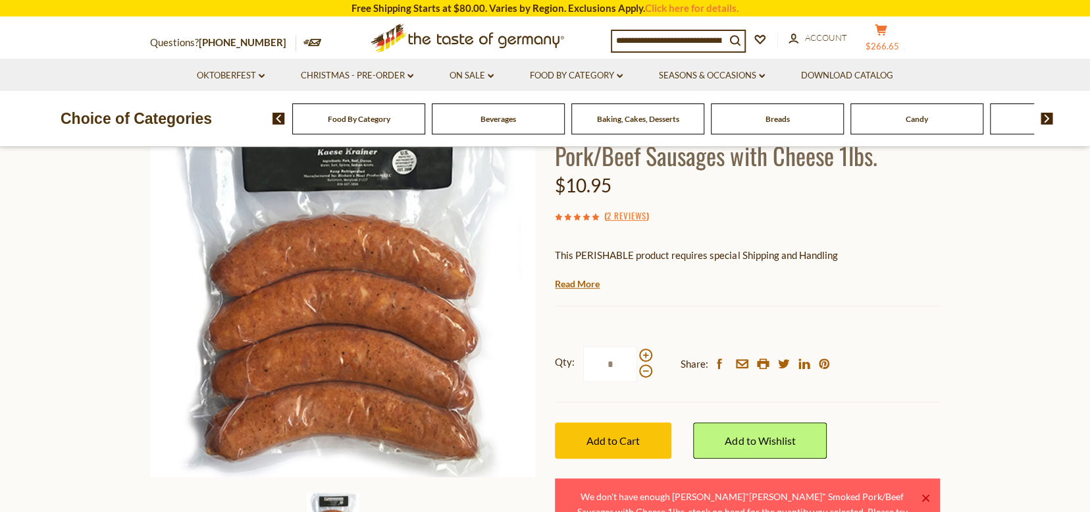
click at [884, 31] on icon "cart" at bounding box center [881, 29] width 13 height 11
